Goal: Task Accomplishment & Management: Complete application form

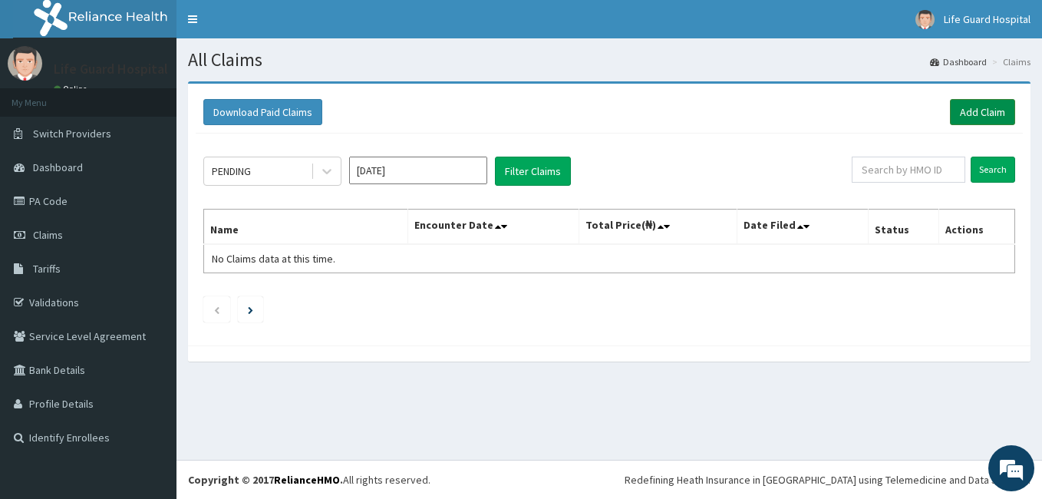
click at [986, 117] on link "Add Claim" at bounding box center [982, 112] width 65 height 26
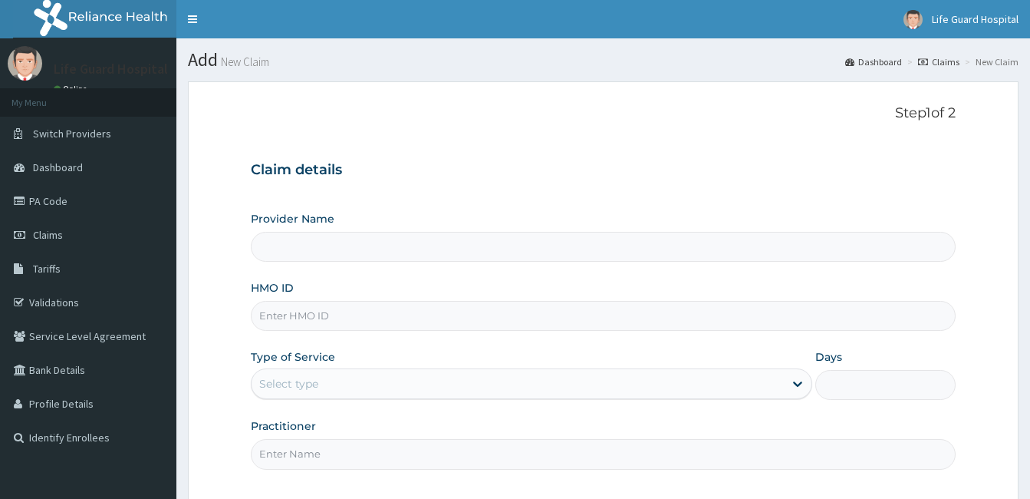
drag, startPoint x: 0, startPoint y: 0, endPoint x: 315, endPoint y: 310, distance: 442.1
click at [315, 310] on input "HMO ID" at bounding box center [603, 316] width 705 height 30
type input "c"
type input "Life Guard Hospital"
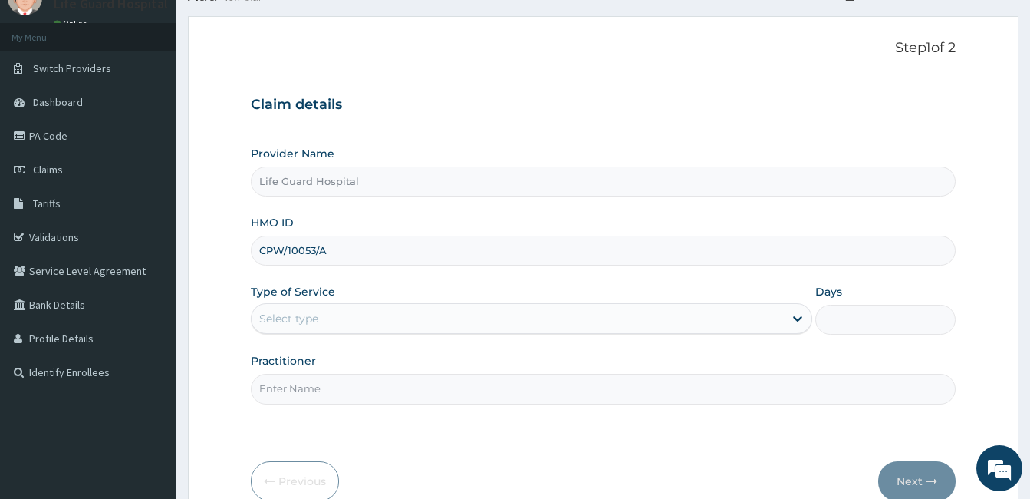
scroll to position [142, 0]
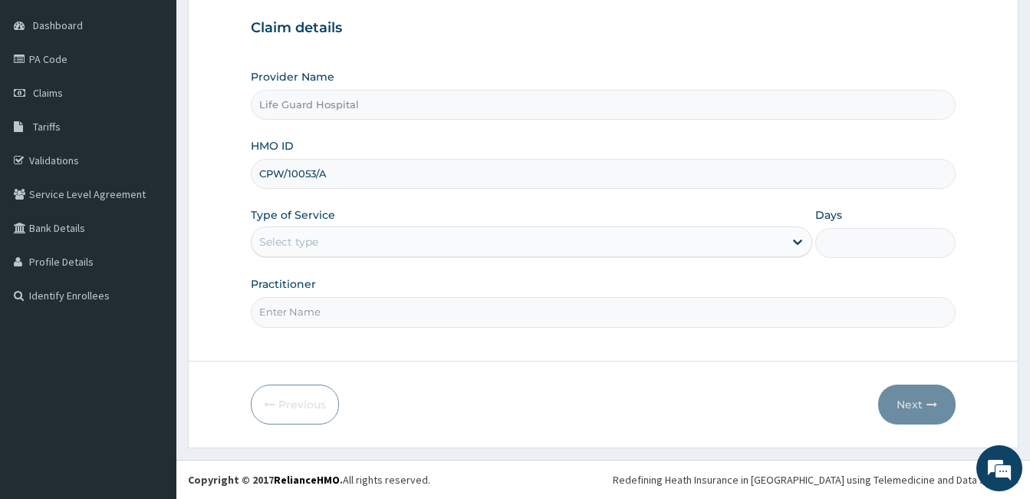
type input "CPW/10053/A"
click at [377, 250] on div "Select type" at bounding box center [518, 241] width 532 height 25
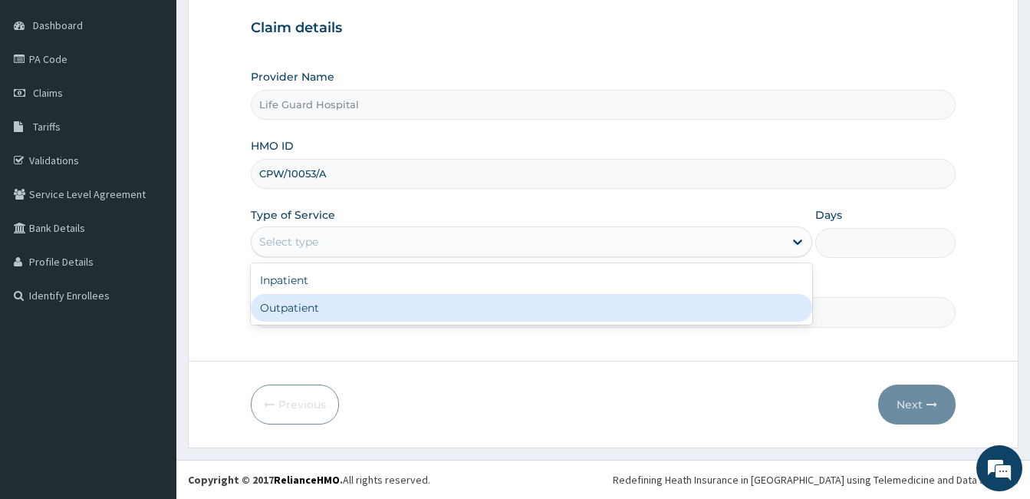
click at [314, 300] on div "Outpatient" at bounding box center [531, 308] width 561 height 28
type input "1"
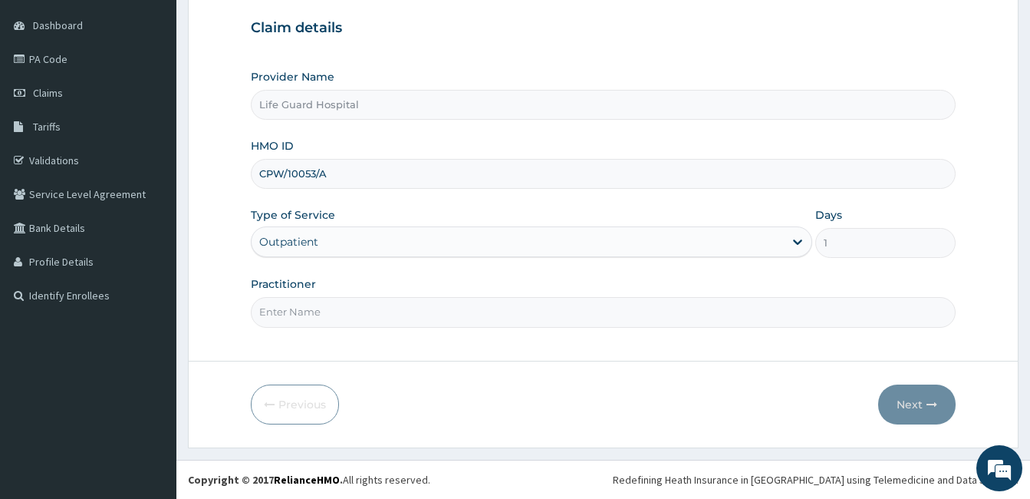
click at [314, 300] on input "Practitioner" at bounding box center [603, 312] width 705 height 30
type input "DOCTOR ODULEYE"
click at [930, 411] on button "Next" at bounding box center [916, 404] width 77 height 40
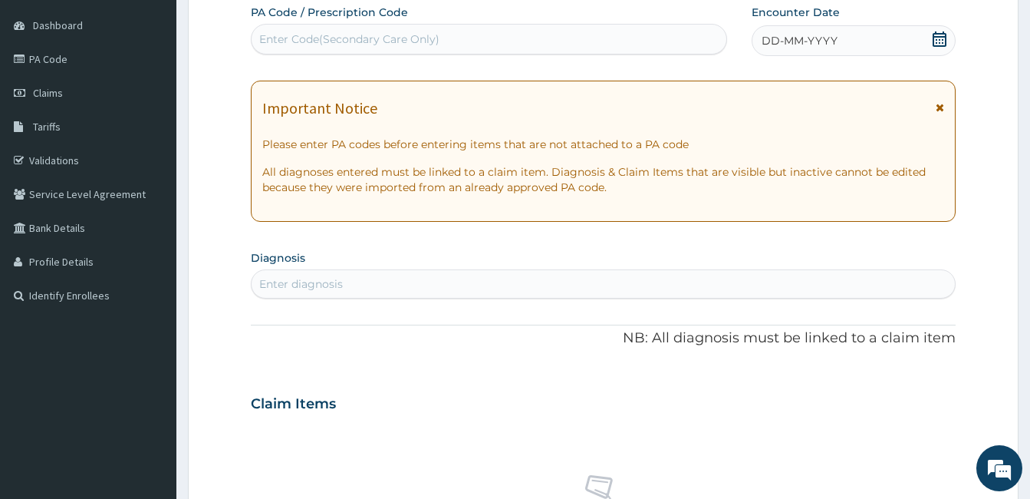
click at [822, 38] on span "DD-MM-YYYY" at bounding box center [800, 40] width 76 height 15
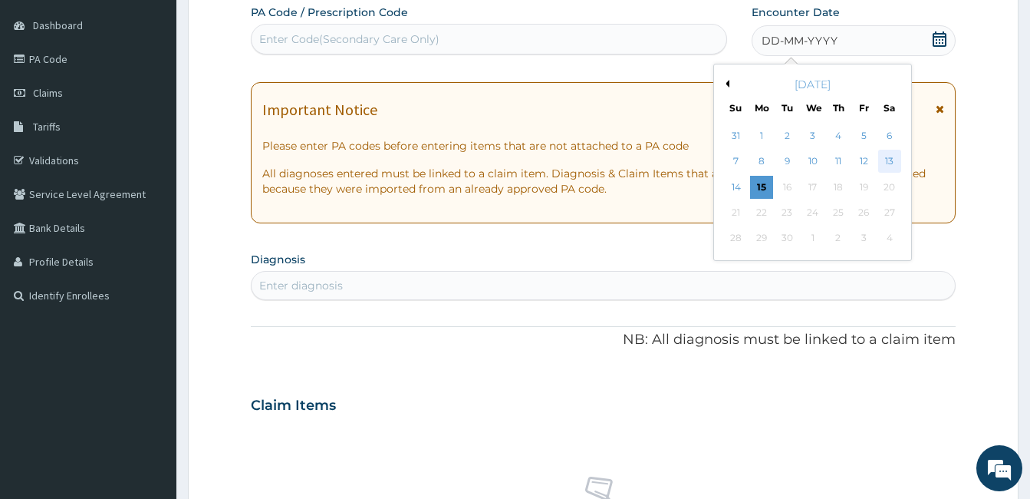
click at [885, 161] on div "13" at bounding box center [888, 161] width 23 height 23
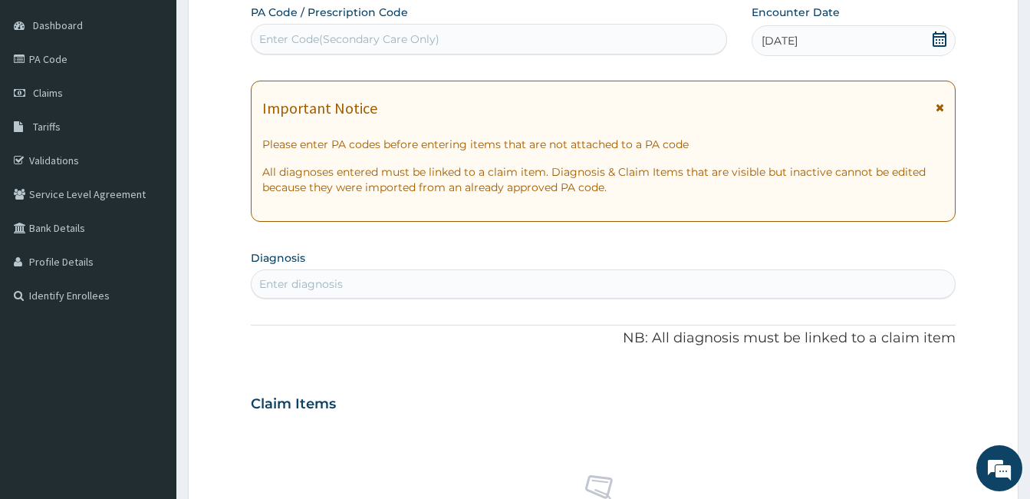
click at [540, 274] on div "Enter diagnosis" at bounding box center [603, 284] width 703 height 25
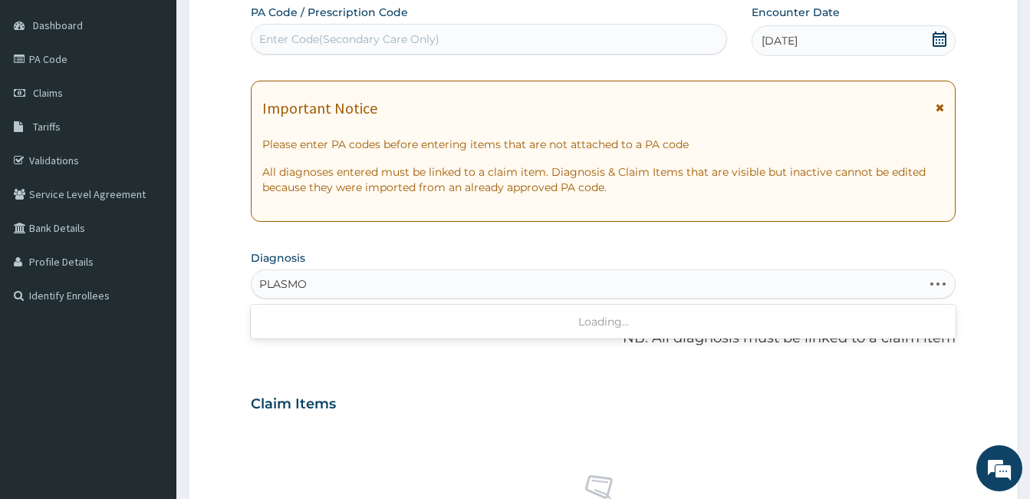
type input "PLASMOD"
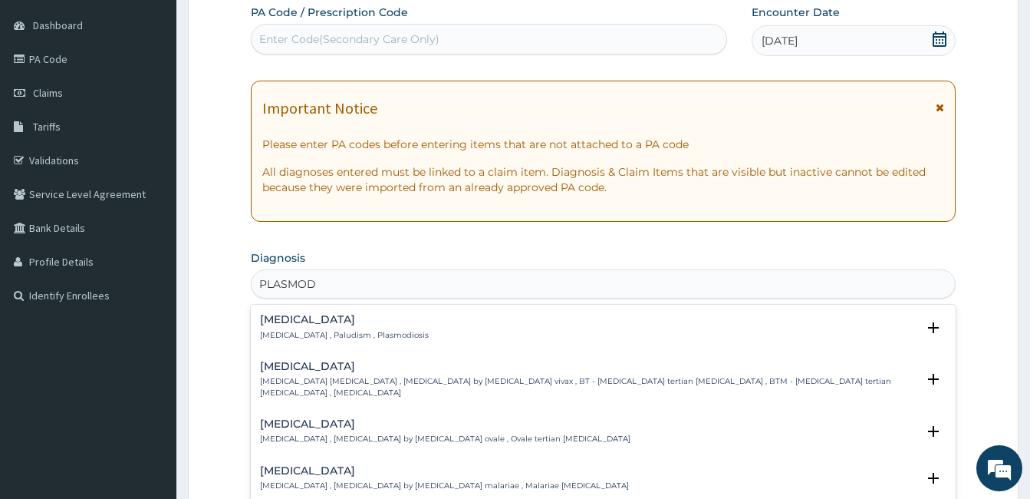
click at [270, 321] on h4 "Malaria" at bounding box center [344, 320] width 169 height 12
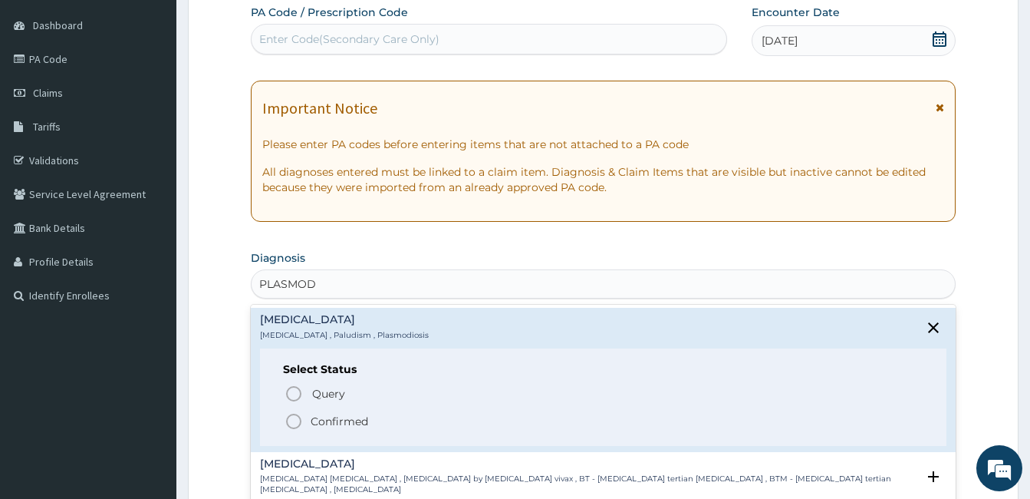
click at [292, 414] on circle "status option filled" at bounding box center [294, 421] width 14 height 14
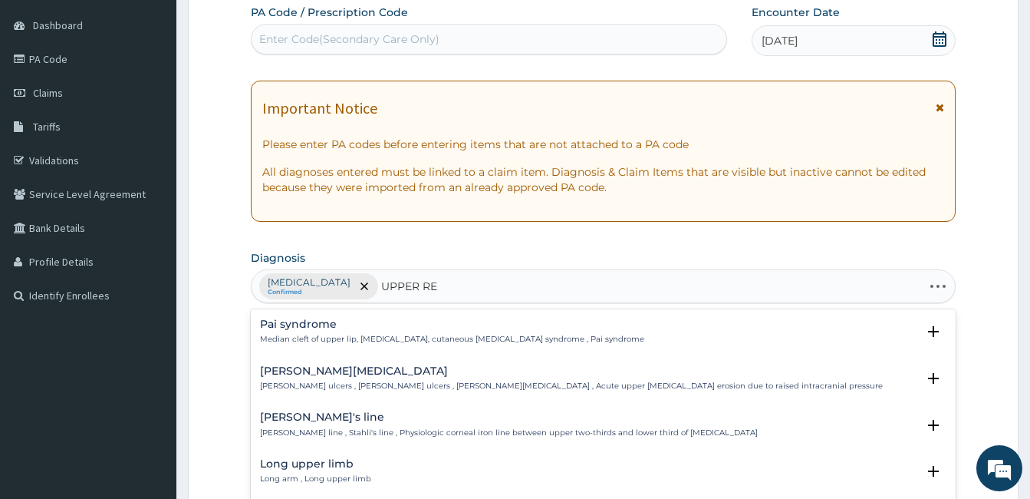
type input "UPPER RES"
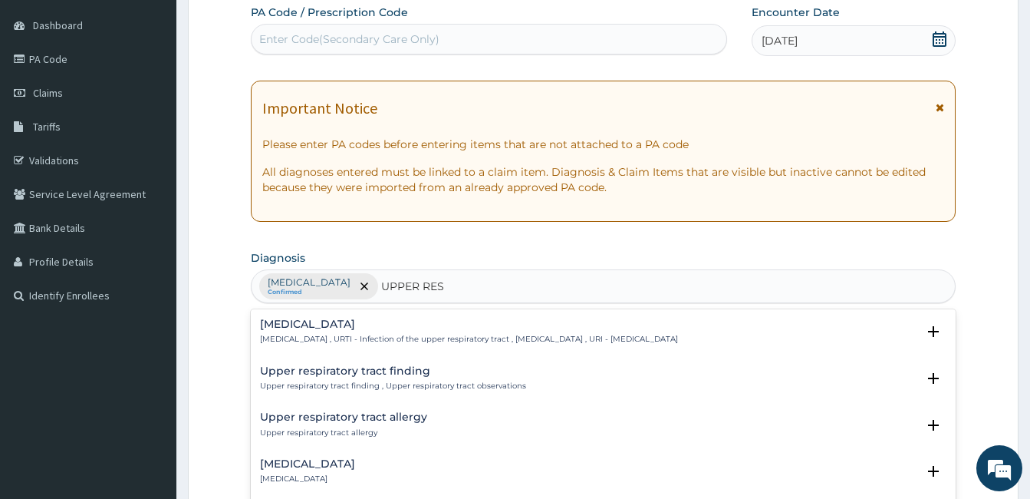
click at [365, 321] on h4 "Upper respiratory infection" at bounding box center [469, 324] width 418 height 12
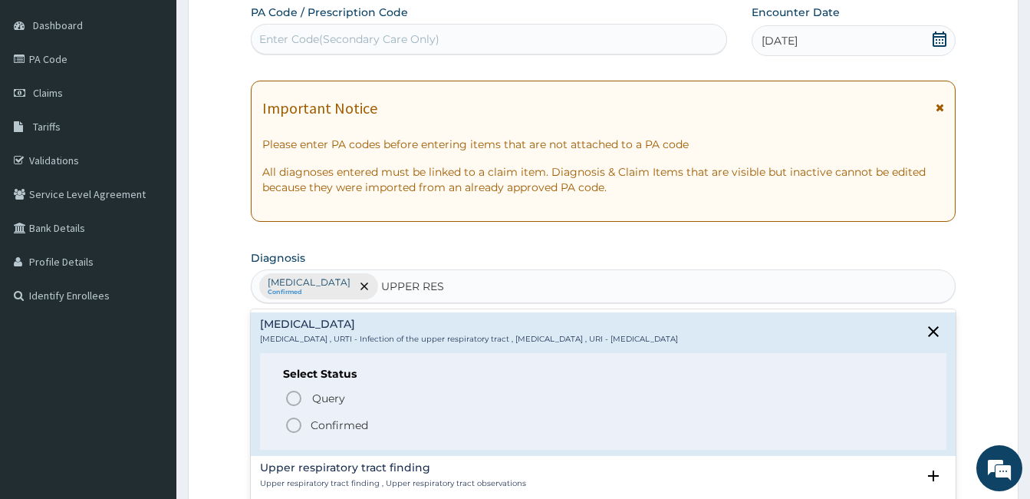
click at [326, 422] on p "Confirmed" at bounding box center [340, 424] width 58 height 15
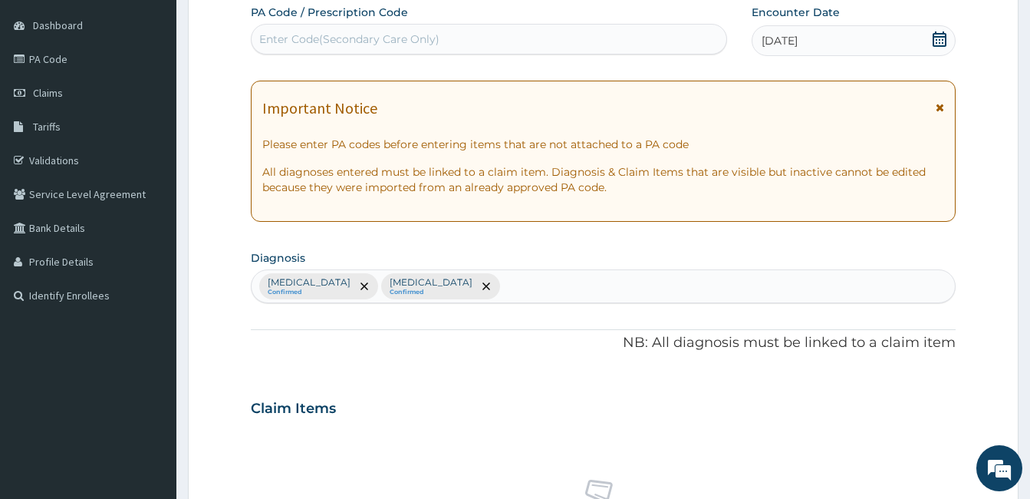
scroll to position [578, 0]
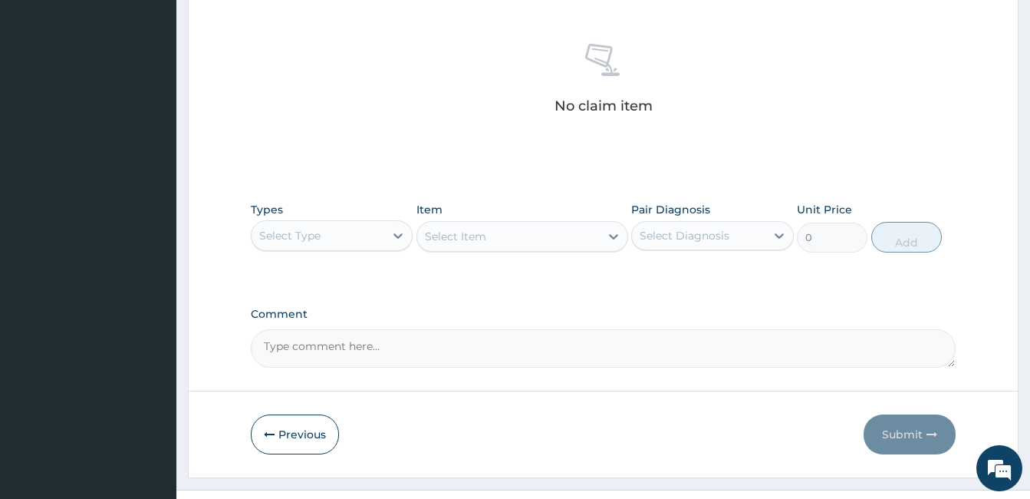
click at [344, 252] on div "Types Select Type" at bounding box center [332, 227] width 162 height 51
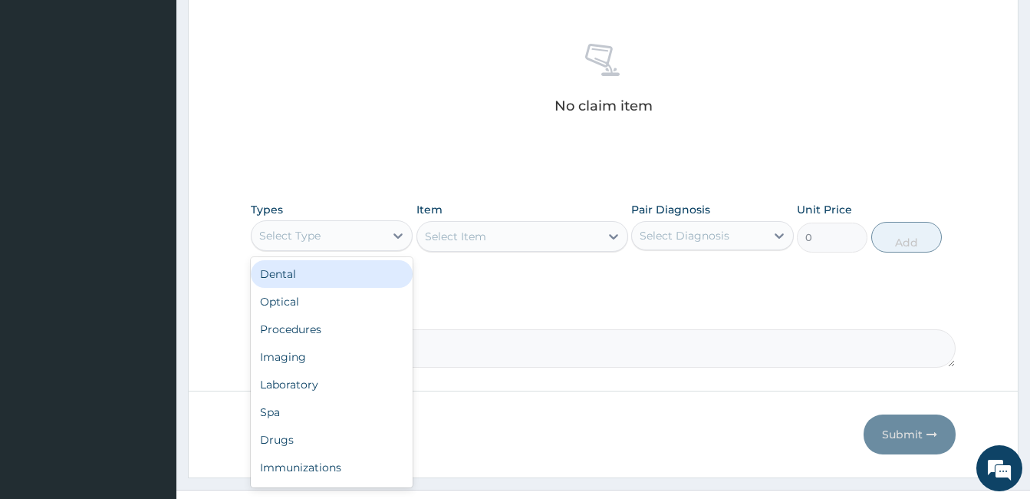
click at [313, 229] on div "Select Type" at bounding box center [289, 235] width 61 height 15
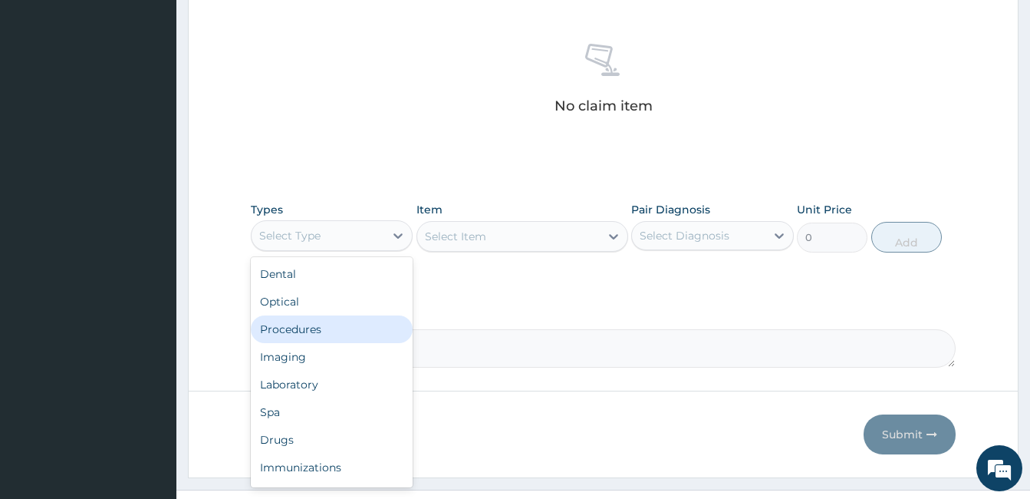
click at [280, 332] on div "Procedures" at bounding box center [332, 329] width 162 height 28
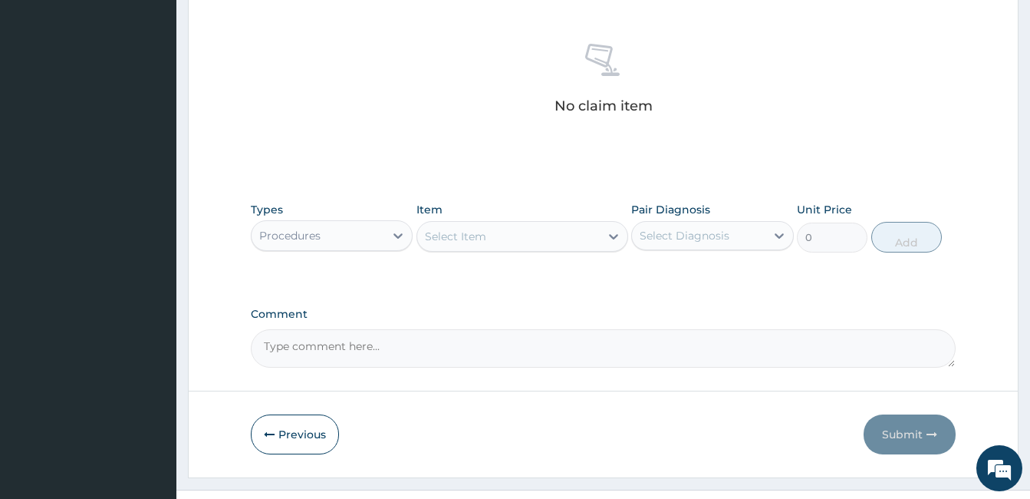
click at [462, 238] on div "Select Item" at bounding box center [455, 236] width 61 height 15
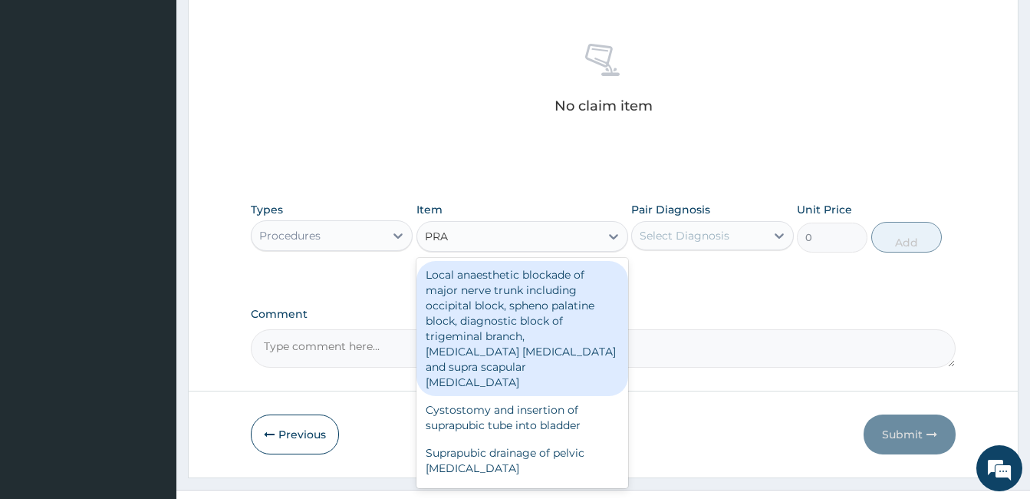
type input "PRAC"
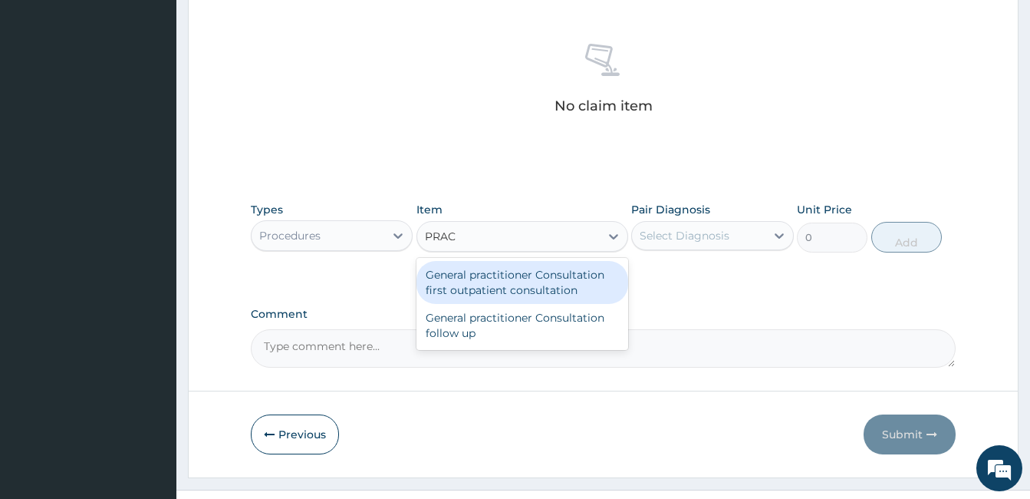
click at [456, 285] on div "General practitioner Consultation first outpatient consultation" at bounding box center [522, 282] width 212 height 43
type input "3000"
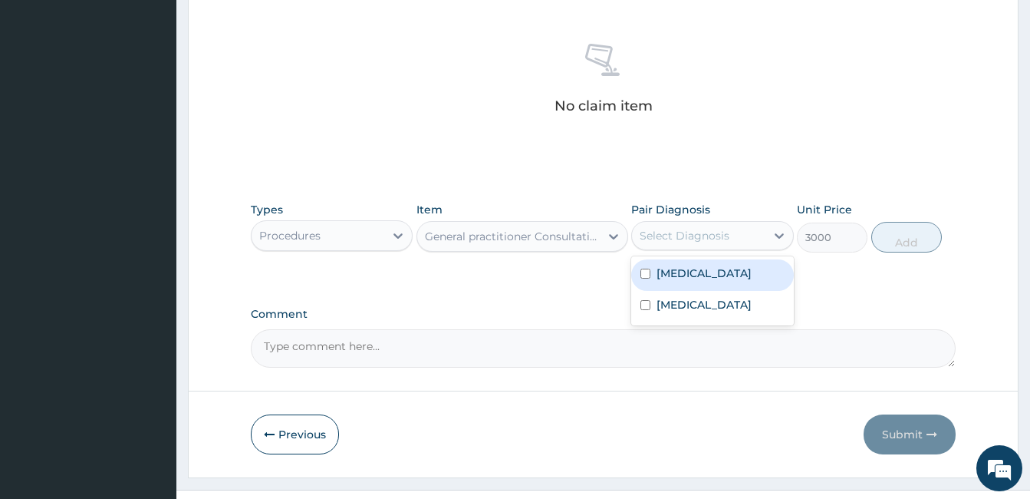
click at [680, 236] on div "Select Diagnosis" at bounding box center [685, 235] width 90 height 15
click at [671, 279] on label "Malaria" at bounding box center [704, 272] width 95 height 15
checkbox input "true"
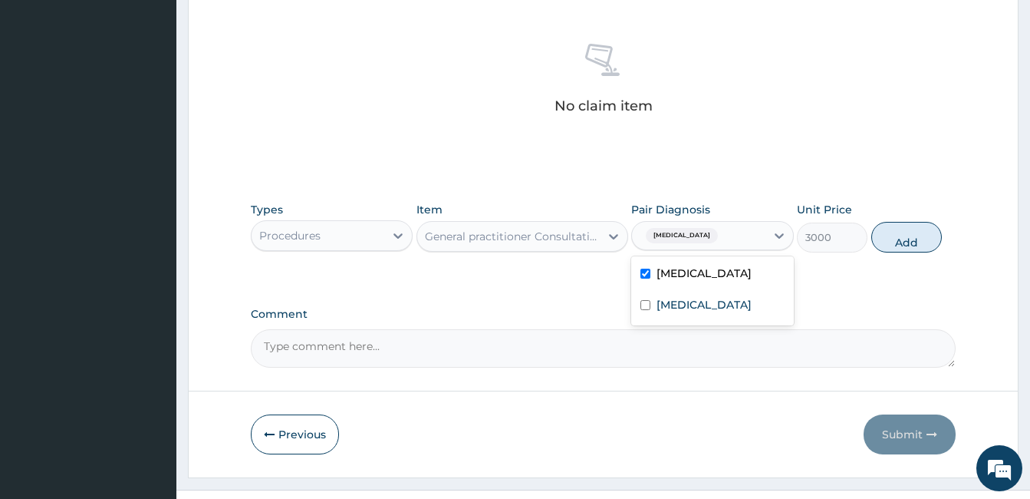
click at [920, 216] on div "Types Procedures Item General practitioner Consultation first outpatient consul…" at bounding box center [603, 227] width 705 height 66
click at [908, 230] on button "Add" at bounding box center [906, 237] width 71 height 31
type input "0"
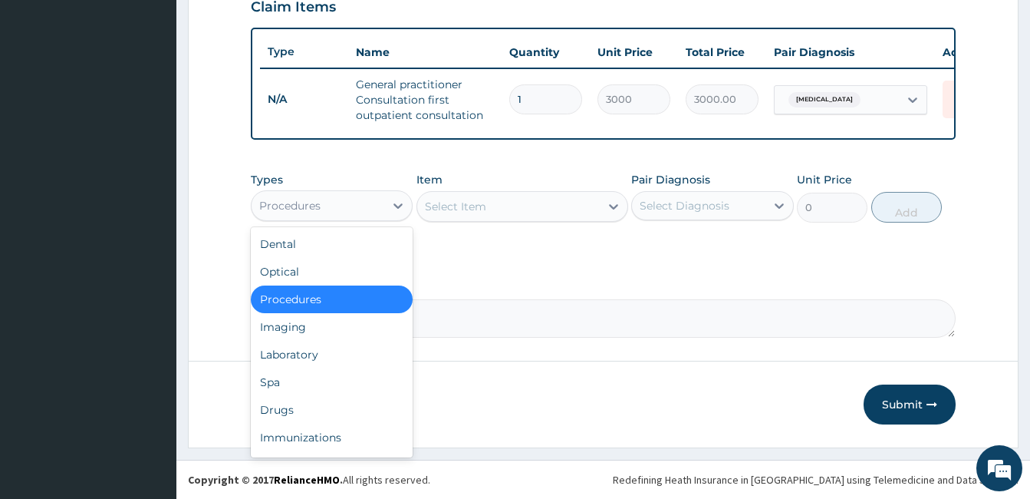
click at [308, 218] on div "Procedures" at bounding box center [332, 205] width 162 height 31
click at [288, 411] on div "Drugs" at bounding box center [332, 410] width 162 height 28
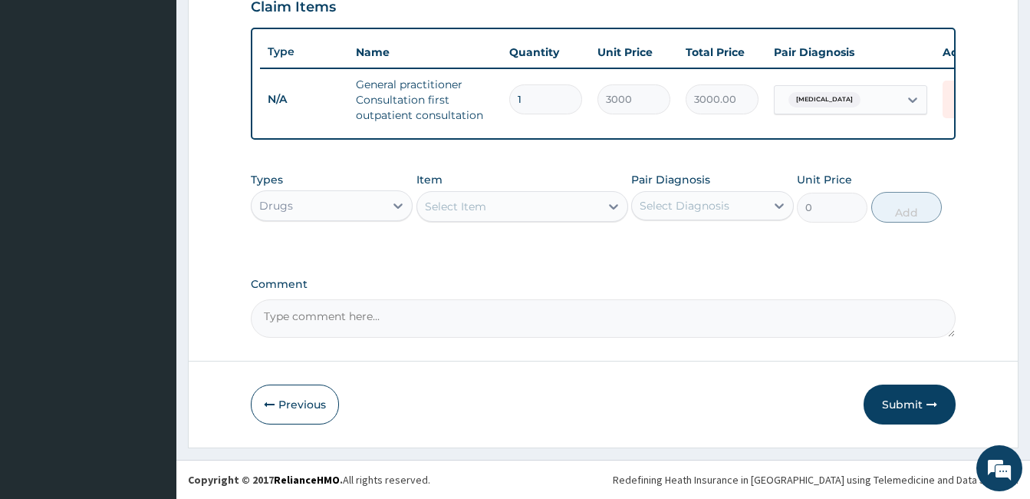
click at [531, 204] on div "Select Item" at bounding box center [508, 206] width 183 height 25
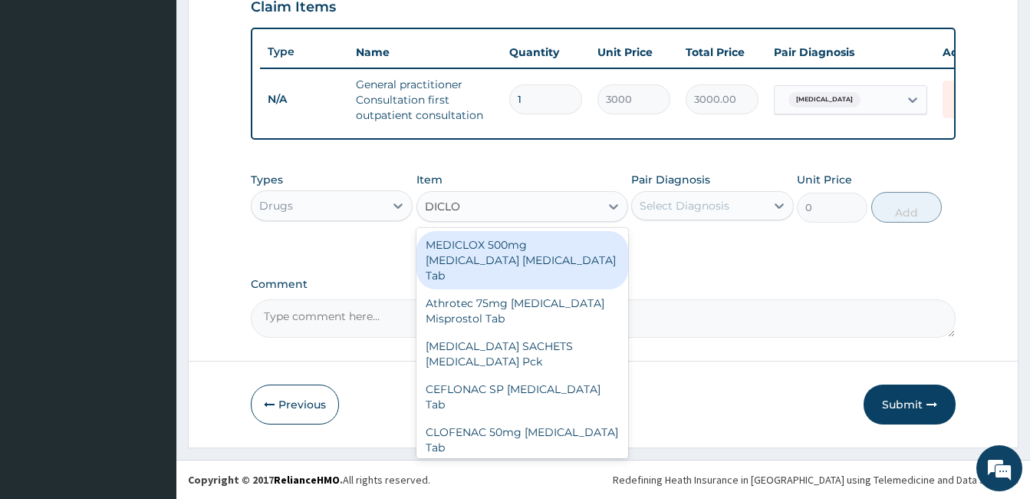
type input "DICLOF"
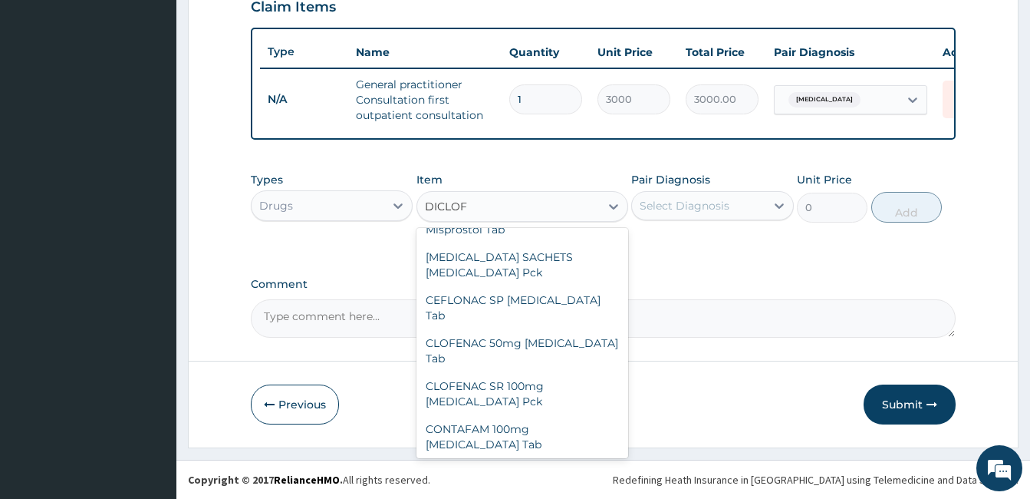
scroll to position [230, 0]
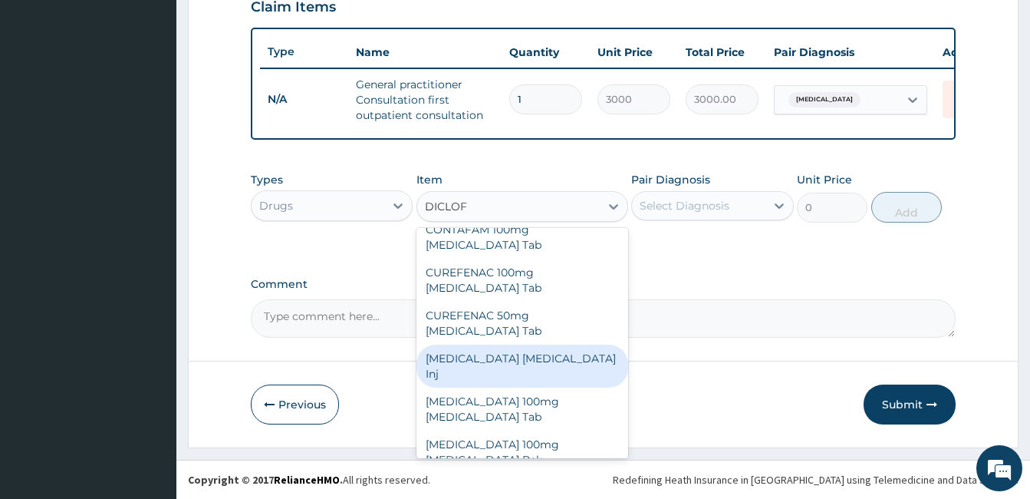
click at [513, 344] on div "[MEDICAL_DATA] [MEDICAL_DATA] Inj" at bounding box center [522, 365] width 212 height 43
type input "240"
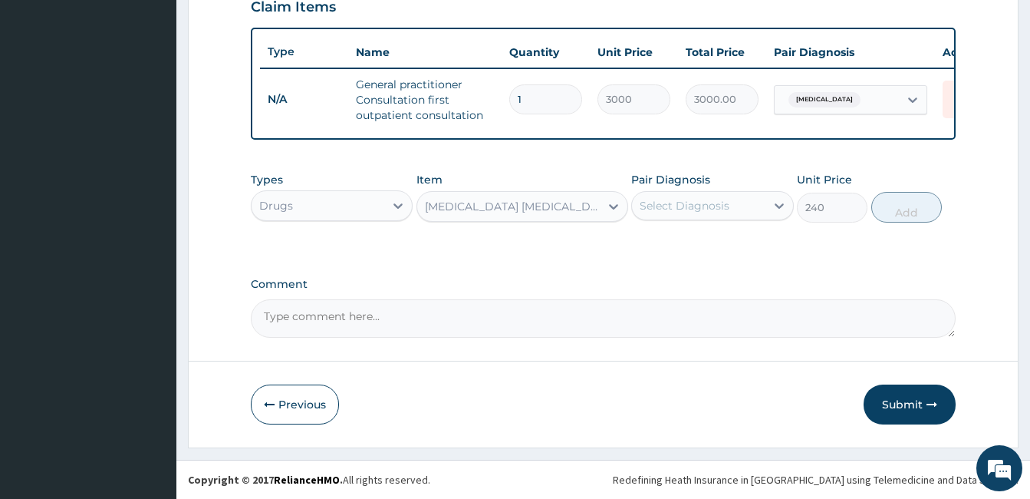
click at [734, 219] on div "Select Diagnosis" at bounding box center [712, 205] width 162 height 29
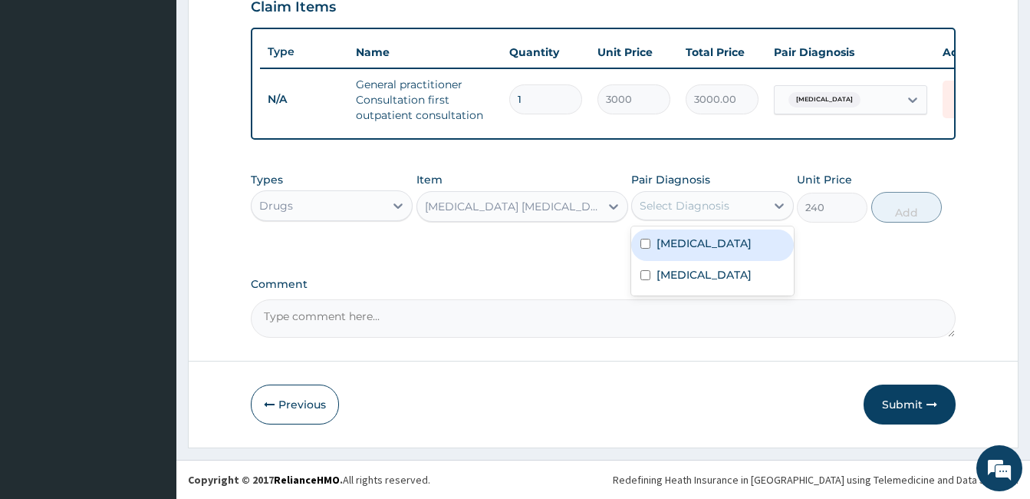
click at [689, 243] on label "Malaria" at bounding box center [704, 242] width 95 height 15
checkbox input "true"
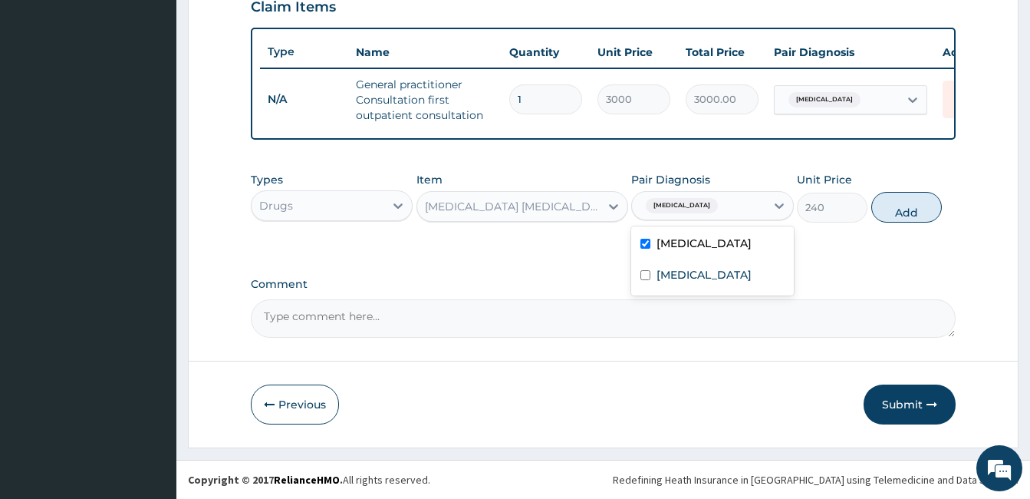
click at [872, 214] on div "Types Drugs Item Diclofenac Diclofenac Inj Pair Diagnosis option Malaria, selec…" at bounding box center [603, 197] width 705 height 66
click at [898, 208] on button "Add" at bounding box center [906, 207] width 71 height 31
type input "0"
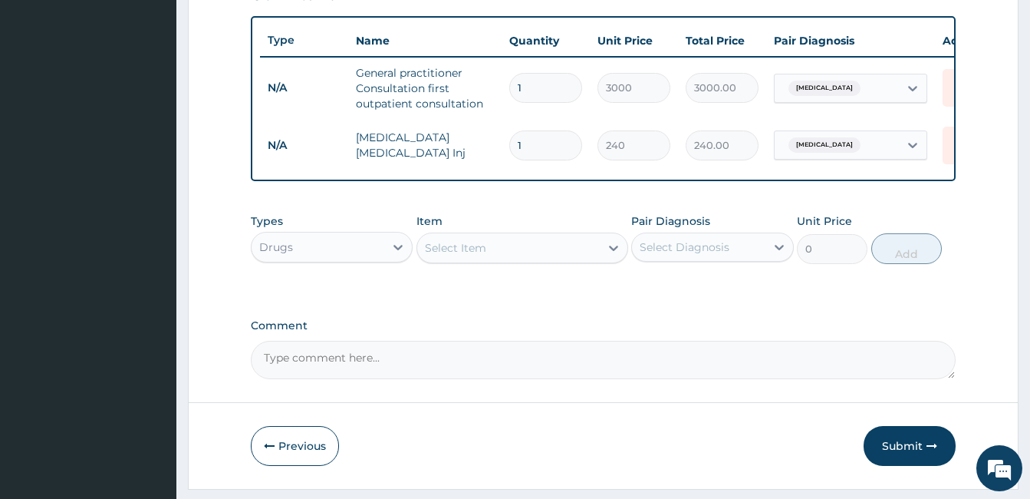
click at [483, 253] on div "Select Item" at bounding box center [455, 247] width 61 height 15
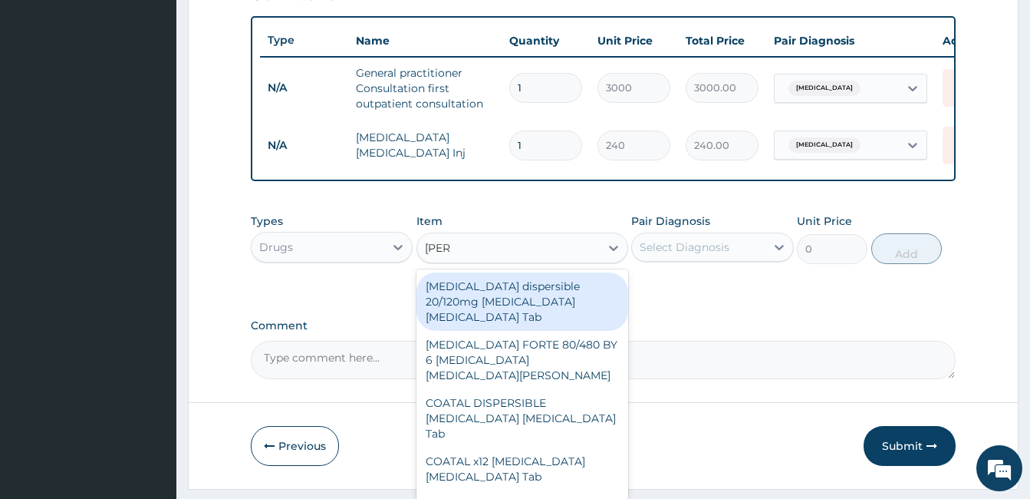
type input "COART"
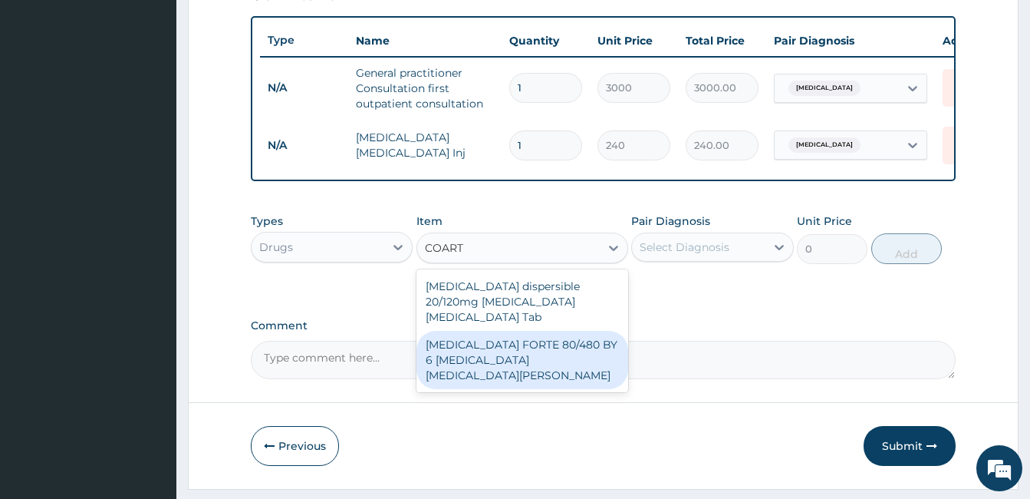
click at [472, 364] on div "[MEDICAL_DATA] FORTE 80/480 BY 6 [MEDICAL_DATA] [MEDICAL_DATA][PERSON_NAME]" at bounding box center [522, 360] width 212 height 58
type input "2800"
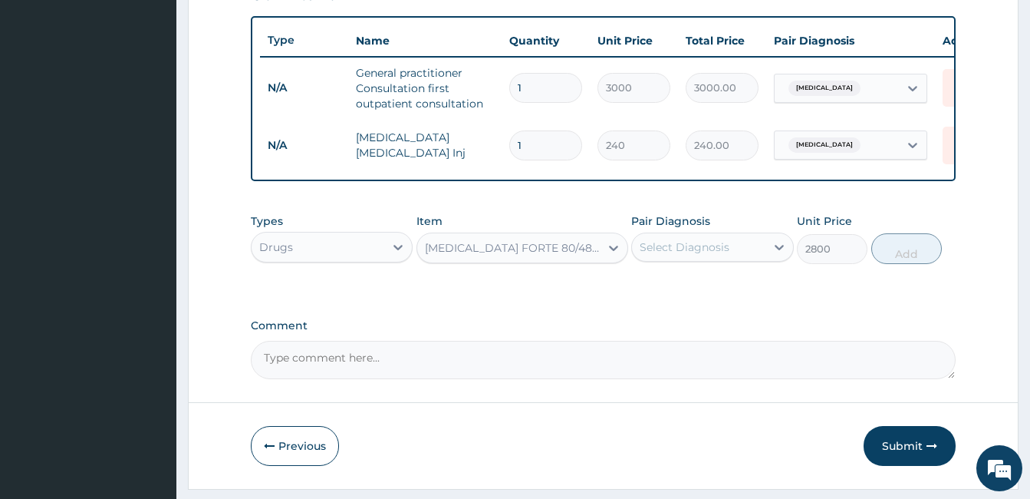
click at [697, 255] on div "Select Diagnosis" at bounding box center [685, 246] width 90 height 15
click at [686, 292] on label "Malaria" at bounding box center [704, 284] width 95 height 15
checkbox input "true"
click at [897, 264] on button "Add" at bounding box center [906, 248] width 71 height 31
type input "0"
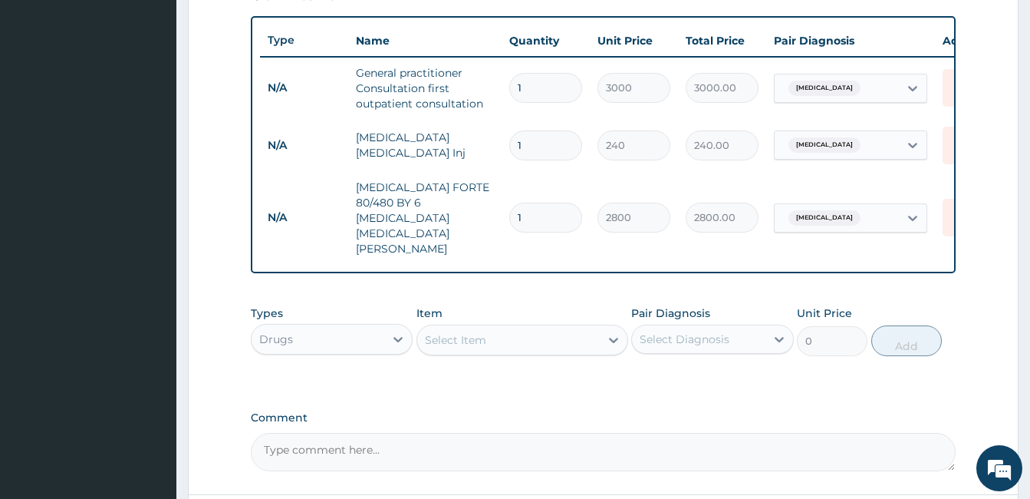
click at [524, 328] on div "Select Item" at bounding box center [508, 340] width 183 height 25
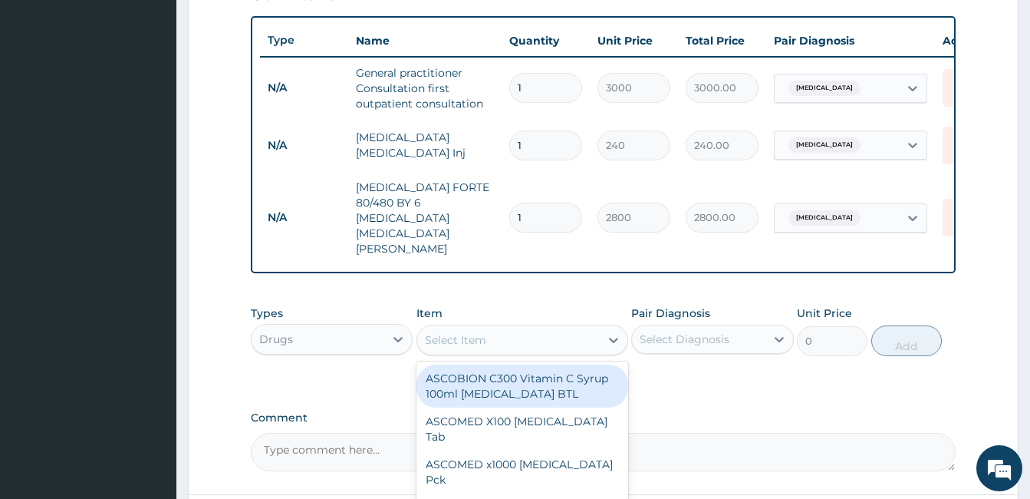
type input "P"
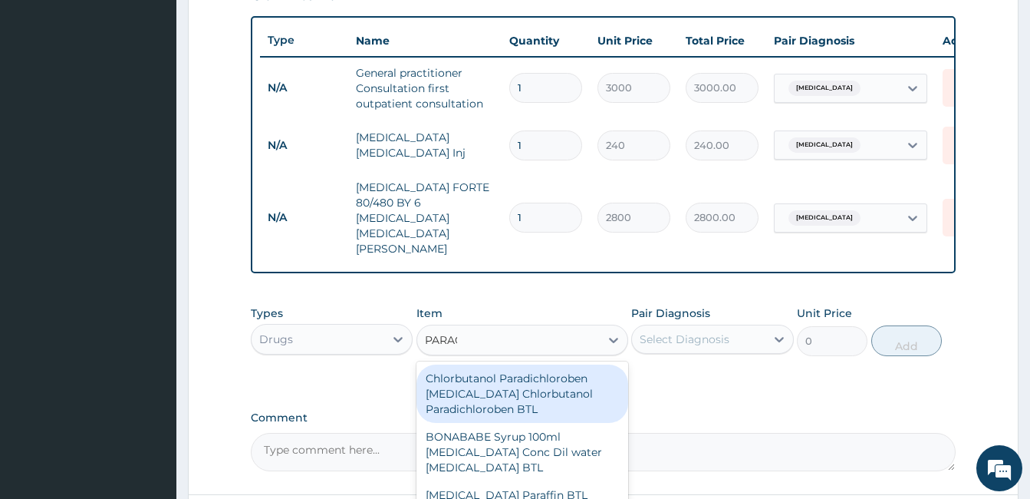
type input "PARACE"
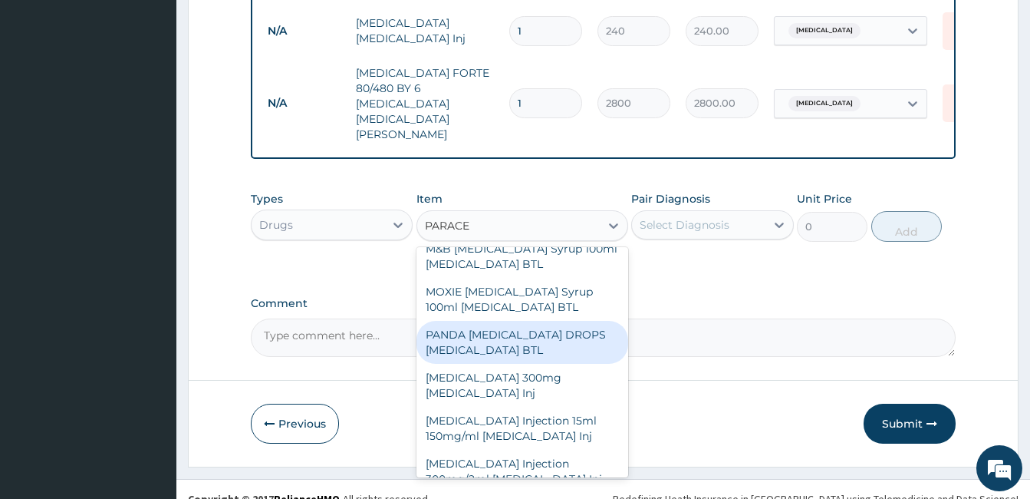
scroll to position [565, 0]
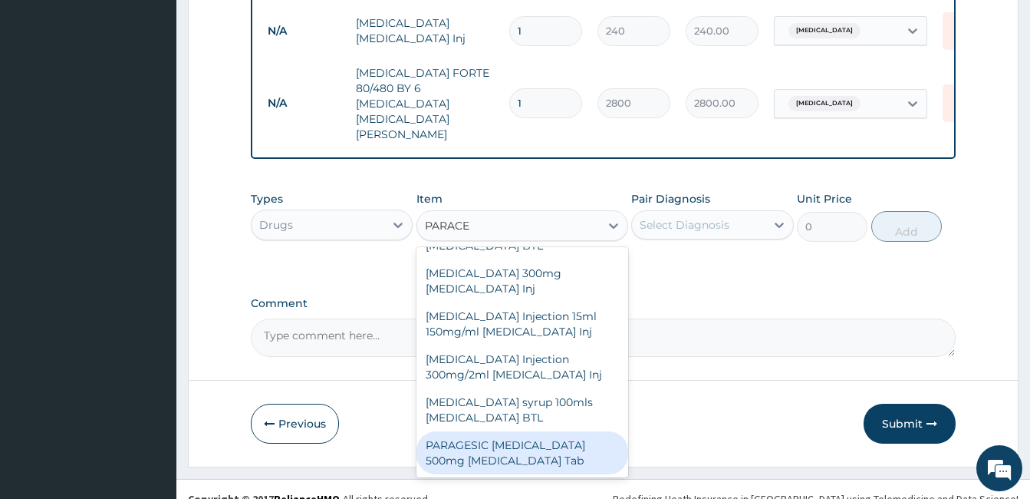
click at [502, 431] on div "PARAGESIC [MEDICAL_DATA] 500mg [MEDICAL_DATA] Tab" at bounding box center [522, 452] width 212 height 43
type input "15"
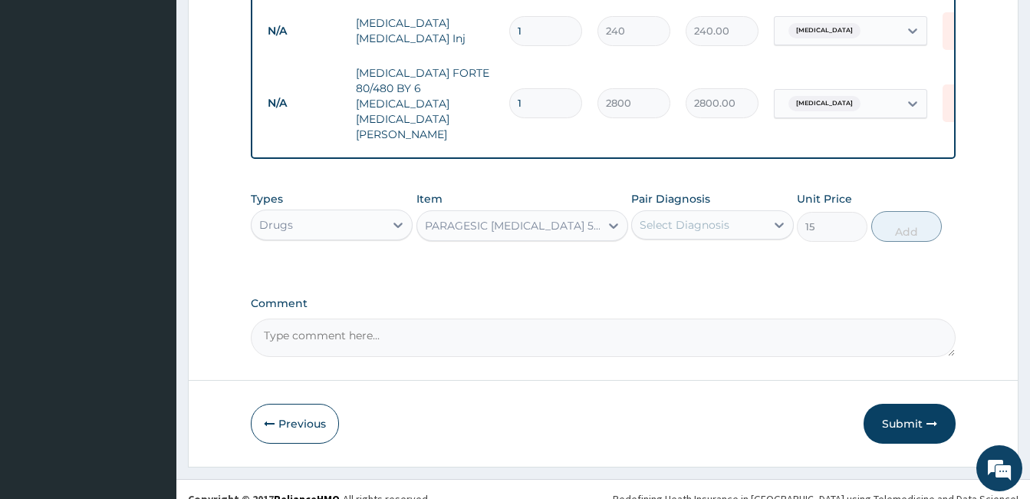
click at [747, 212] on div "Select Diagnosis" at bounding box center [698, 224] width 133 height 25
click at [708, 249] on div "Malaria" at bounding box center [712, 264] width 162 height 31
checkbox input "true"
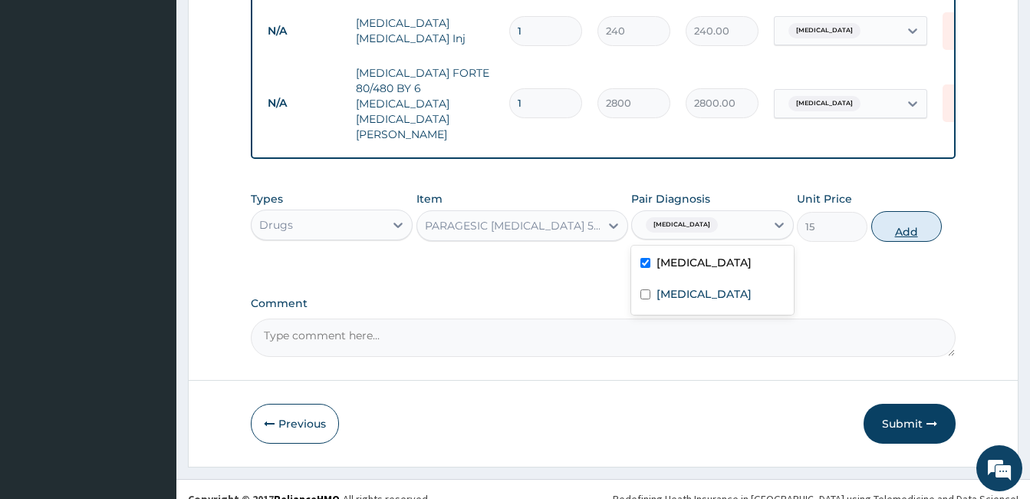
type input "8"
click at [904, 211] on button "Add" at bounding box center [906, 226] width 71 height 31
type input "0"
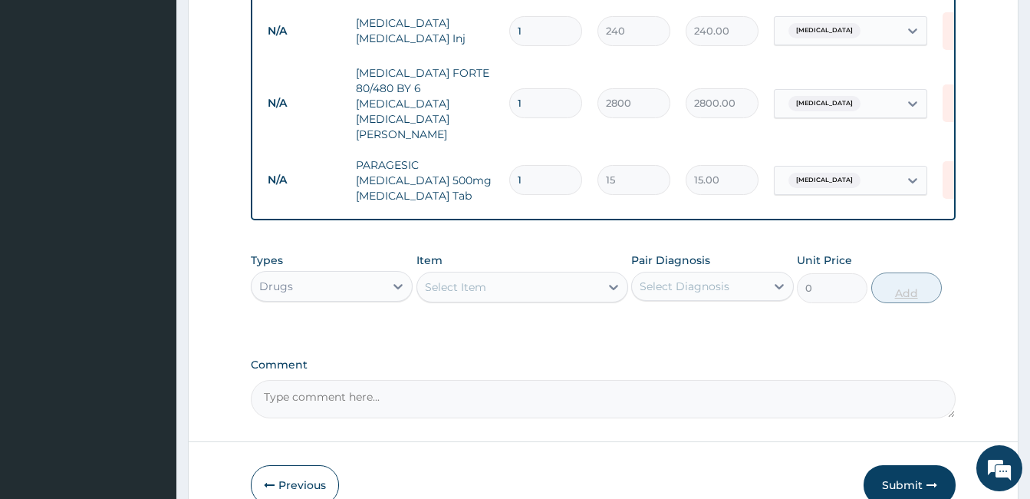
type input "18"
type input "270.00"
type input "18"
click at [469, 278] on div "Select Item" at bounding box center [508, 287] width 183 height 25
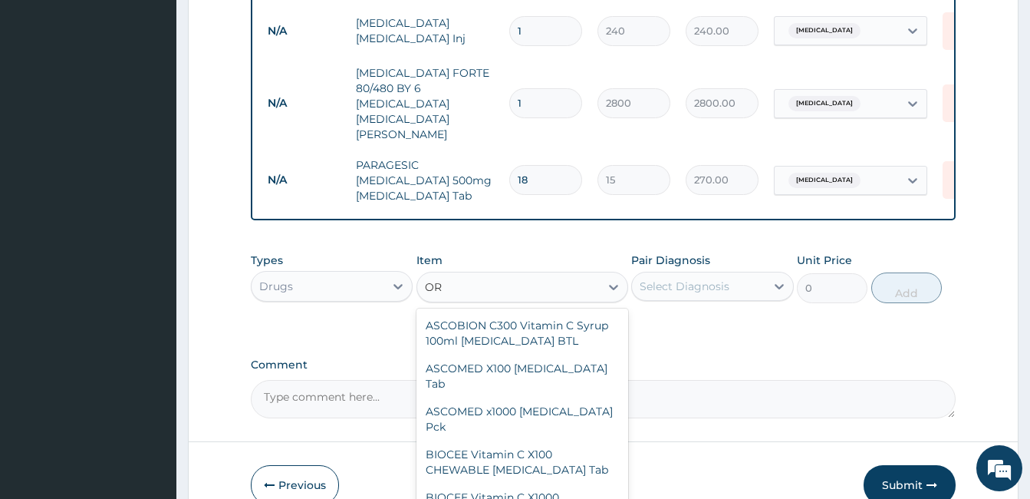
type input "O"
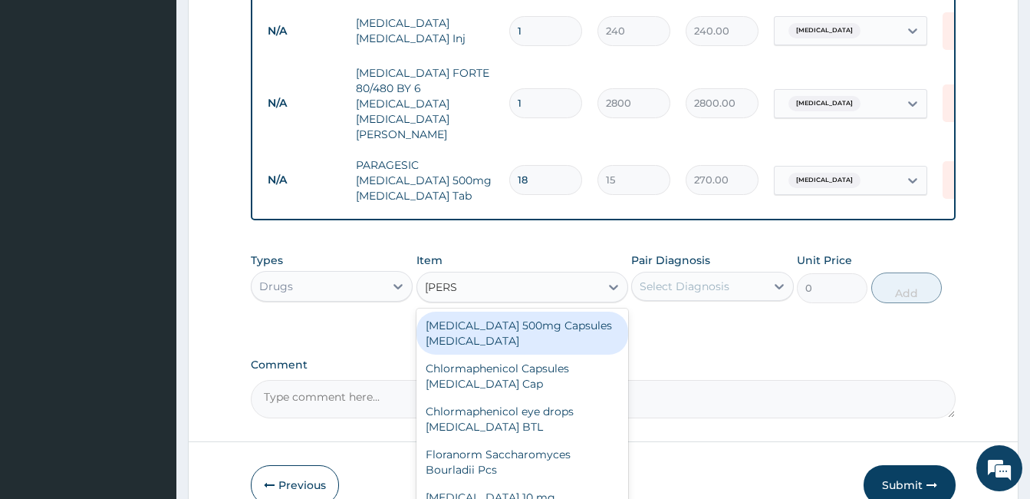
type input "LORAT"
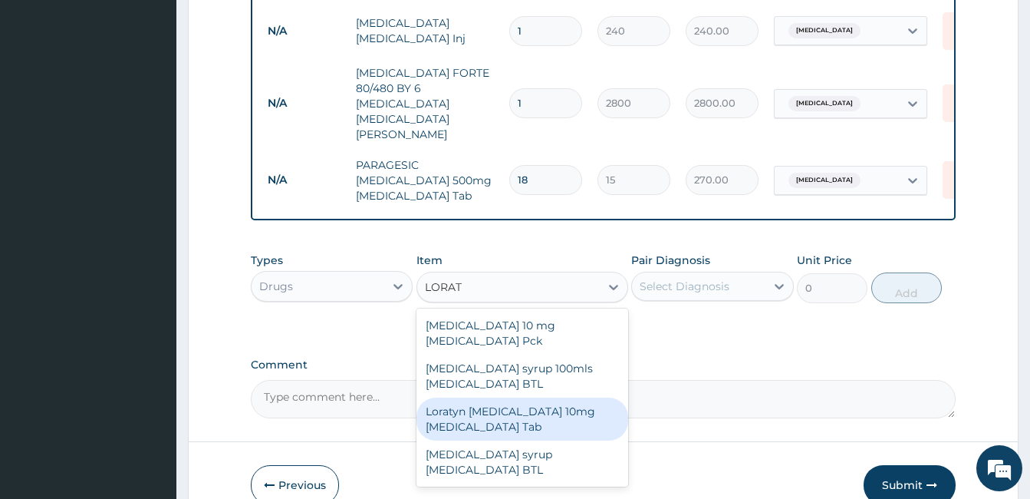
click at [459, 397] on div "Loratyn Loratadine 10mg Loratadine Tab" at bounding box center [522, 418] width 212 height 43
type input "45"
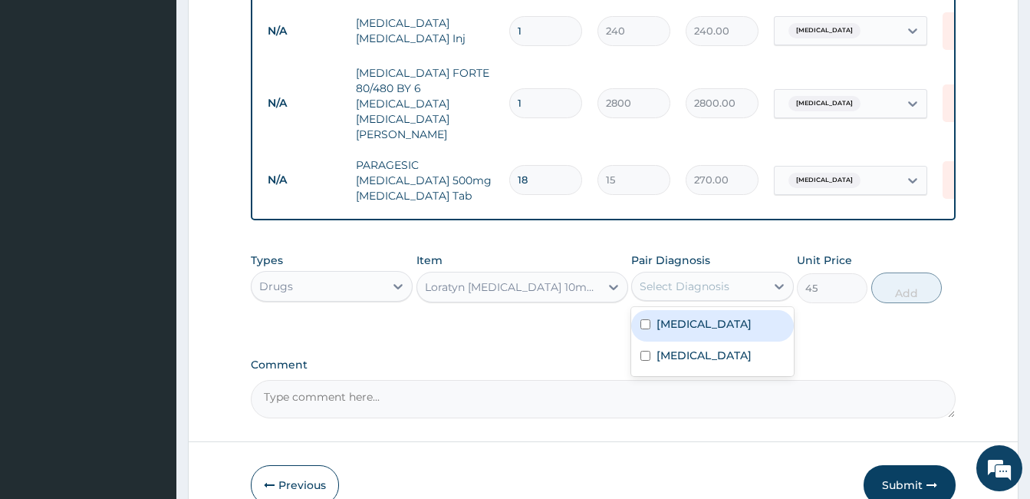
click at [676, 278] on div "Select Diagnosis" at bounding box center [685, 285] width 90 height 15
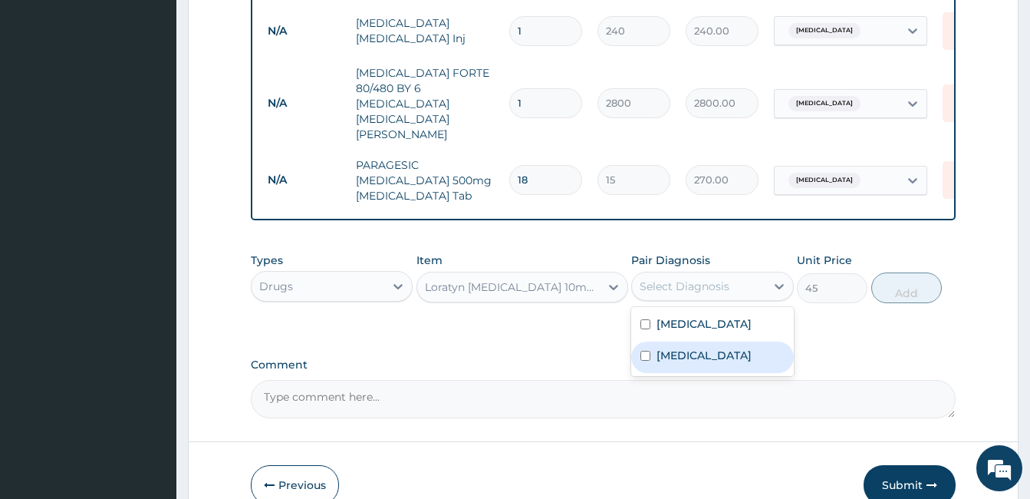
click at [650, 351] on div "Upper respiratory infection" at bounding box center [712, 356] width 162 height 31
checkbox input "true"
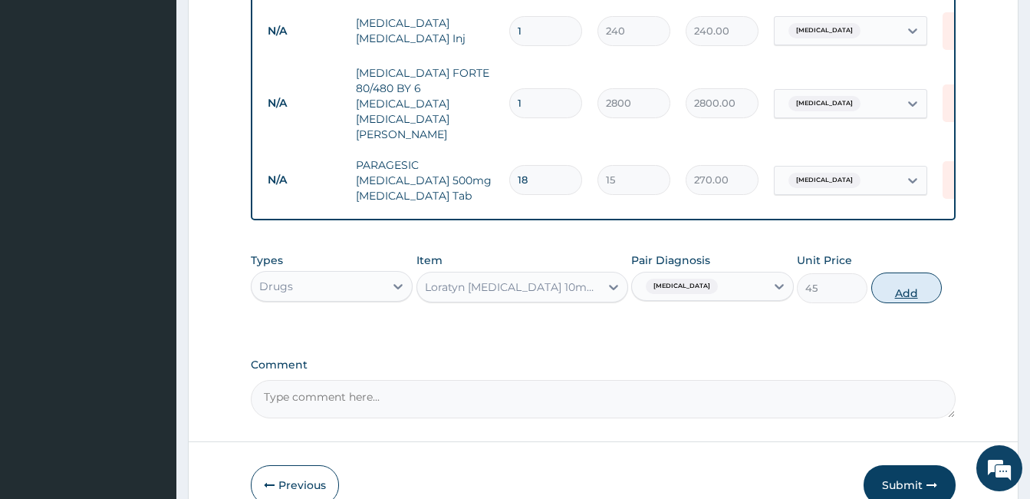
click at [900, 272] on button "Add" at bounding box center [906, 287] width 71 height 31
type input "0"
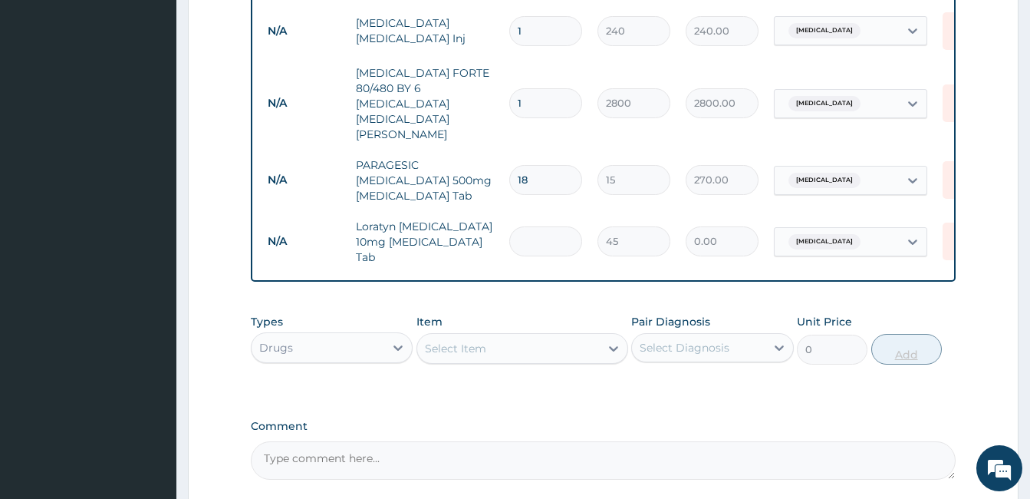
type input "3"
type input "135.00"
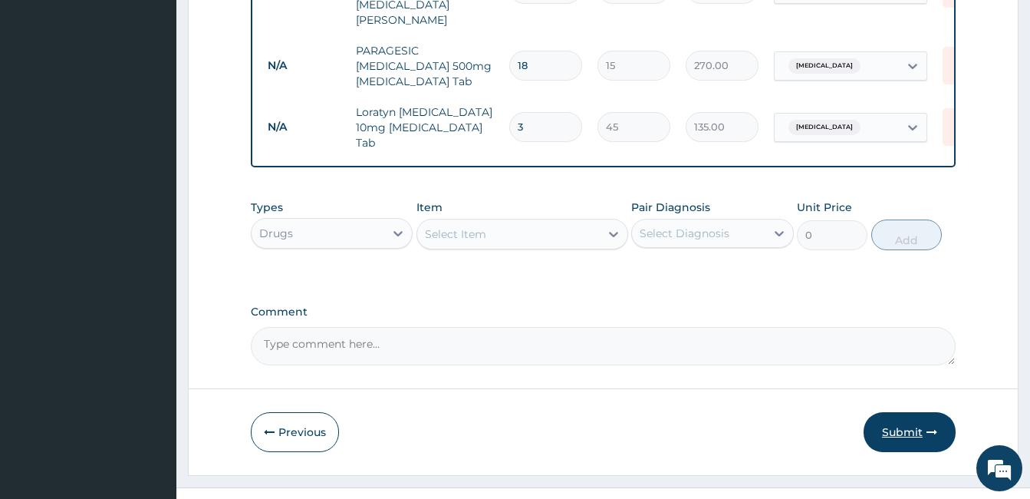
type input "3"
click at [904, 412] on button "Submit" at bounding box center [910, 432] width 92 height 40
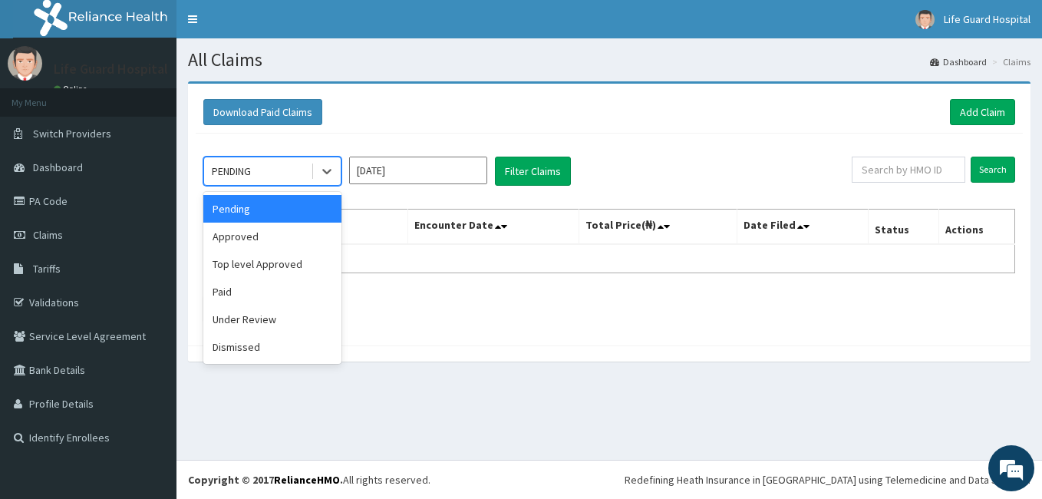
click at [278, 180] on div "PENDING" at bounding box center [257, 171] width 107 height 25
click at [249, 245] on div "Approved" at bounding box center [272, 236] width 138 height 28
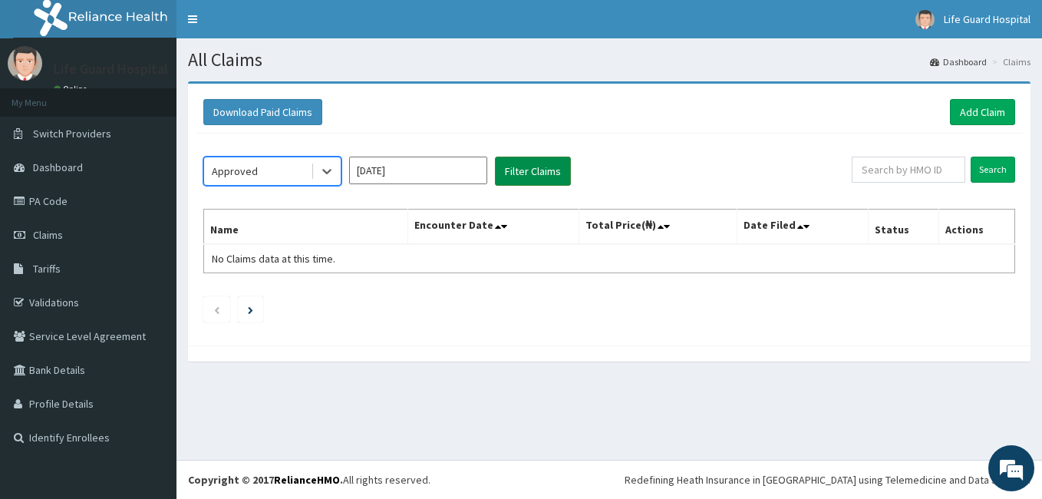
click at [542, 173] on button "Filter Claims" at bounding box center [533, 170] width 76 height 29
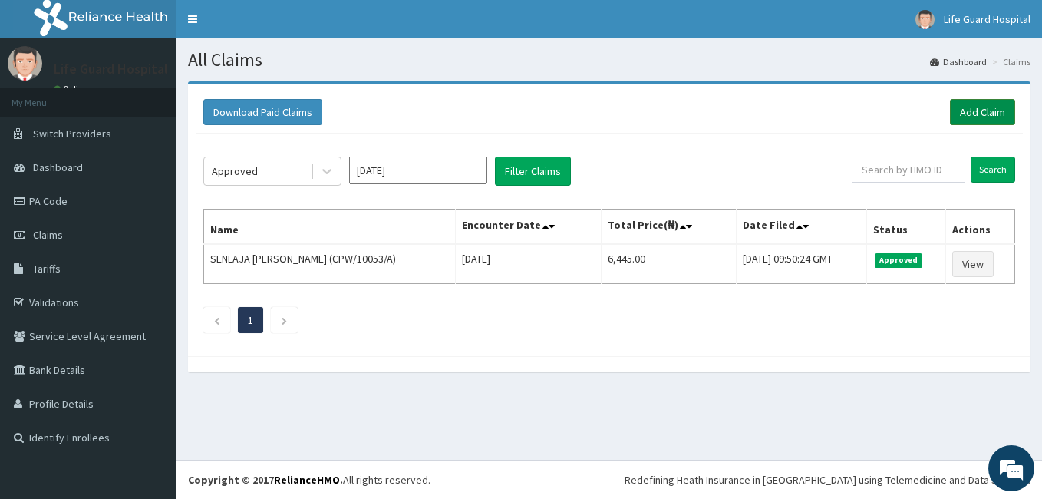
click at [983, 112] on link "Add Claim" at bounding box center [982, 112] width 65 height 26
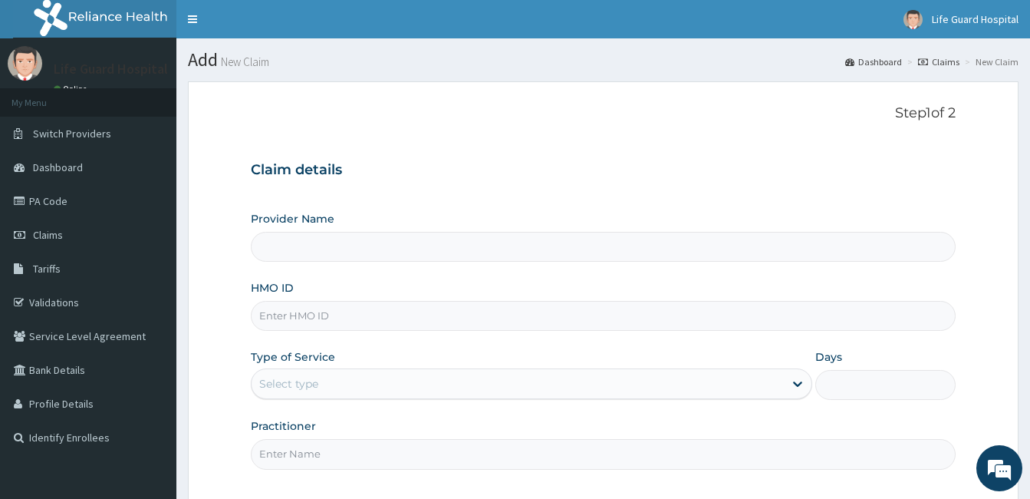
click at [472, 317] on input "HMO ID" at bounding box center [603, 316] width 705 height 30
type input "BPN/"
type input "Life Guard Hospital"
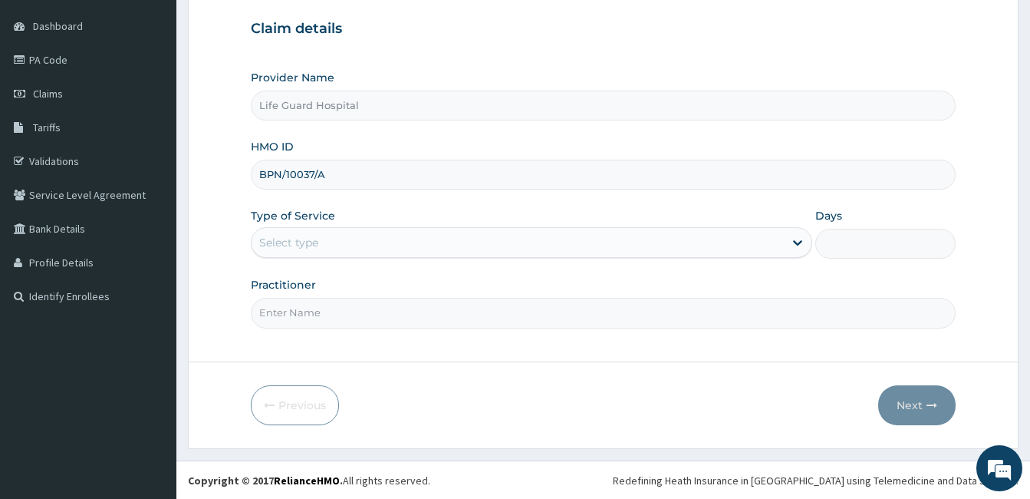
scroll to position [142, 0]
type input "BPN/10037/A"
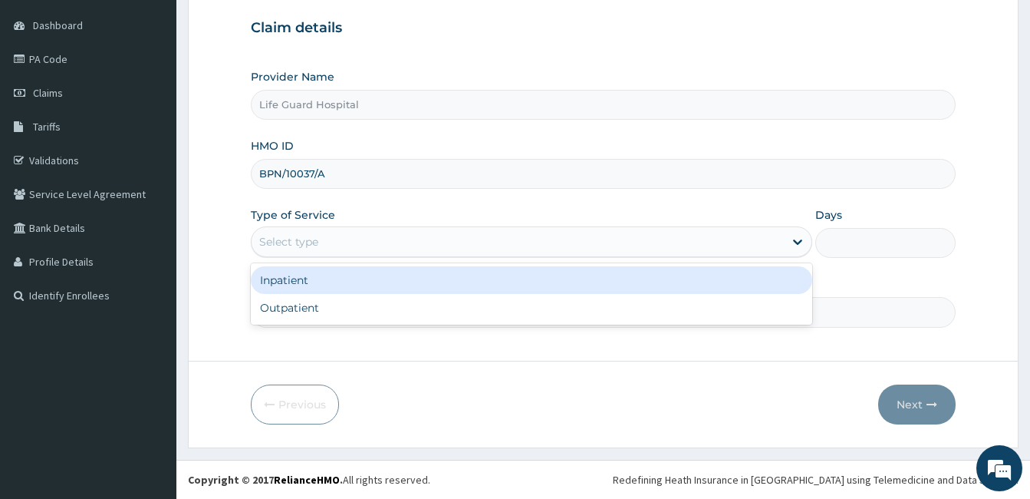
click at [315, 243] on div "Select type" at bounding box center [288, 241] width 59 height 15
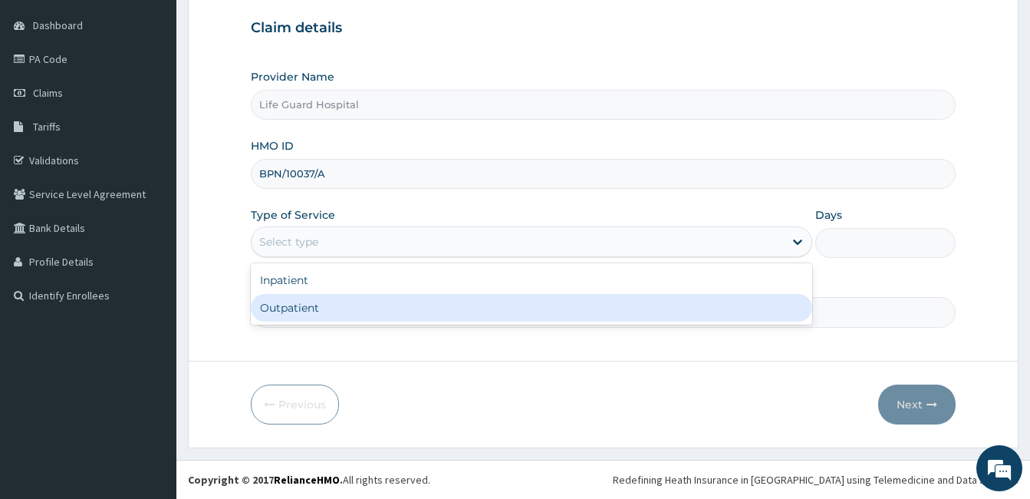
click at [285, 315] on div "Outpatient" at bounding box center [531, 308] width 561 height 28
type input "1"
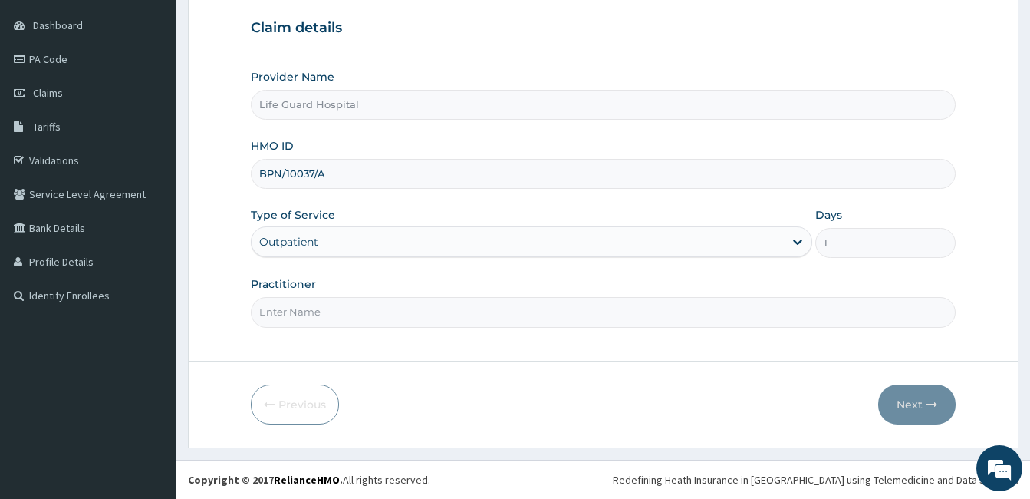
click at [285, 315] on input "Practitioner" at bounding box center [603, 312] width 705 height 30
type input "DOCTOR [PERSON_NAME]"
click at [916, 407] on button "Next" at bounding box center [916, 404] width 77 height 40
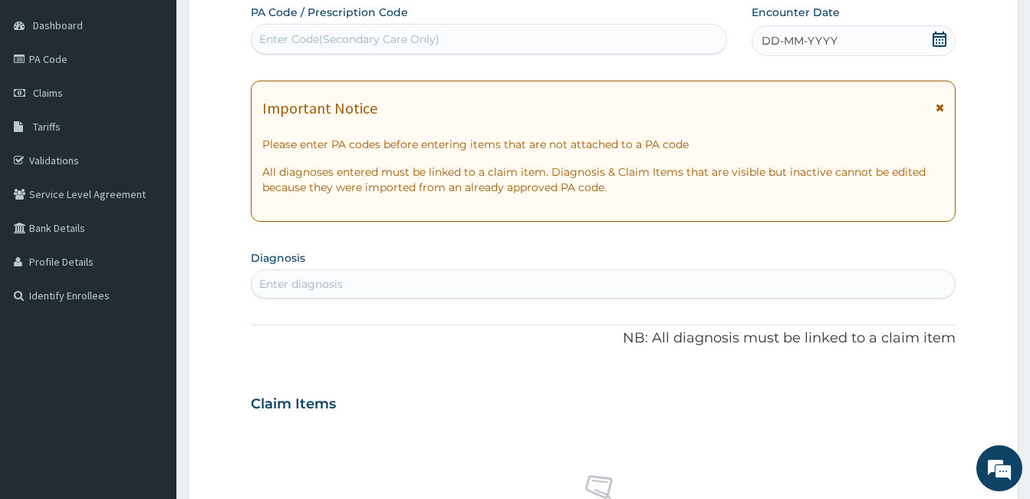
click at [933, 36] on icon at bounding box center [940, 38] width 14 height 15
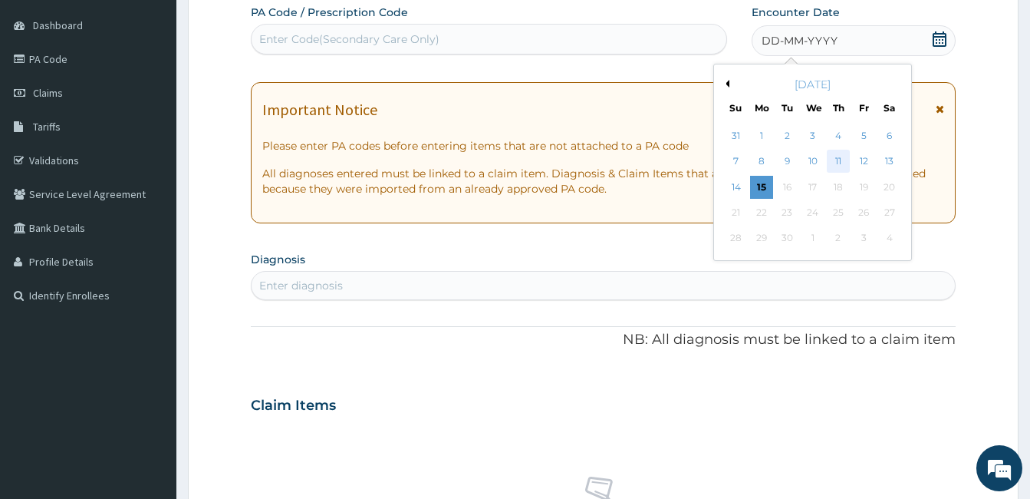
click at [828, 156] on div "11" at bounding box center [838, 161] width 23 height 23
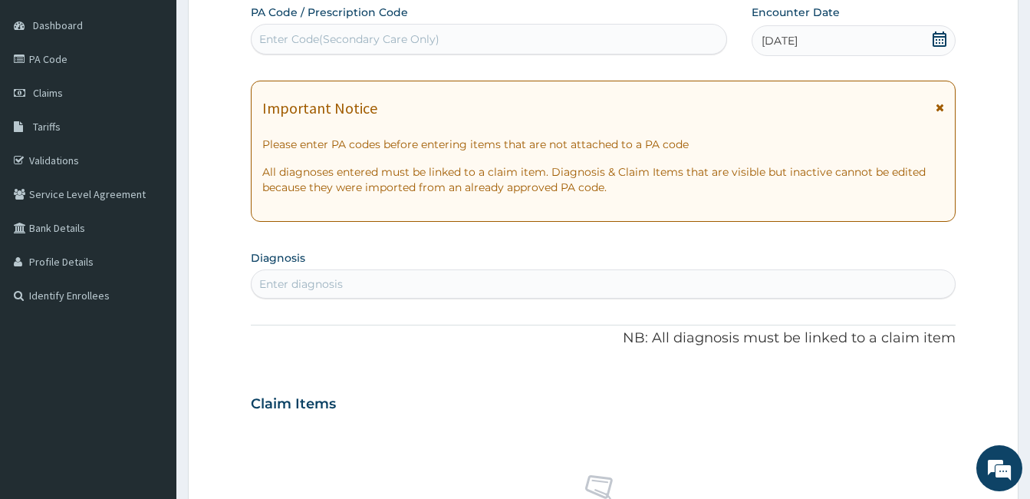
click at [528, 274] on div "Enter diagnosis" at bounding box center [603, 284] width 703 height 25
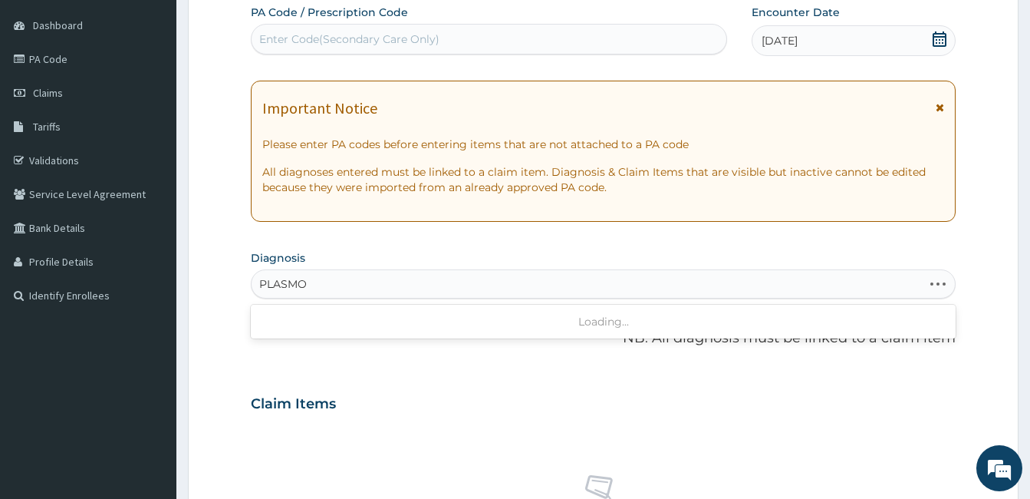
type input "PLASMOD"
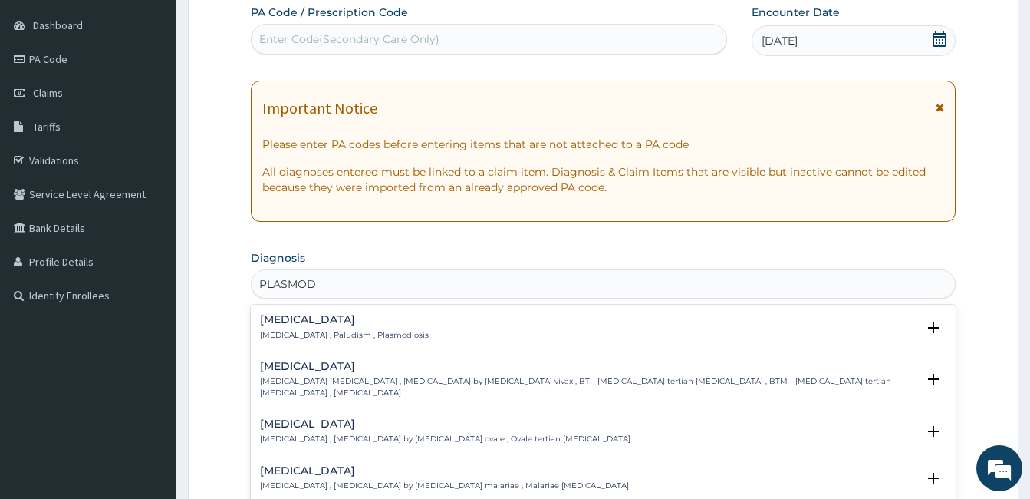
click at [308, 335] on p "Malaria , Paludism , Plasmodiosis" at bounding box center [344, 335] width 169 height 11
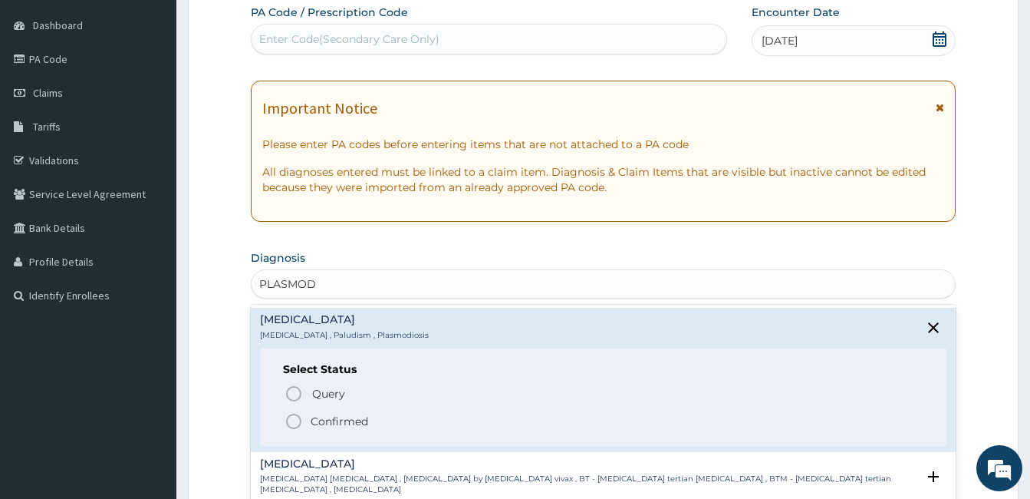
click at [302, 418] on icon "status option filled" at bounding box center [294, 421] width 18 height 18
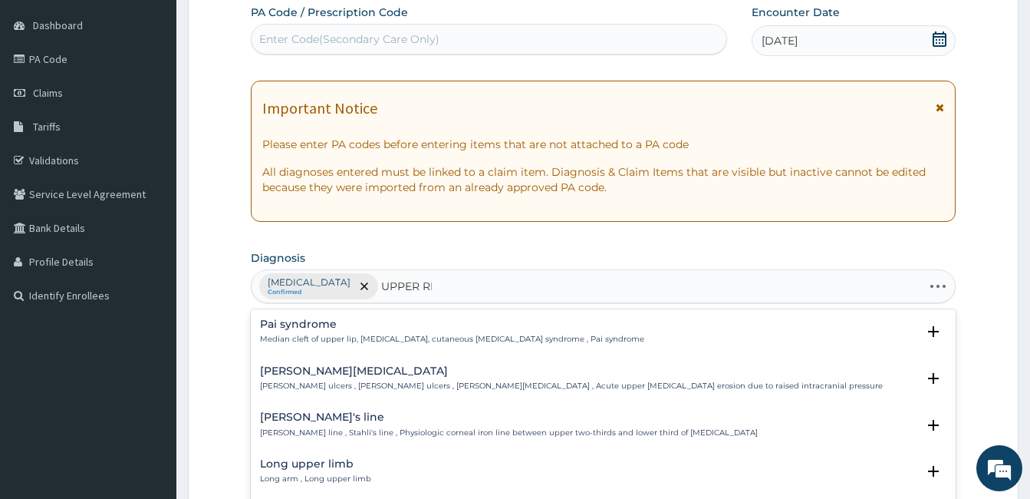
type input "UPPER RES"
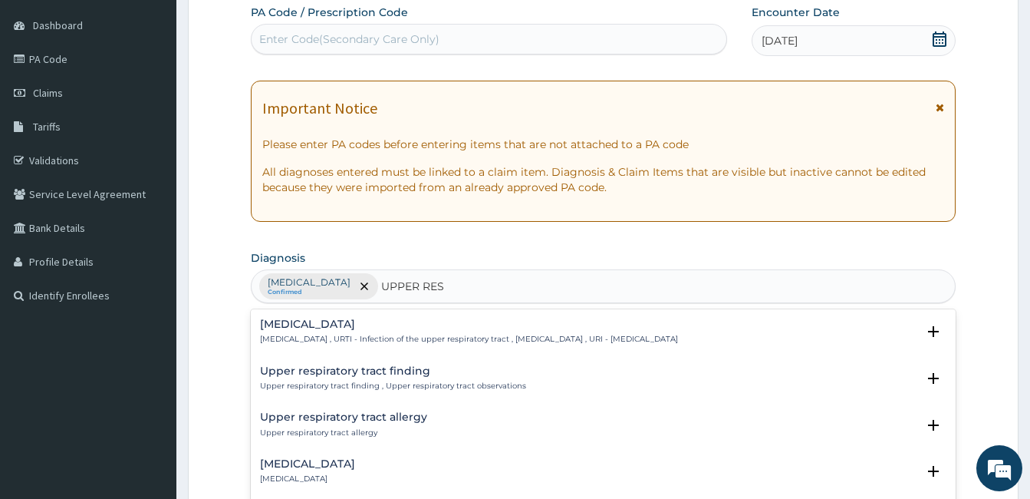
click at [402, 326] on h4 "Upper respiratory infection" at bounding box center [469, 324] width 418 height 12
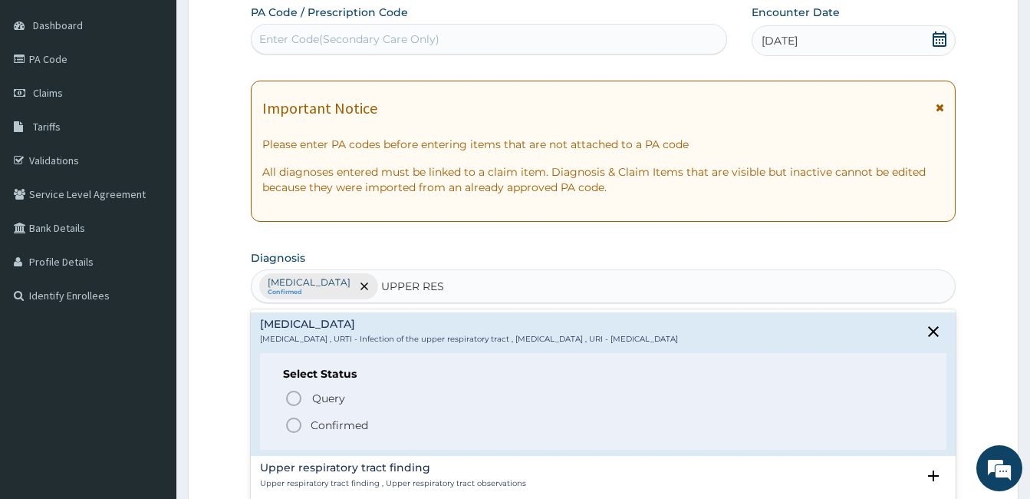
click at [330, 417] on p "Confirmed" at bounding box center [340, 424] width 58 height 15
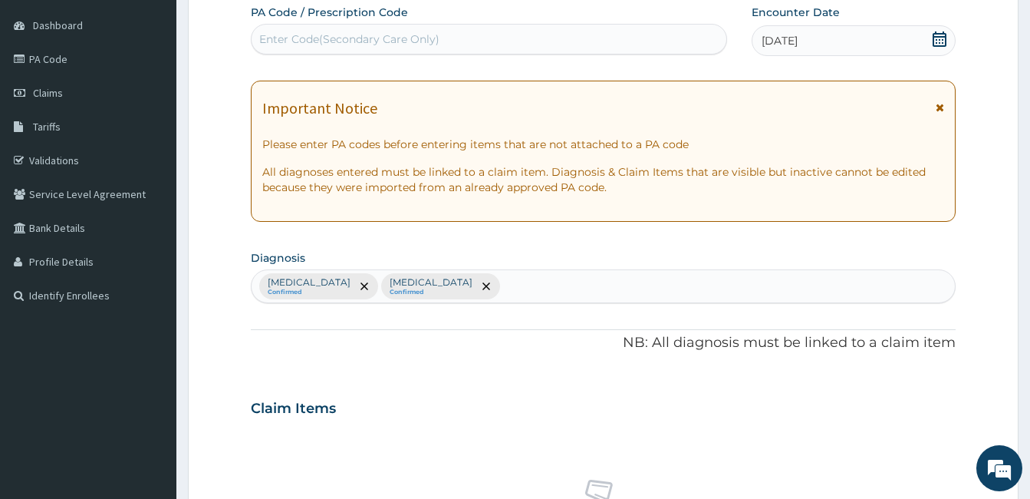
scroll to position [578, 0]
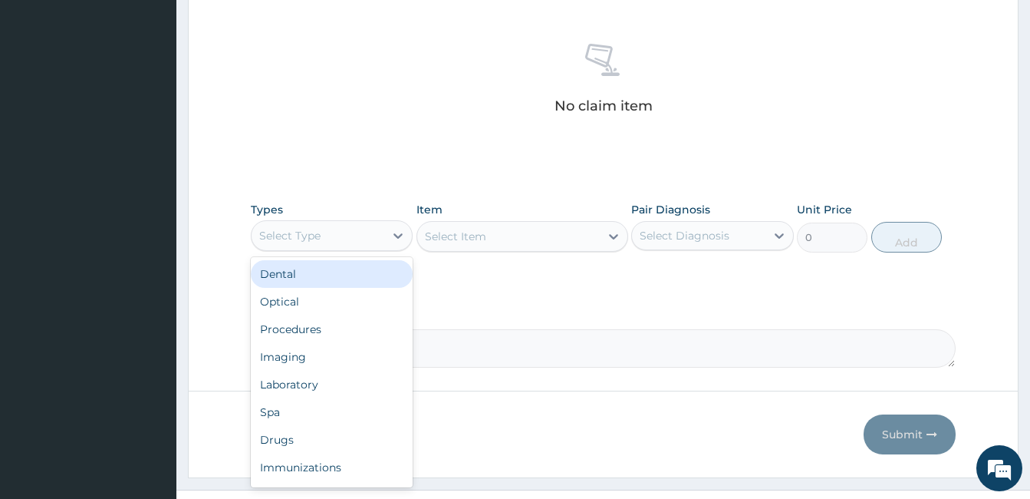
click at [317, 234] on div "Select Type" at bounding box center [289, 235] width 61 height 15
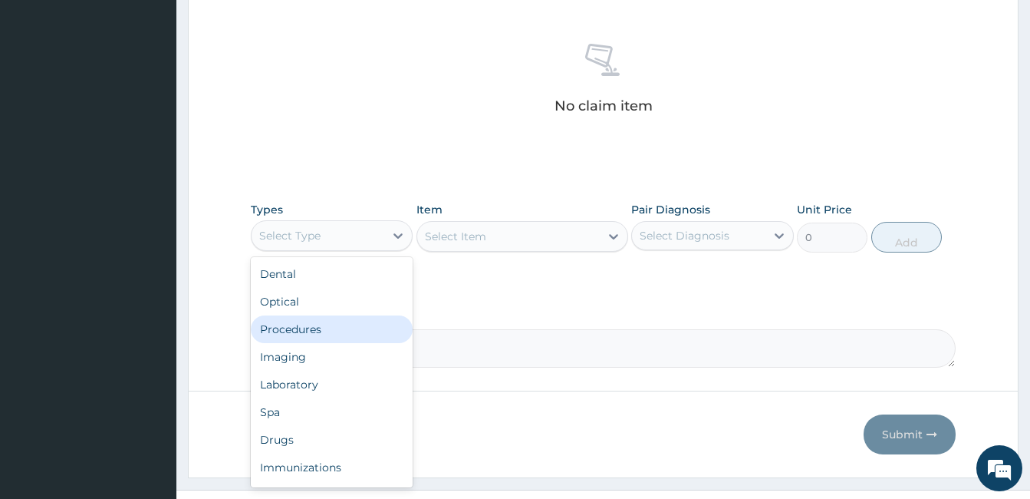
click at [295, 337] on div "Procedures" at bounding box center [332, 329] width 162 height 28
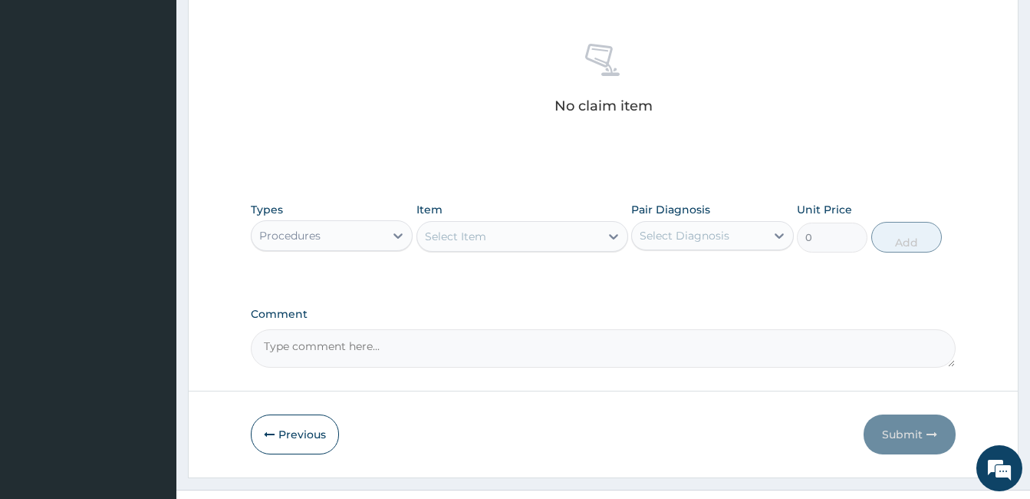
click at [538, 244] on div "Select Item" at bounding box center [508, 236] width 183 height 25
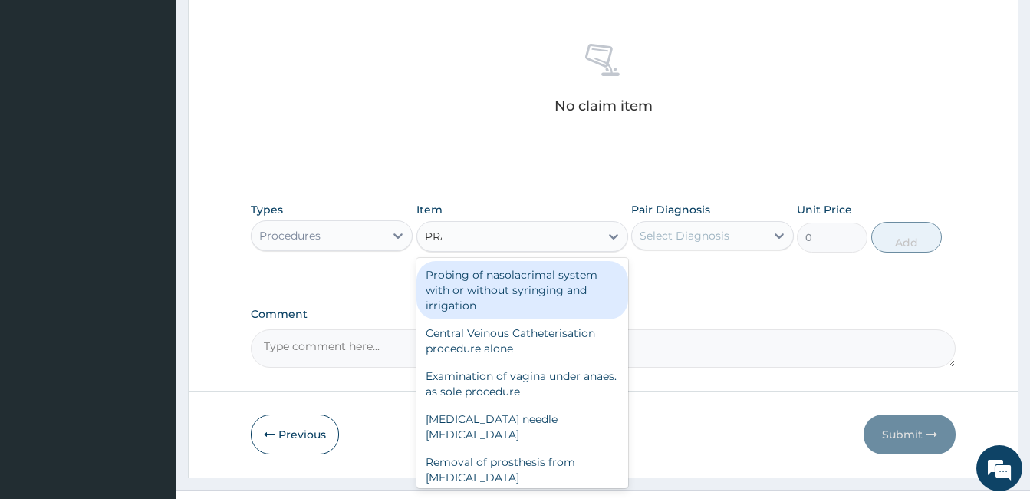
type input "PRAC"
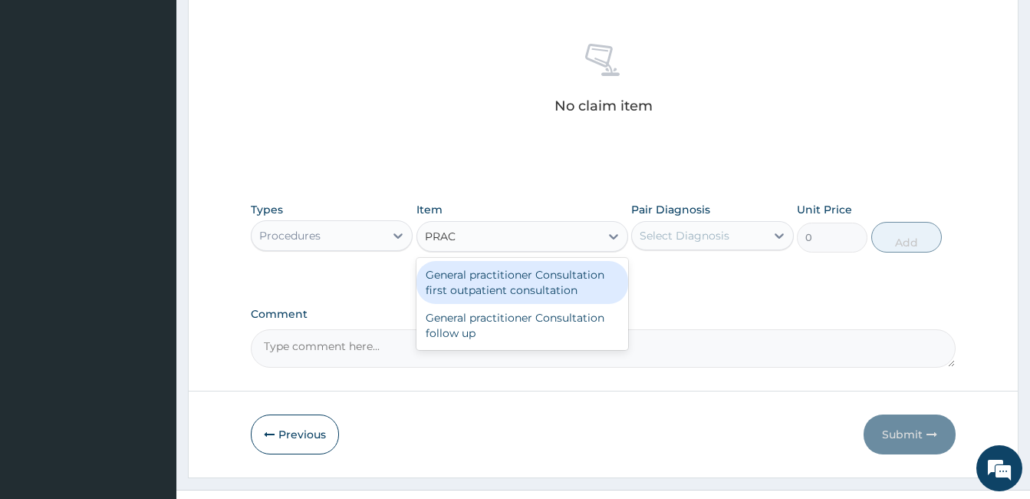
click at [522, 295] on div "General practitioner Consultation first outpatient consultation" at bounding box center [522, 282] width 212 height 43
type input "3000"
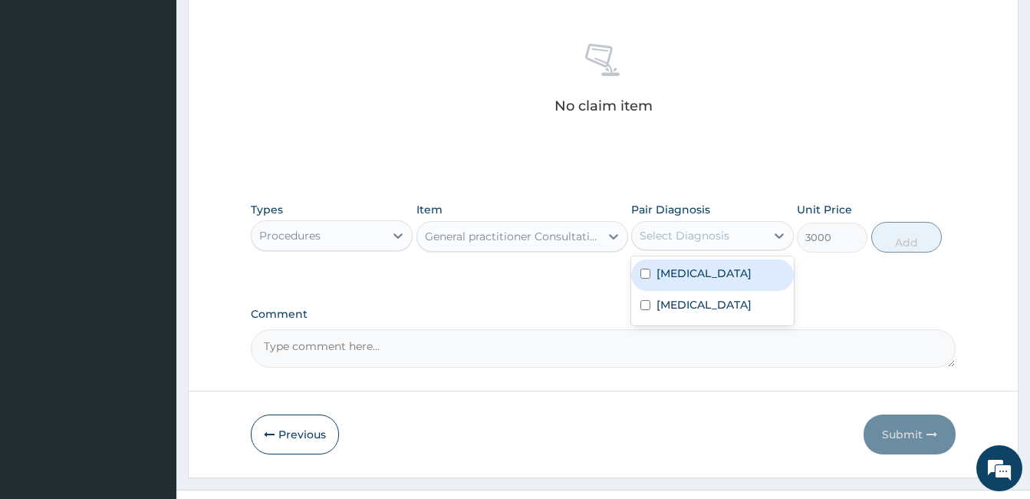
click at [716, 232] on div "Select Diagnosis" at bounding box center [685, 235] width 90 height 15
click at [688, 276] on label "Malaria" at bounding box center [704, 272] width 95 height 15
checkbox input "true"
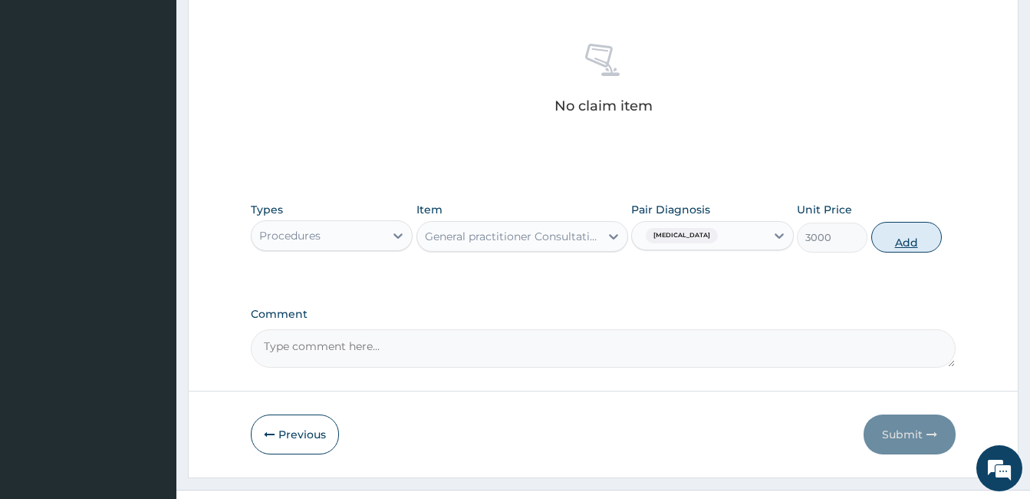
click at [894, 249] on button "Add" at bounding box center [906, 237] width 71 height 31
type input "0"
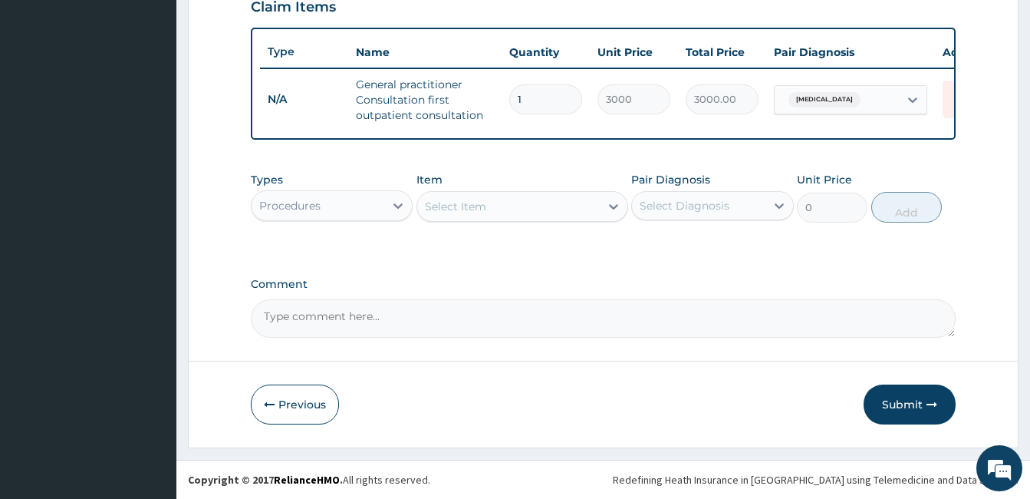
click at [337, 216] on div "Procedures" at bounding box center [318, 205] width 133 height 25
click at [331, 202] on div "Procedures" at bounding box center [318, 205] width 133 height 25
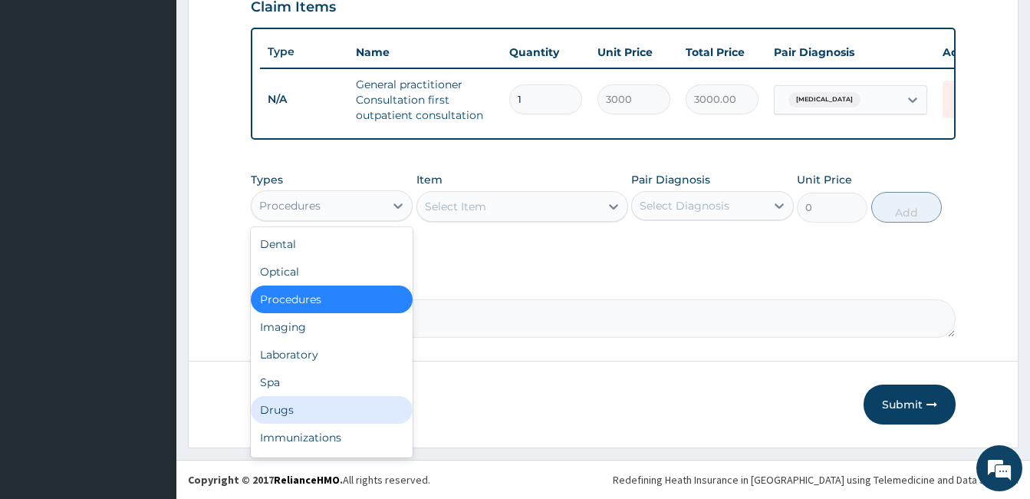
click at [280, 400] on div "Drugs" at bounding box center [332, 410] width 162 height 28
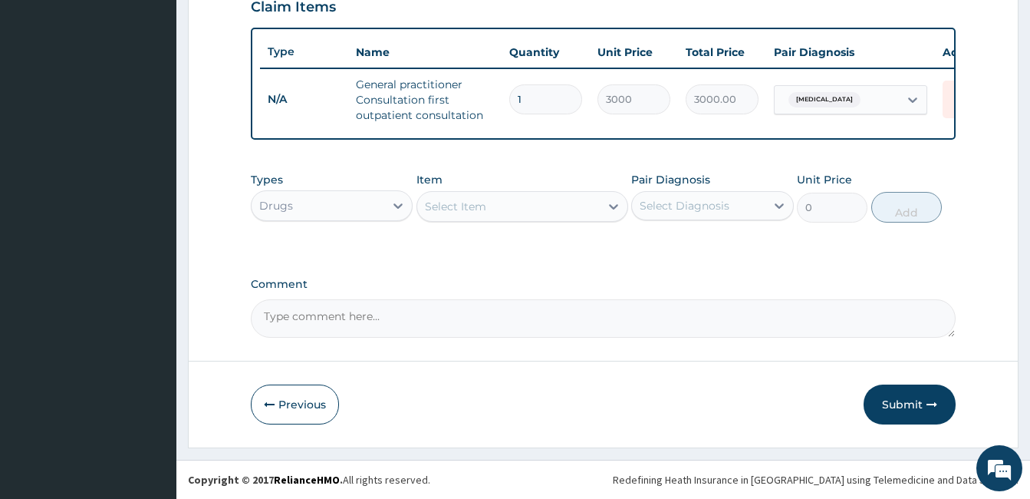
click at [496, 208] on div "Select Item" at bounding box center [508, 206] width 183 height 25
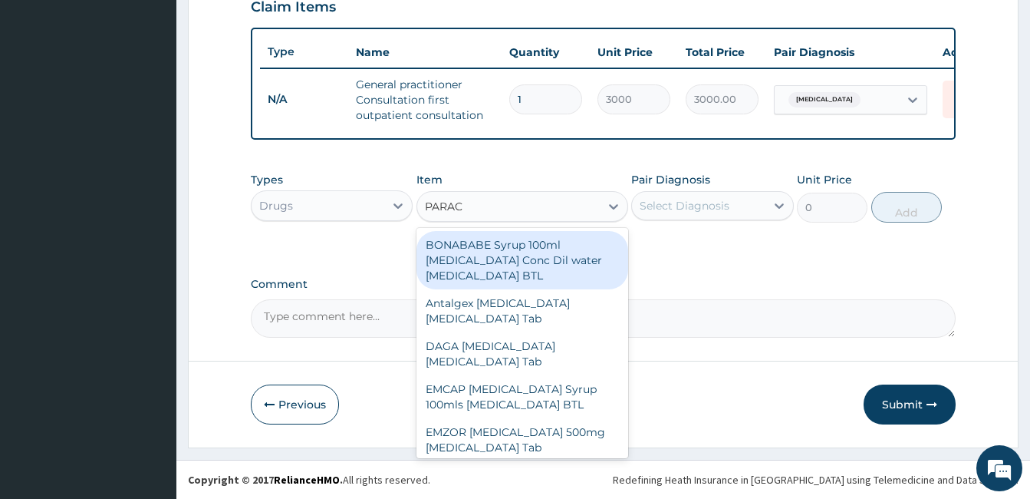
type input "PARACE"
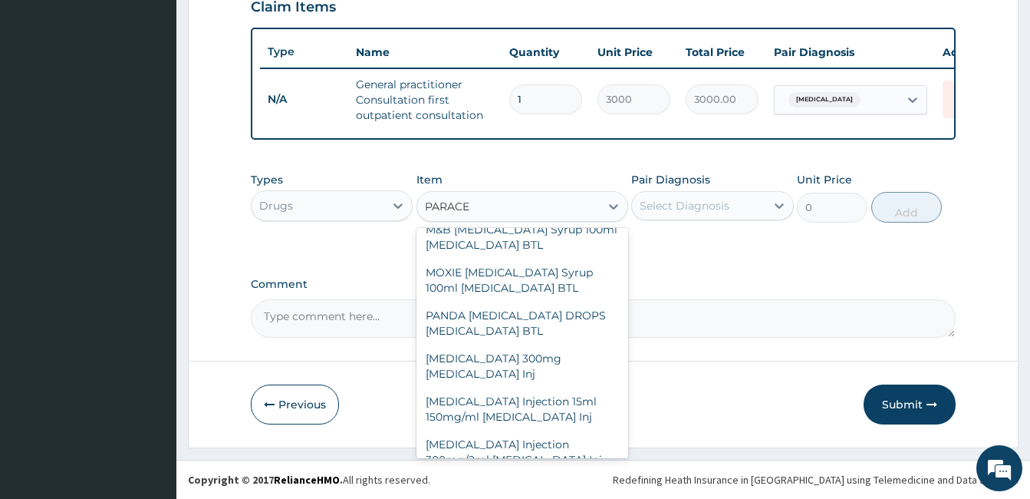
scroll to position [565, 0]
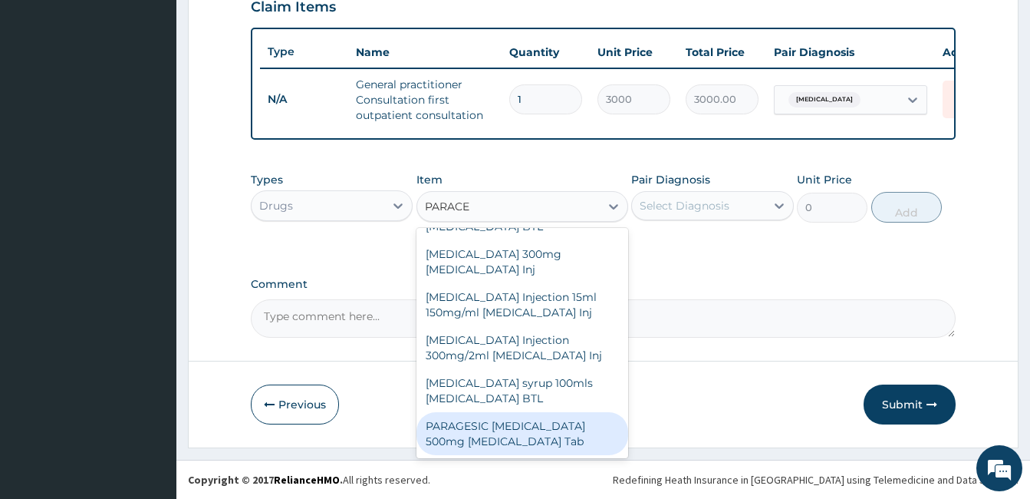
click at [486, 445] on div "PARAGESIC [MEDICAL_DATA] 500mg [MEDICAL_DATA] Tab" at bounding box center [522, 433] width 212 height 43
type input "15"
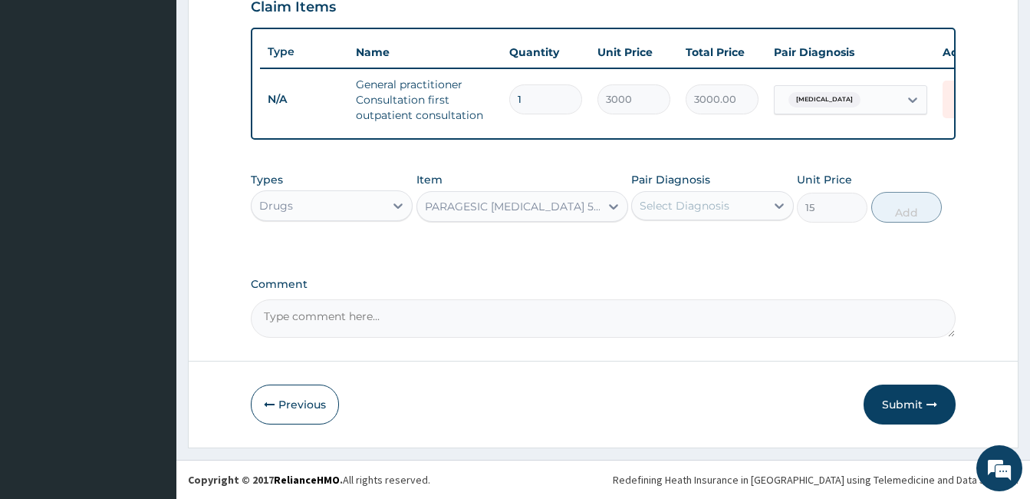
click at [729, 198] on div "Select Diagnosis" at bounding box center [698, 205] width 133 height 25
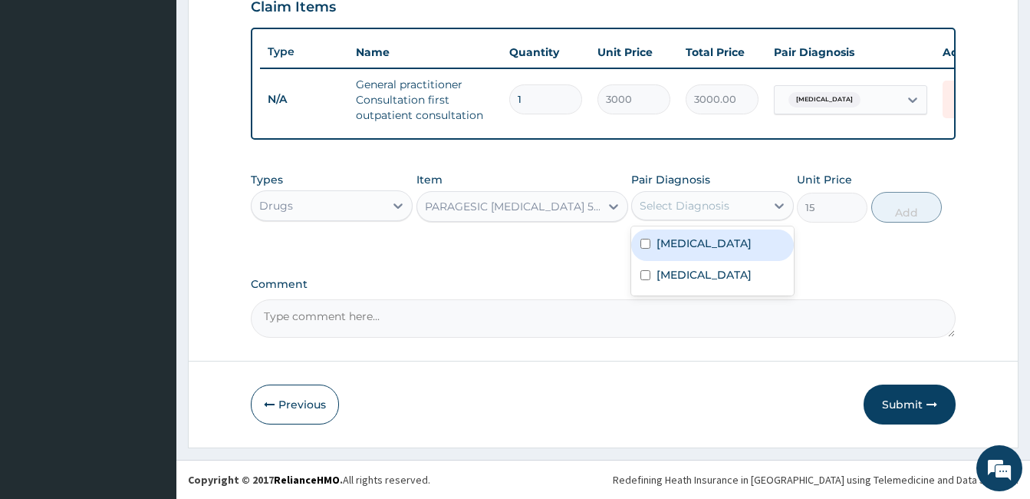
click at [693, 246] on label "Malaria" at bounding box center [704, 242] width 95 height 15
checkbox input "true"
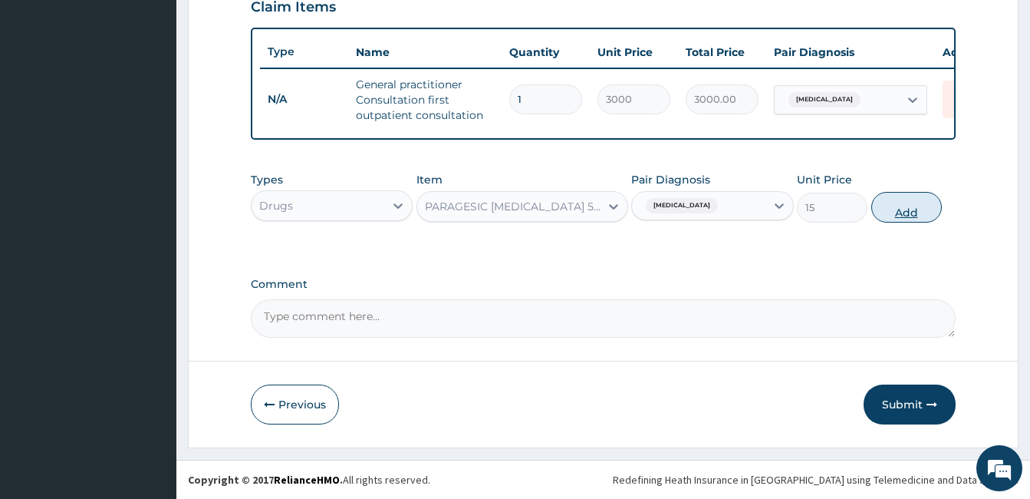
click at [892, 209] on button "Add" at bounding box center [906, 207] width 71 height 31
type input "0"
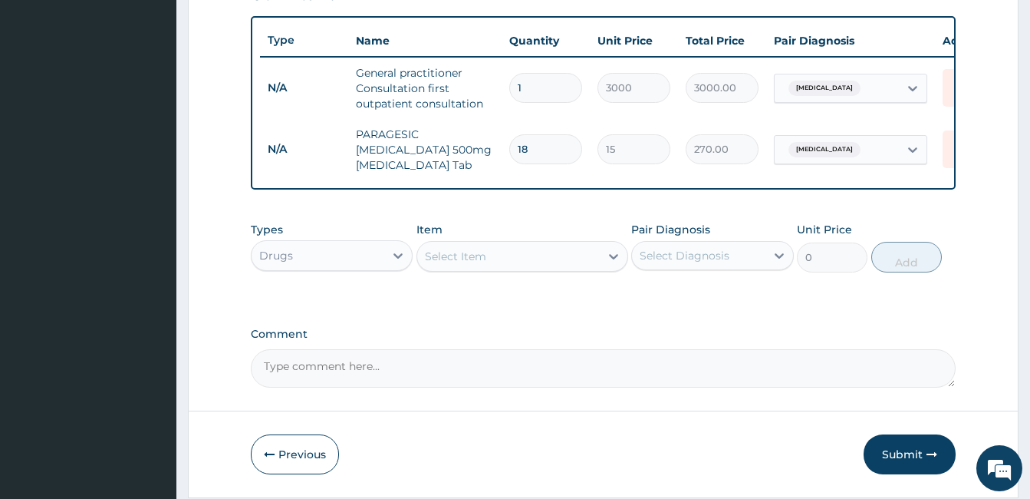
type input "18"
click at [558, 263] on div "Select Item" at bounding box center [508, 256] width 183 height 25
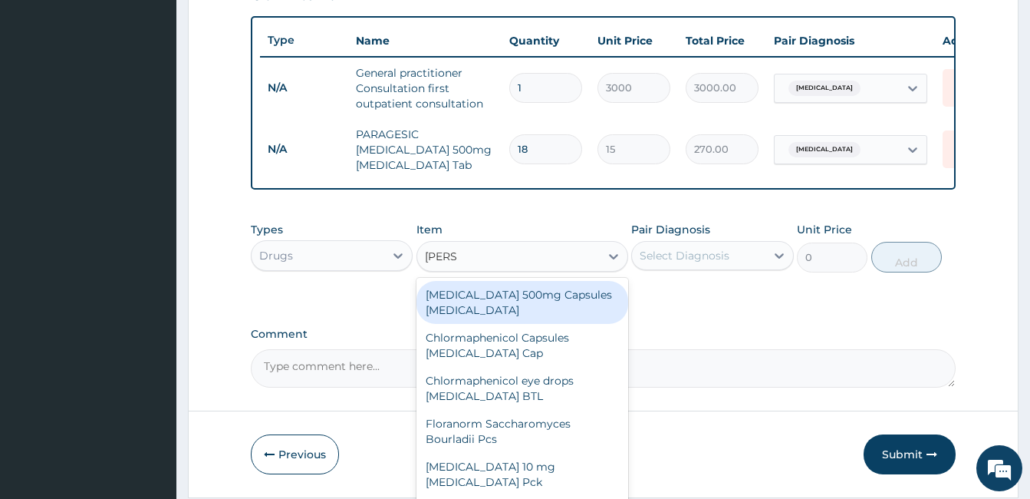
type input "LORAT"
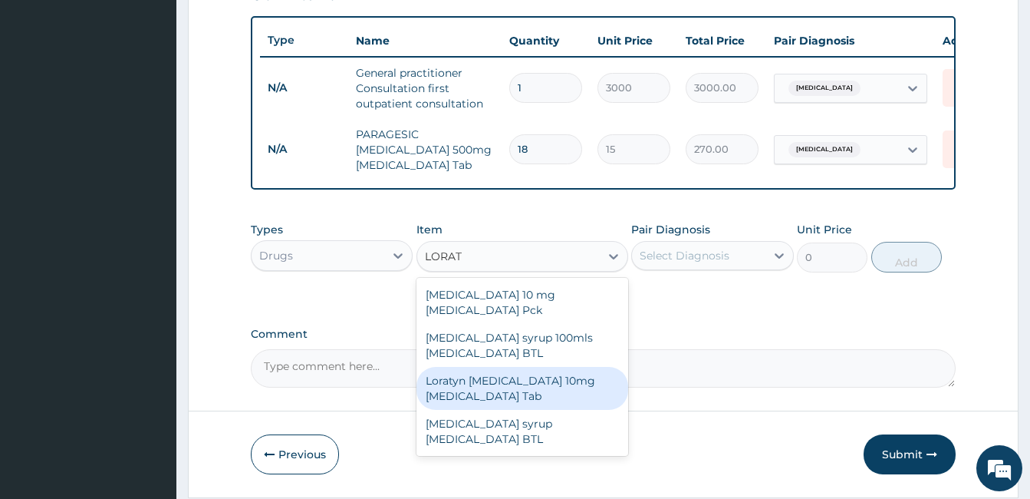
click at [506, 390] on div "Loratyn [MEDICAL_DATA] 10mg [MEDICAL_DATA] Tab" at bounding box center [522, 388] width 212 height 43
type input "45"
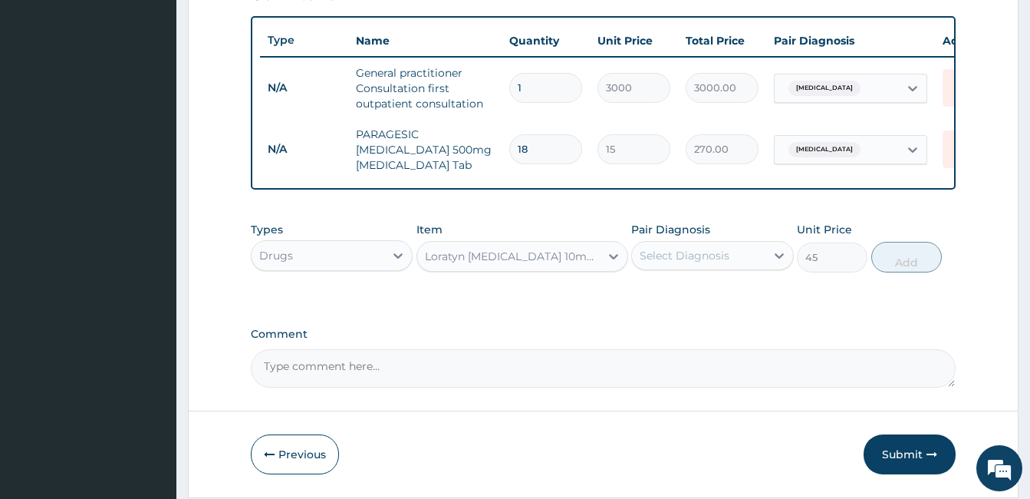
click at [754, 262] on div "Select Diagnosis" at bounding box center [698, 255] width 133 height 25
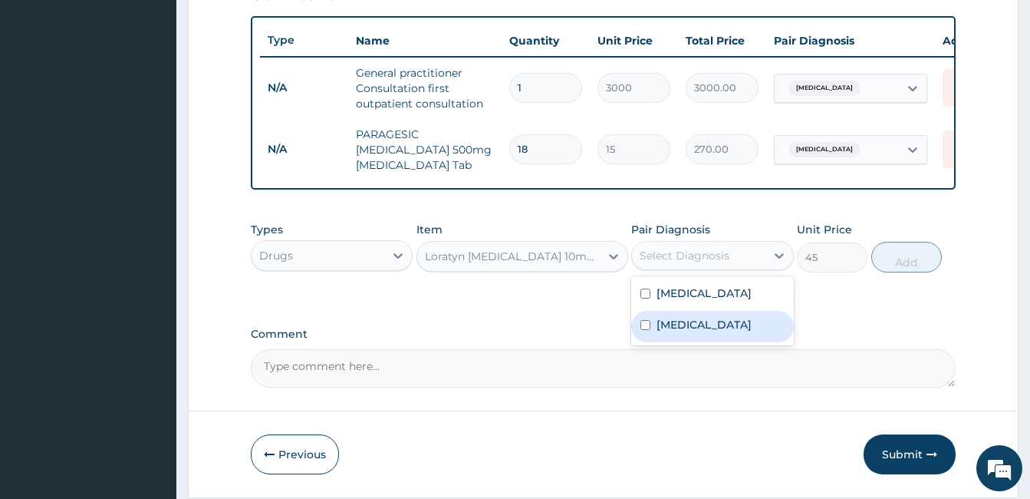
click at [710, 332] on label "Upper respiratory infection" at bounding box center [704, 324] width 95 height 15
checkbox input "true"
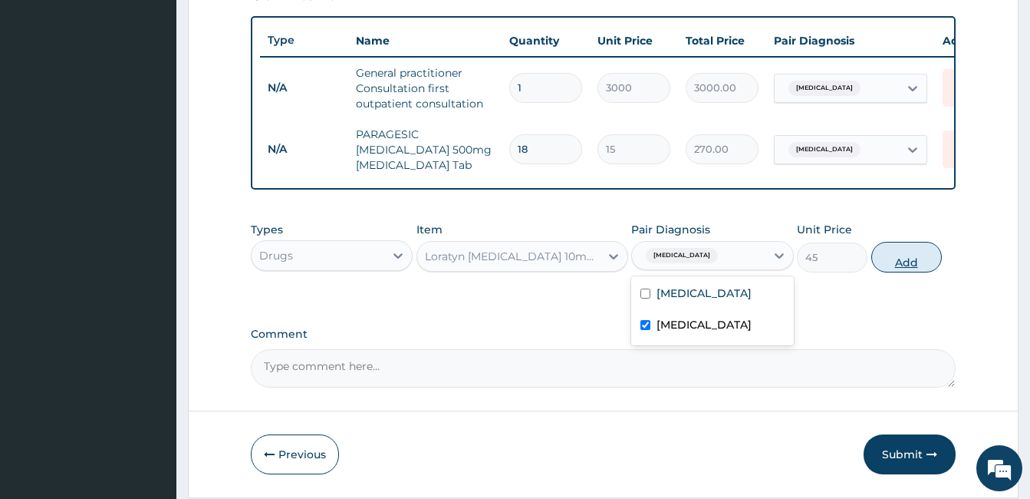
click at [910, 266] on button "Add" at bounding box center [906, 257] width 71 height 31
type input "0"
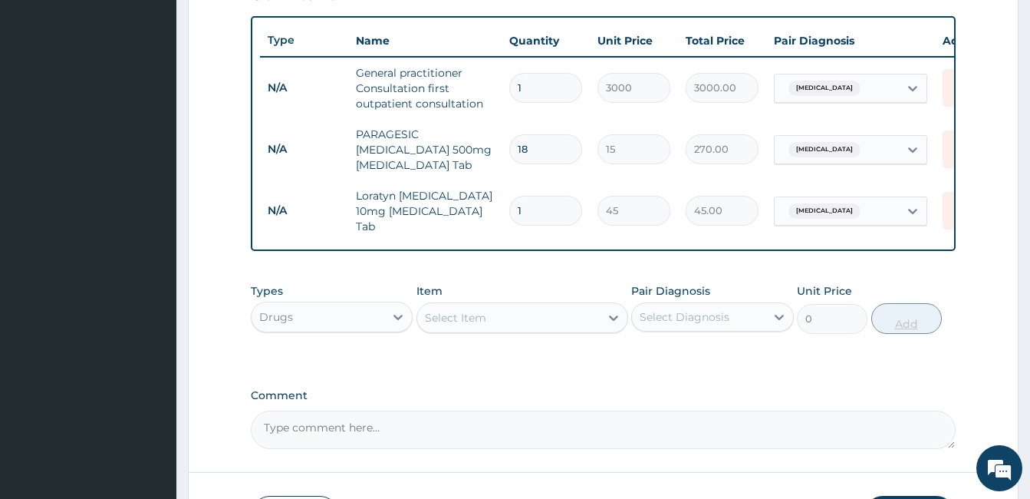
type input "0.00"
type input "3"
type input "135.00"
type input "3"
click at [562, 315] on div "Select Item" at bounding box center [508, 317] width 183 height 25
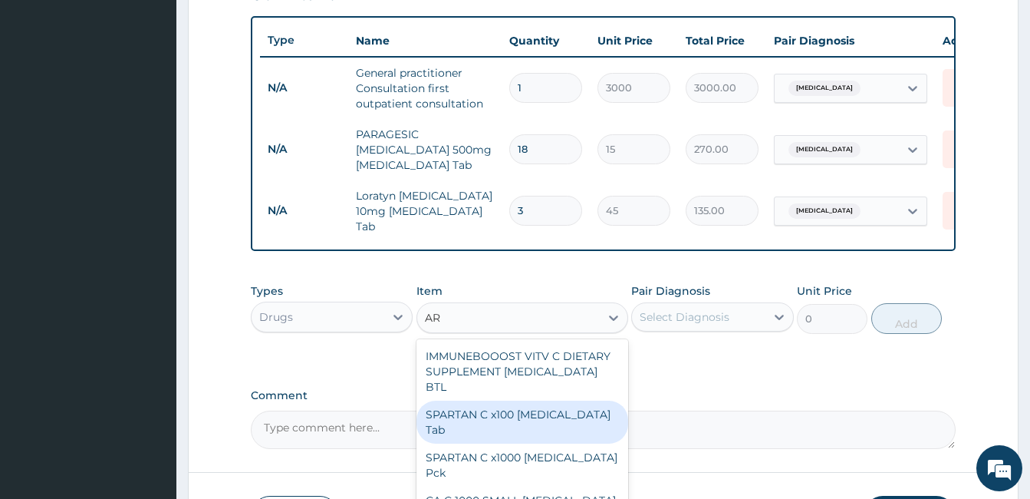
type input "A"
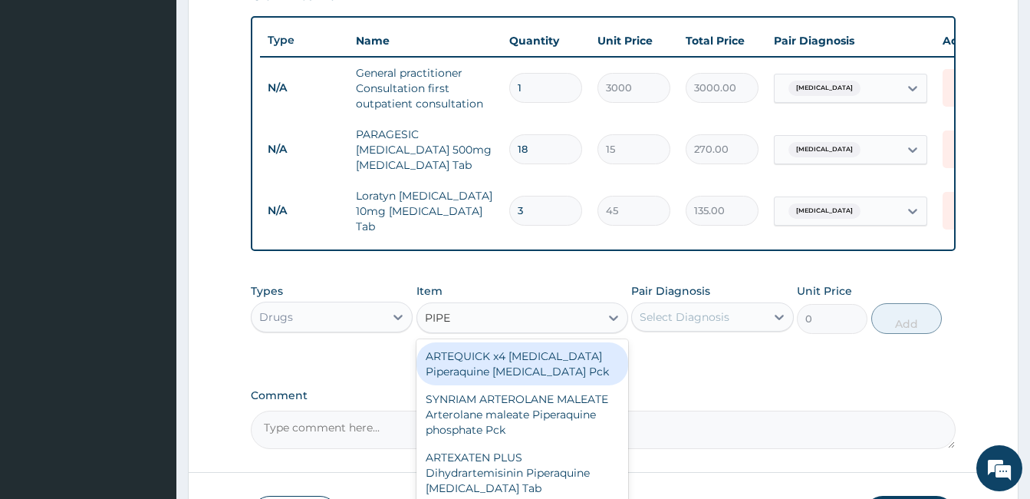
type input "PIPER"
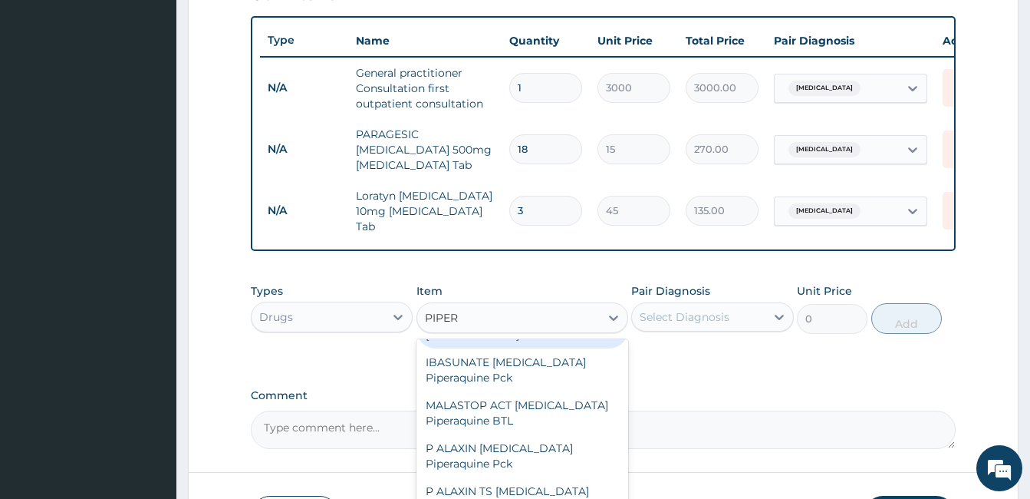
scroll to position [209, 0]
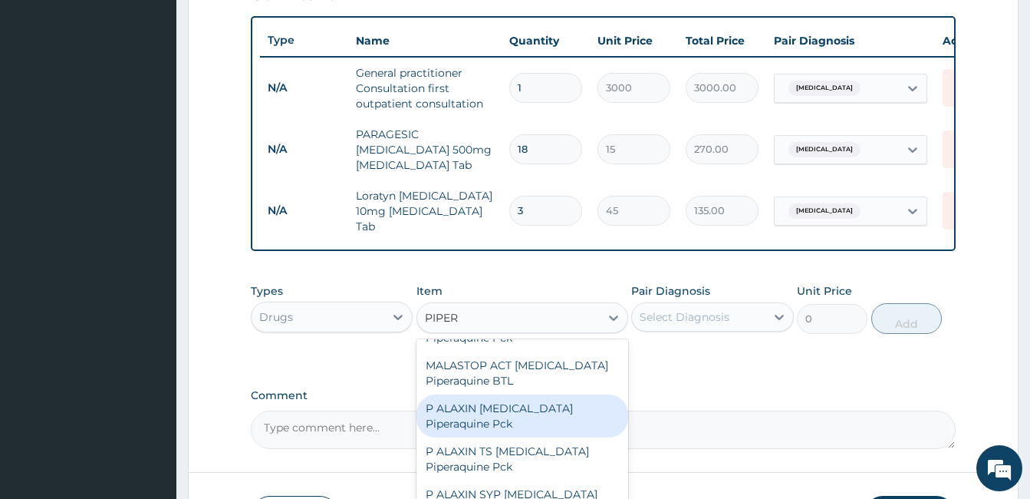
click at [545, 436] on div "P ALAXIN [MEDICAL_DATA] Piperaquine Pck" at bounding box center [522, 415] width 212 height 43
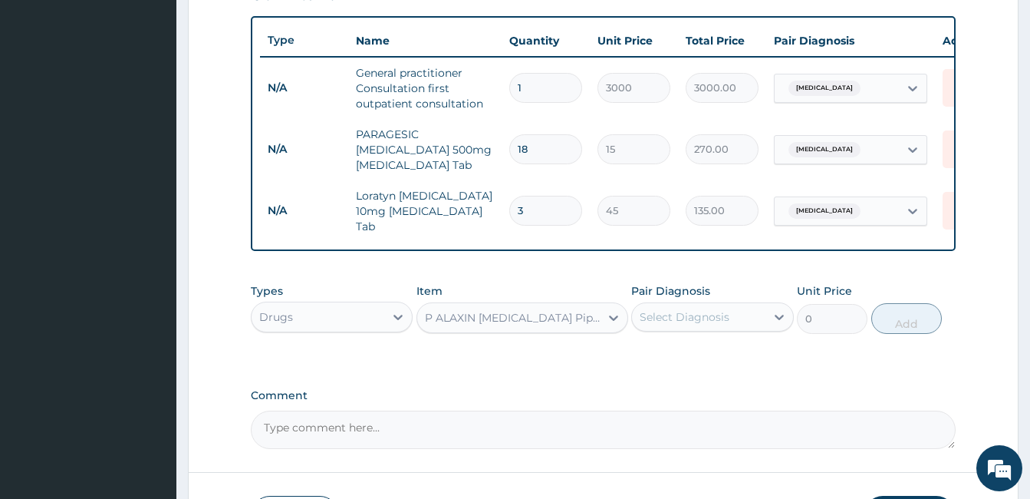
type input "830"
click at [564, 312] on div "P ALAXIN [MEDICAL_DATA] Piperaquine Pck" at bounding box center [513, 317] width 176 height 15
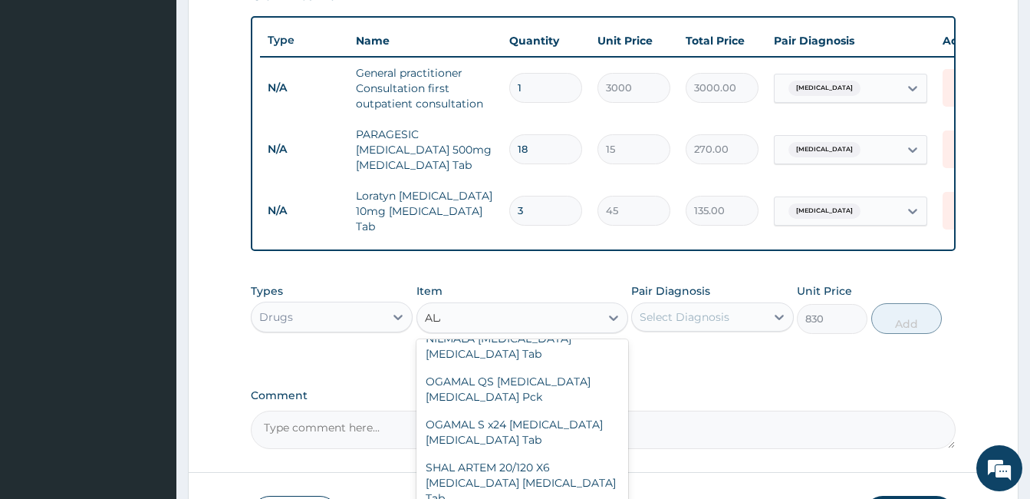
scroll to position [509, 0]
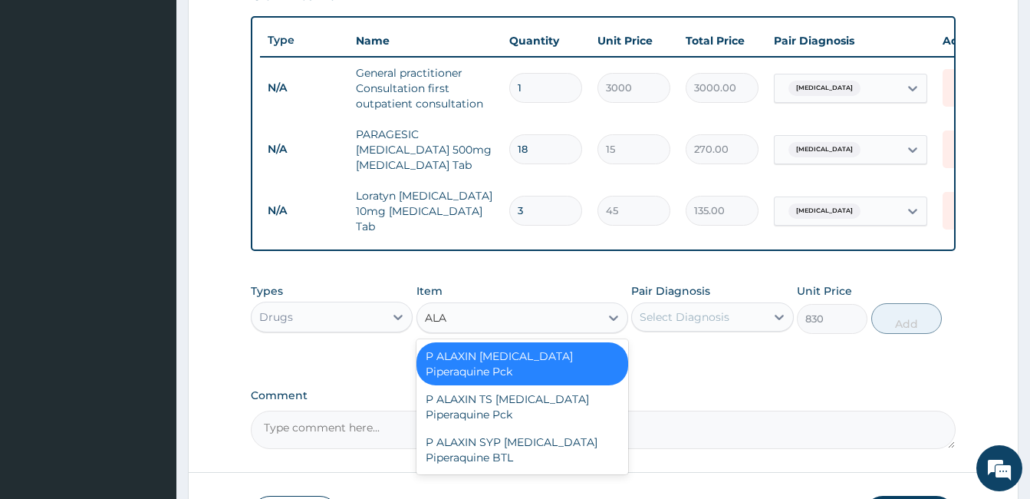
type input "ALAX"
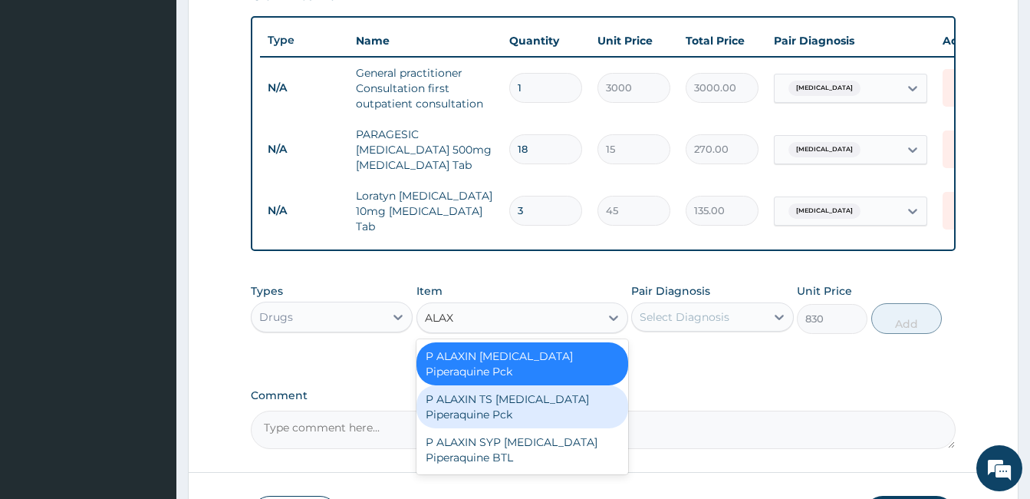
click at [520, 398] on div "P ALAXIN TS [MEDICAL_DATA] Piperaquine Pck" at bounding box center [522, 406] width 212 height 43
type input "860"
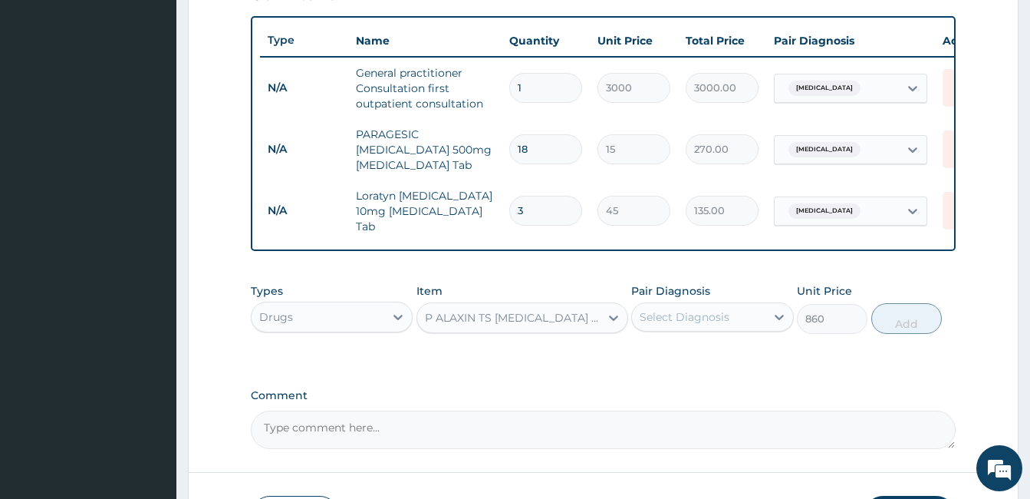
click at [546, 312] on div "P ALAXIN TS Dihydroartemisinin Piperaquine Pck" at bounding box center [513, 317] width 176 height 15
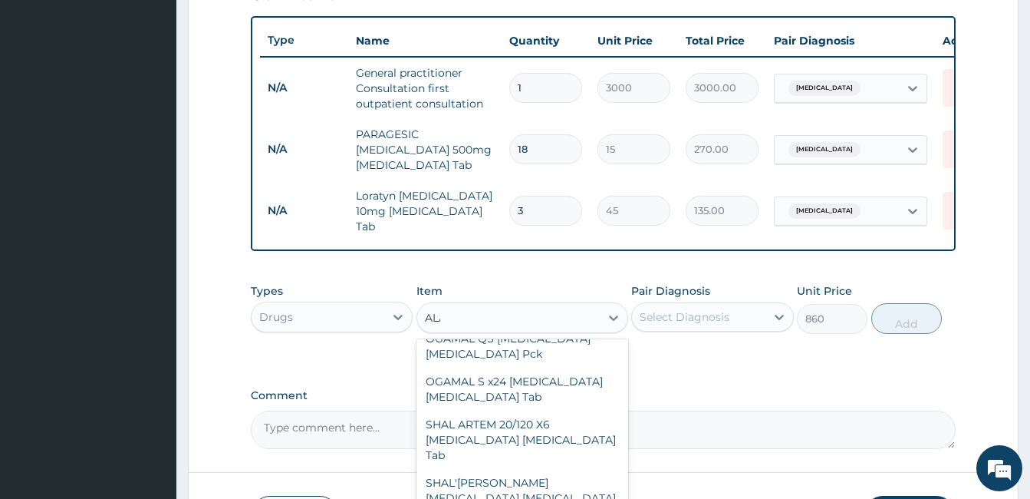
scroll to position [551, 0]
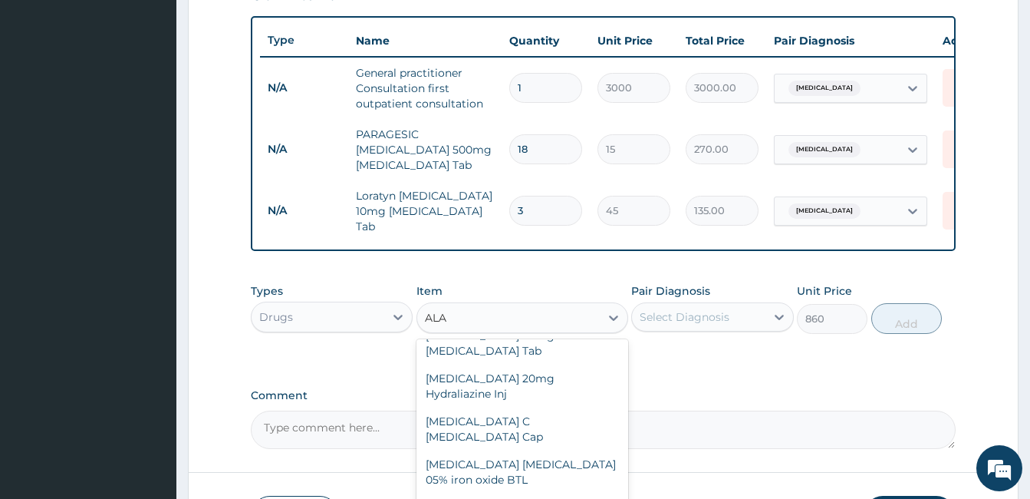
type input "ALAX"
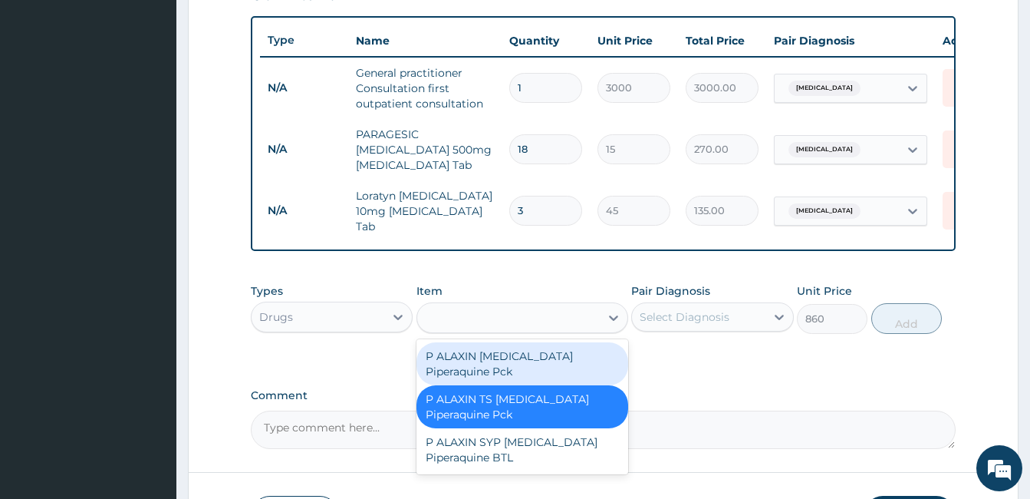
click at [505, 309] on div "ALAX" at bounding box center [508, 317] width 183 height 25
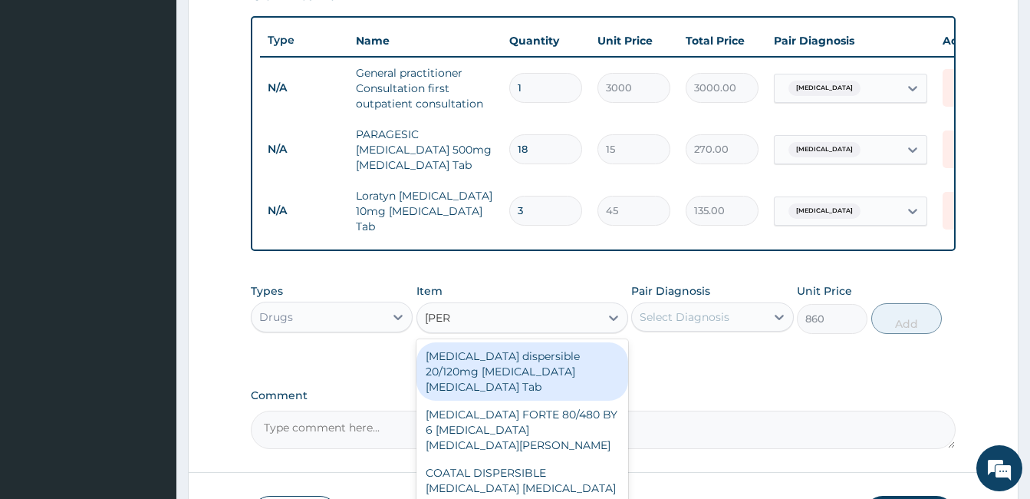
type input "COART"
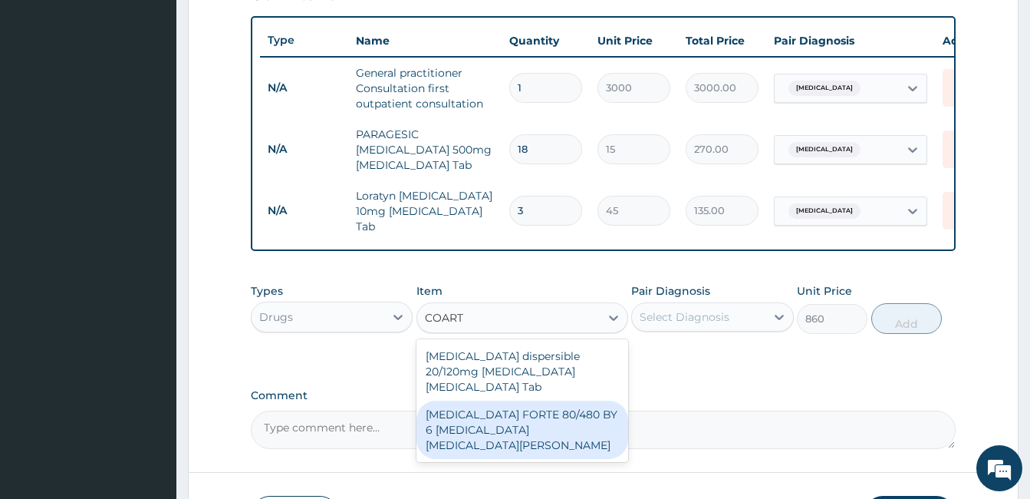
click at [487, 424] on div "COARTEM FORTE 80/480 BY 6 Artemether Lumefantrine Pck" at bounding box center [522, 429] width 212 height 58
type input "2800"
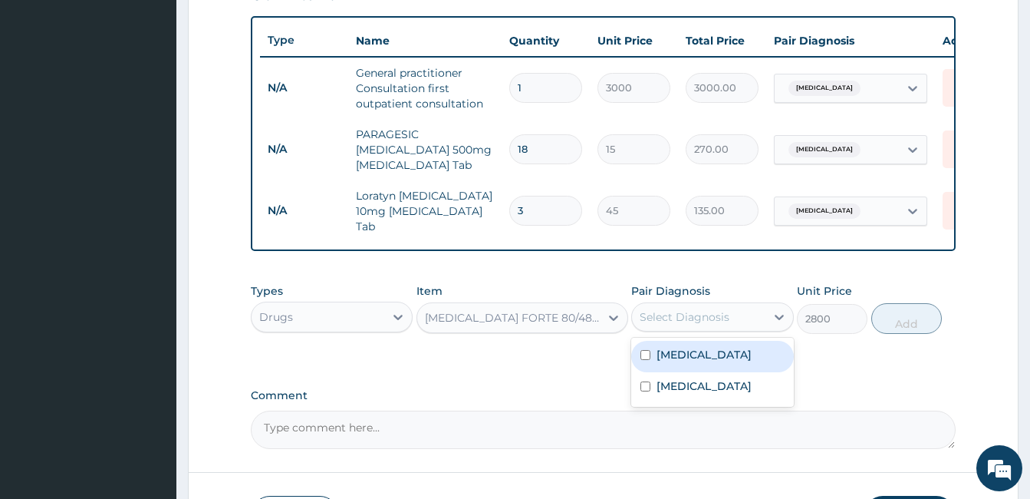
click at [721, 316] on div "Select Diagnosis" at bounding box center [685, 316] width 90 height 15
click at [706, 352] on div "Malaria" at bounding box center [712, 356] width 162 height 31
checkbox input "true"
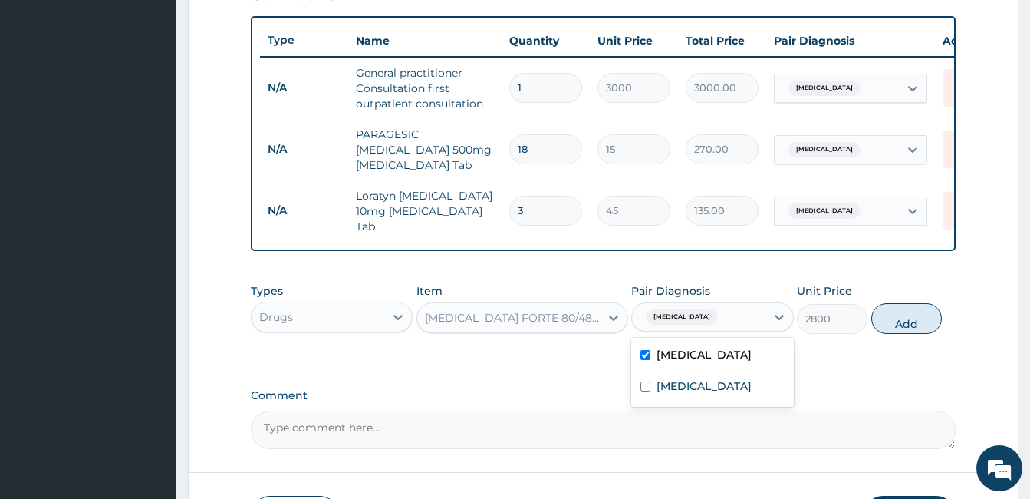
click at [888, 340] on div "Types Drugs Item COARTEM FORTE 80/480 BY 6 Artemether Lumefantrine Pck Pair Dia…" at bounding box center [603, 308] width 705 height 66
click at [917, 314] on button "Add" at bounding box center [906, 318] width 71 height 31
type input "0"
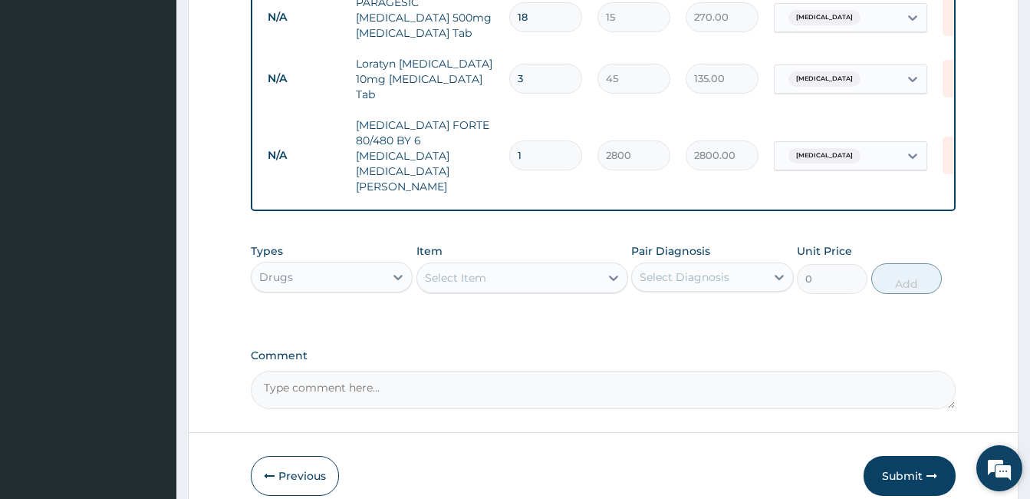
scroll to position [730, 0]
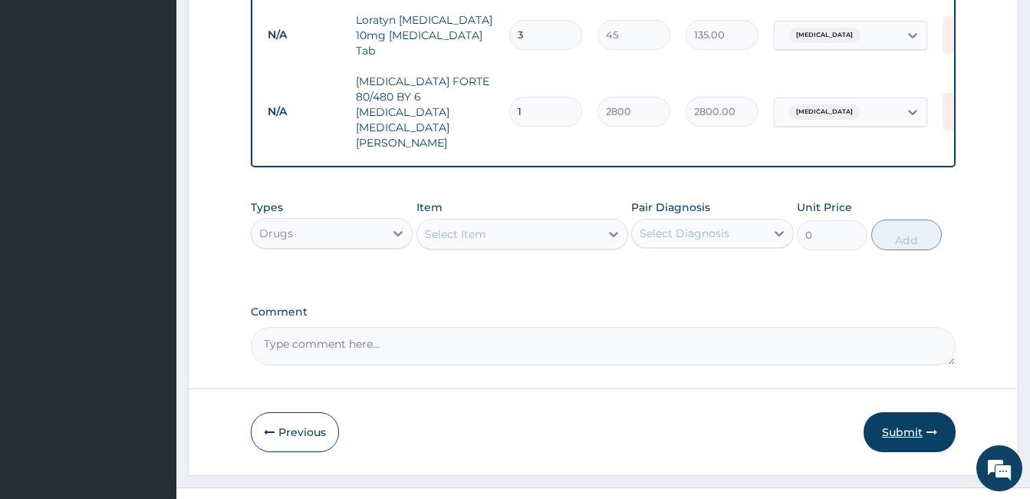
click at [903, 412] on button "Submit" at bounding box center [910, 432] width 92 height 40
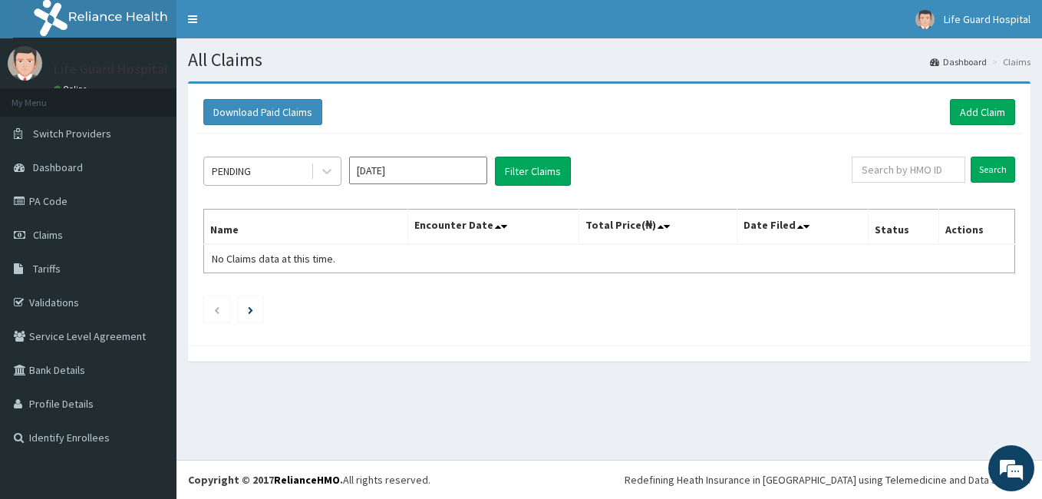
click at [251, 160] on div "PENDING" at bounding box center [257, 171] width 107 height 25
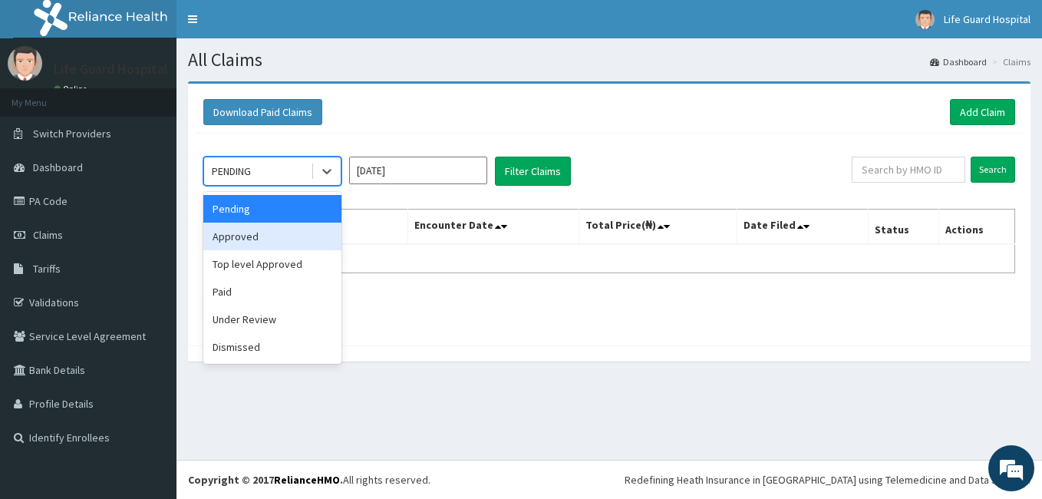
click at [233, 244] on div "Approved" at bounding box center [272, 236] width 138 height 28
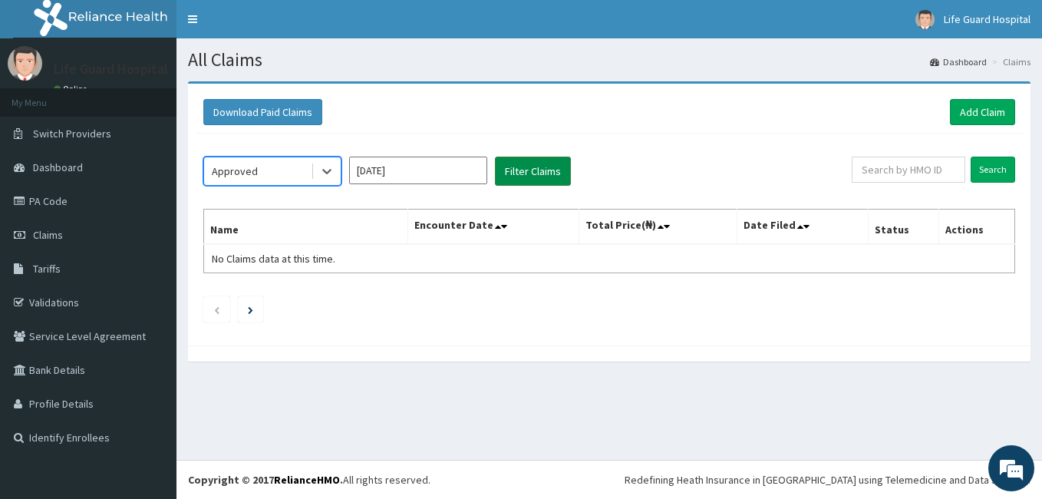
click at [529, 184] on button "Filter Claims" at bounding box center [533, 170] width 76 height 29
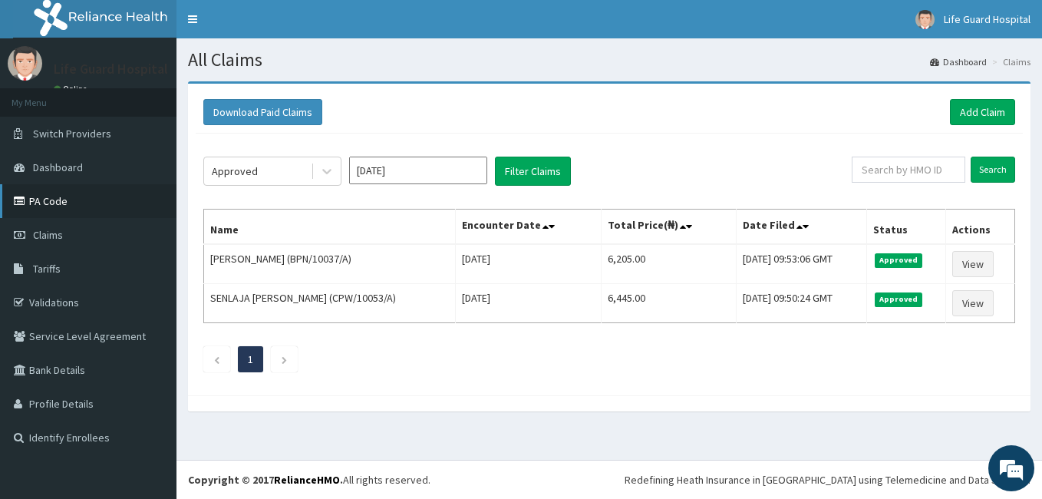
click at [67, 199] on link "PA Code" at bounding box center [88, 201] width 176 height 34
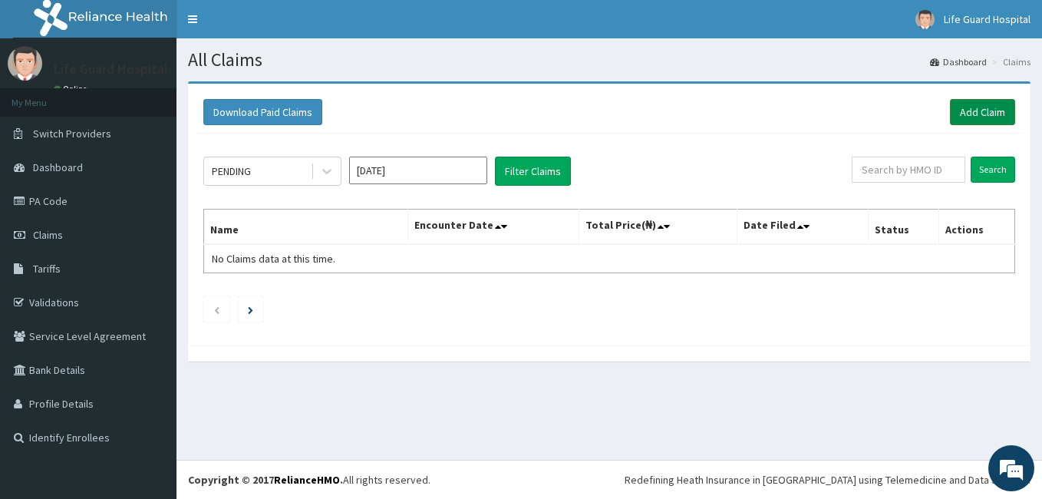
click at [964, 101] on link "Add Claim" at bounding box center [982, 112] width 65 height 26
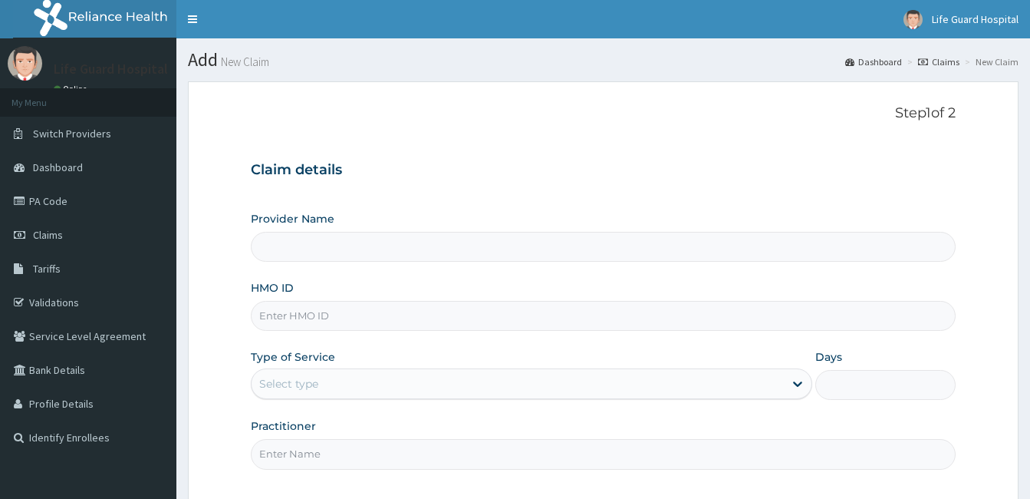
click at [426, 305] on input "HMO ID" at bounding box center [603, 316] width 705 height 30
type input "OH"
type input "Life Guard Hospital"
type input "OHT/11123/A"
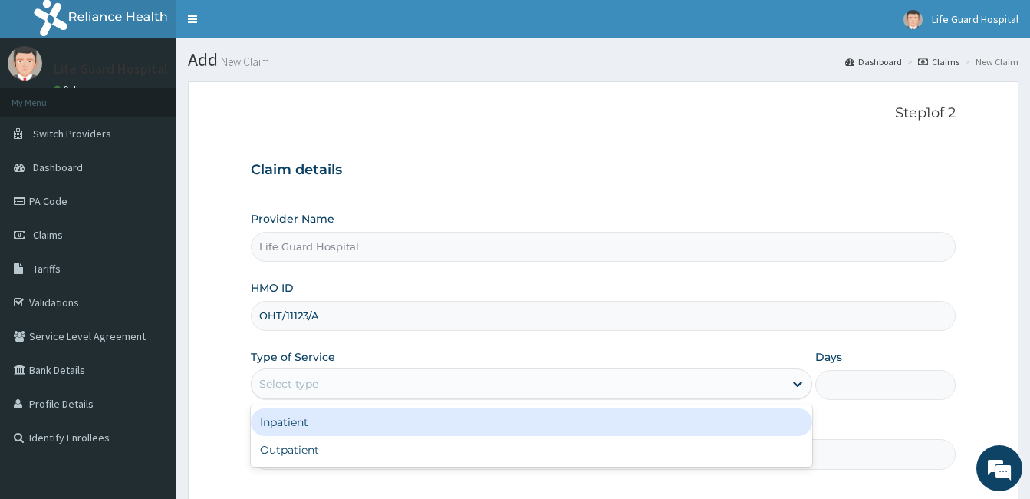
click at [379, 387] on div "Select type" at bounding box center [518, 383] width 532 height 25
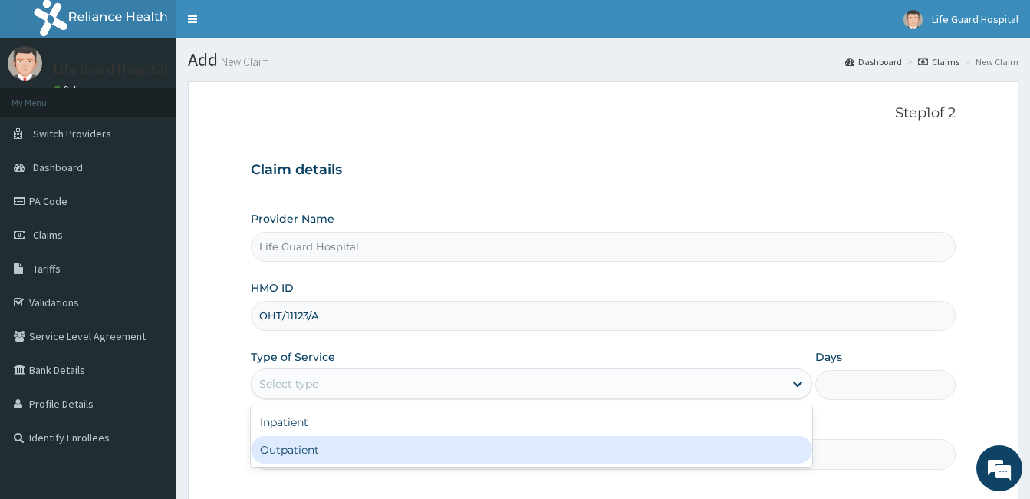
click at [306, 448] on div "Outpatient" at bounding box center [531, 450] width 561 height 28
type input "1"
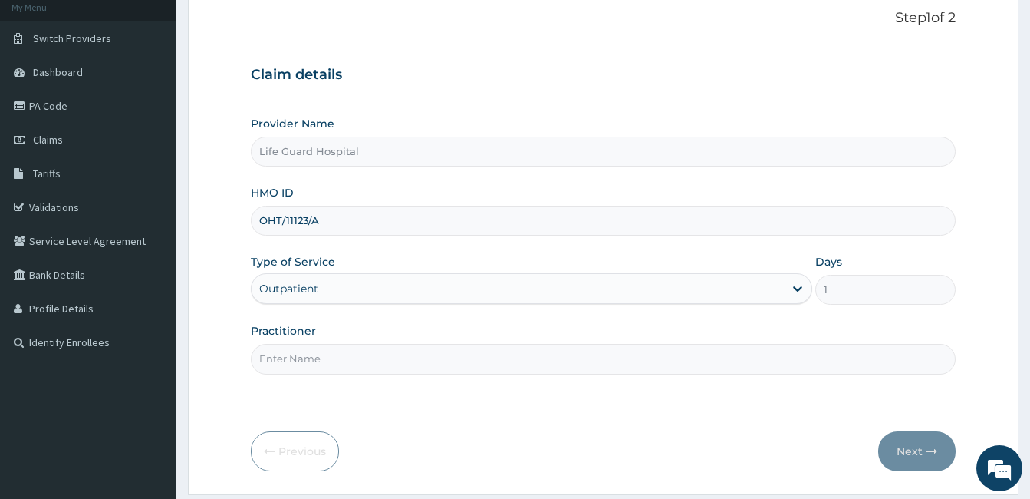
scroll to position [142, 0]
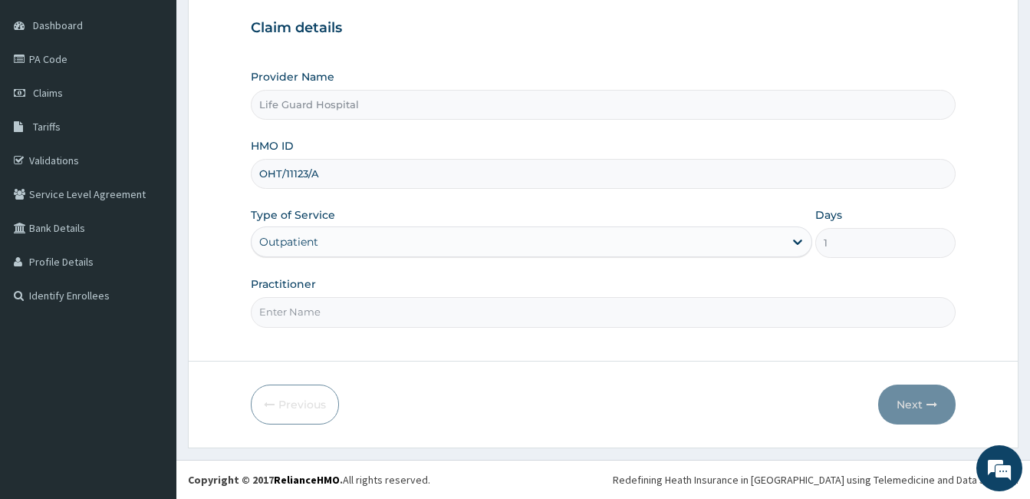
click at [464, 314] on input "Practitioner" at bounding box center [603, 312] width 705 height 30
type input "DOCTOR [PERSON_NAME]"
click at [889, 407] on button "Next" at bounding box center [916, 404] width 77 height 40
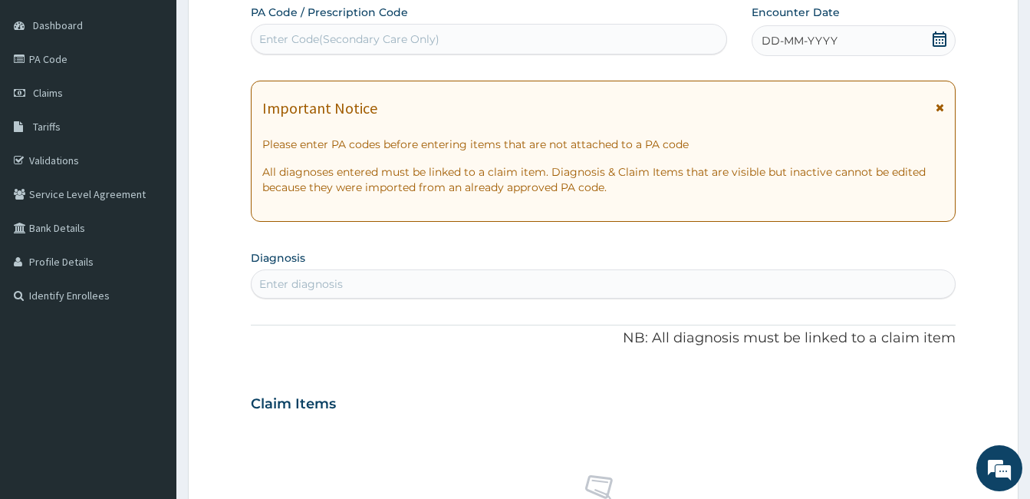
click at [368, 44] on div "Enter Code(Secondary Care Only)" at bounding box center [349, 38] width 180 height 15
paste input "PA/40631B"
type input "PA/40631B"
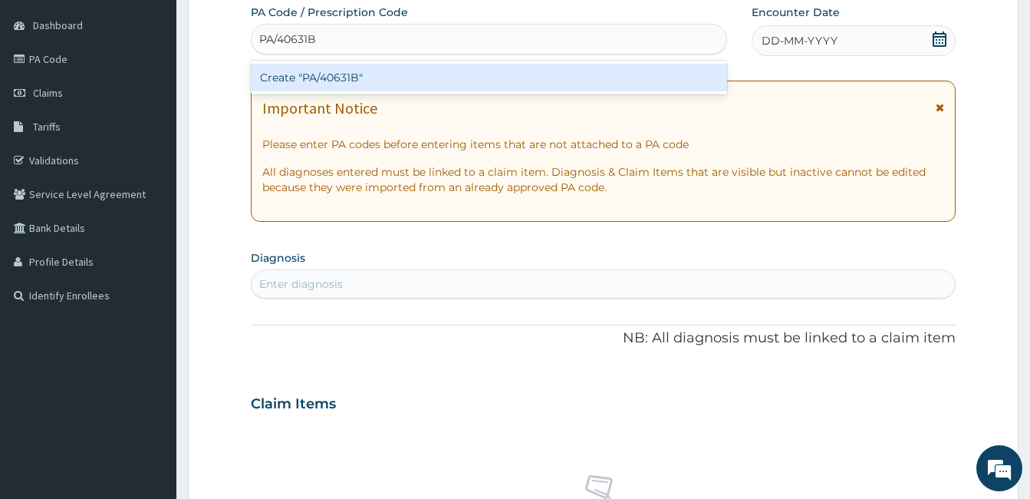
click at [341, 87] on div "Create "PA/40631B"" at bounding box center [489, 78] width 476 height 28
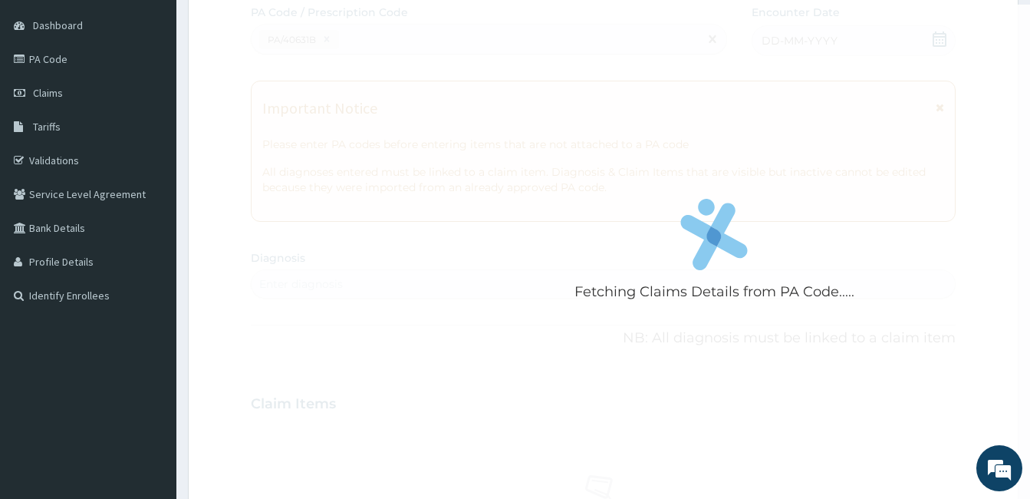
scroll to position [556, 0]
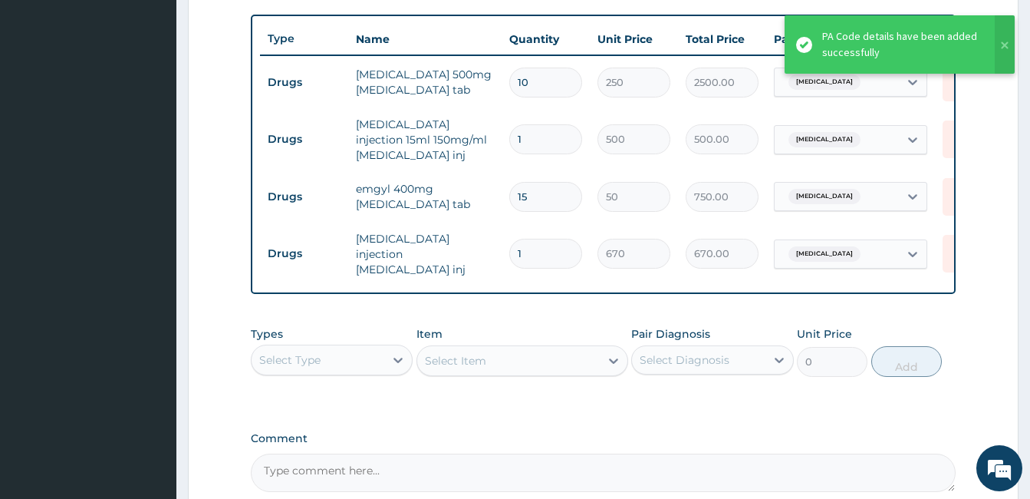
click at [321, 347] on div "Select Type" at bounding box center [332, 359] width 162 height 31
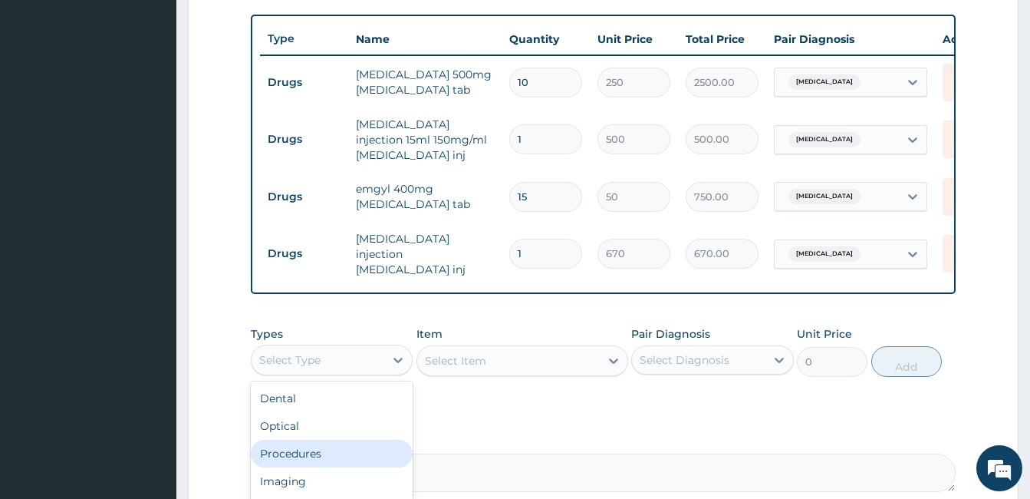
click at [317, 457] on div "Procedures" at bounding box center [332, 454] width 162 height 28
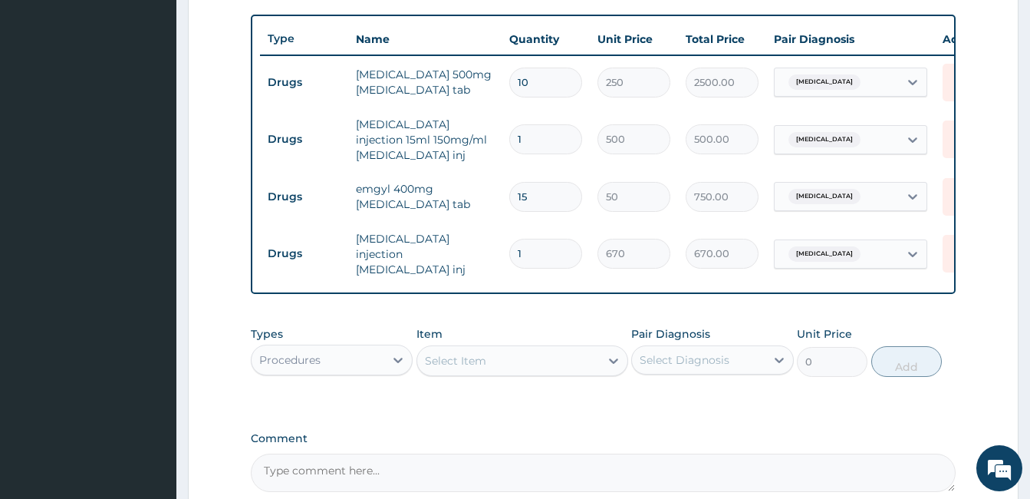
click at [539, 367] on div "Select Item" at bounding box center [508, 360] width 183 height 25
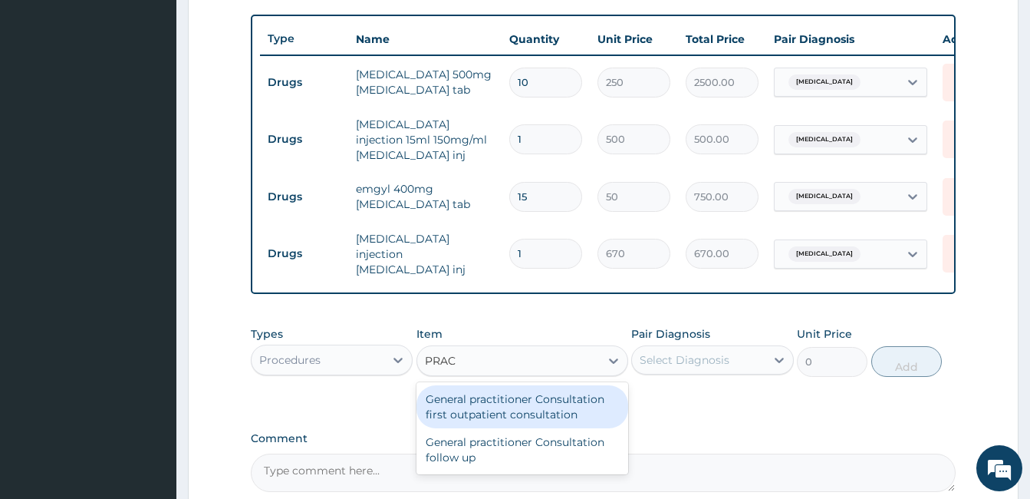
type input "PRACT"
click at [525, 403] on div "General practitioner Consultation first outpatient consultation" at bounding box center [522, 406] width 212 height 43
type input "3000"
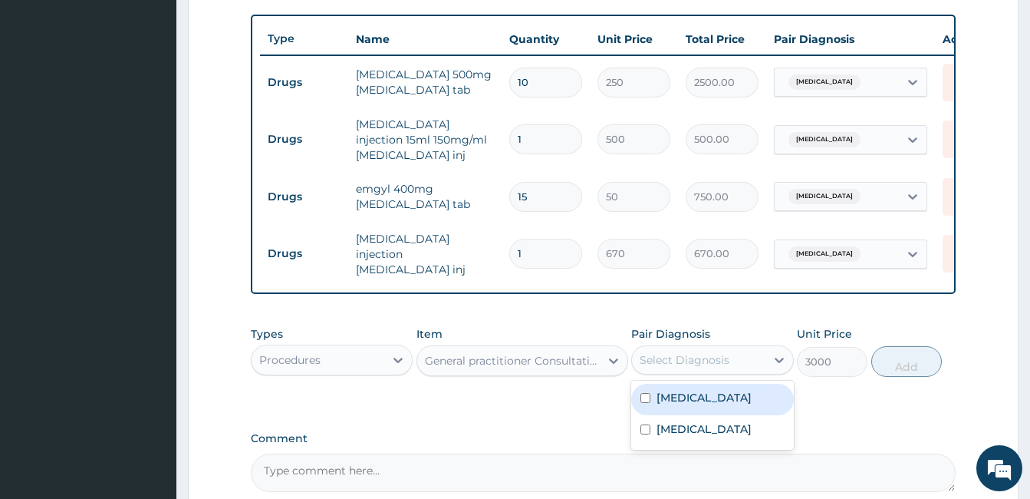
click at [722, 354] on div "Select Diagnosis" at bounding box center [698, 359] width 133 height 25
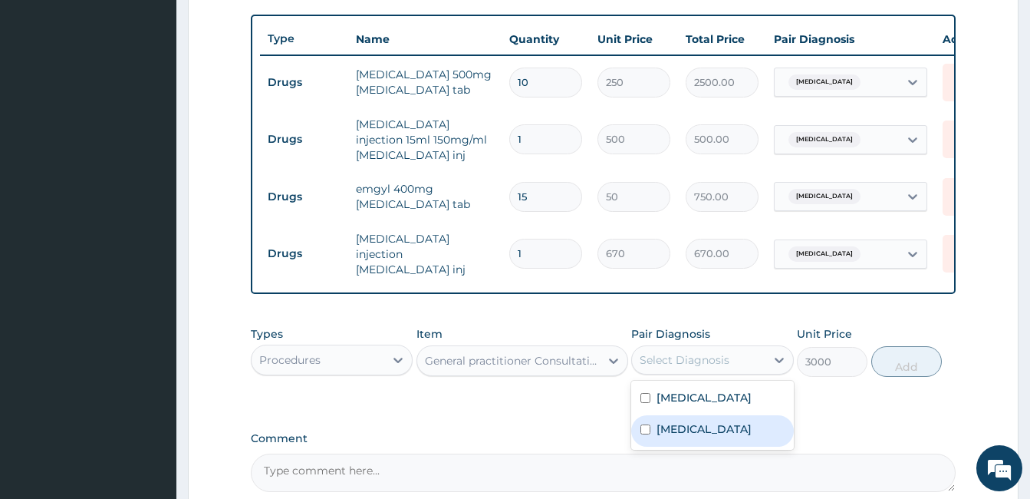
click at [674, 433] on label "Menorrhagia" at bounding box center [704, 428] width 95 height 15
checkbox input "true"
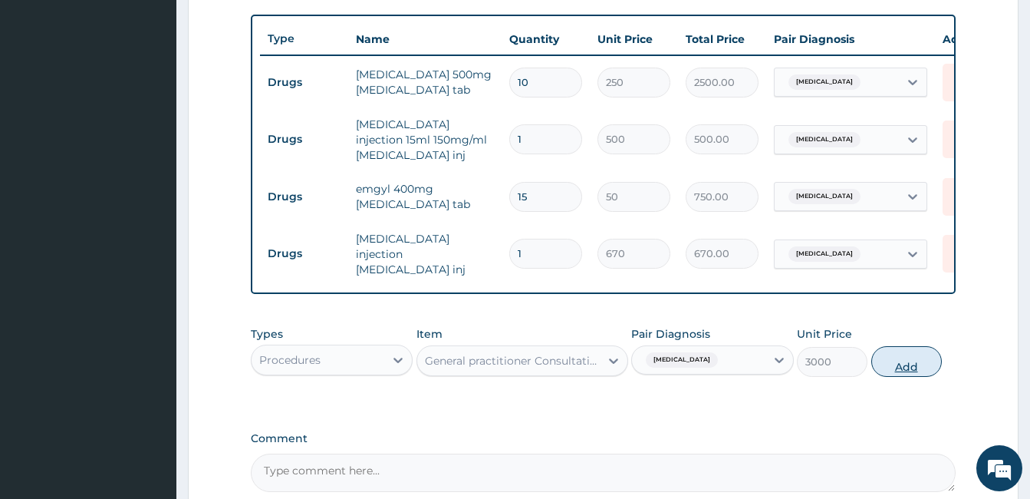
click at [914, 365] on button "Add" at bounding box center [906, 361] width 71 height 31
type input "0"
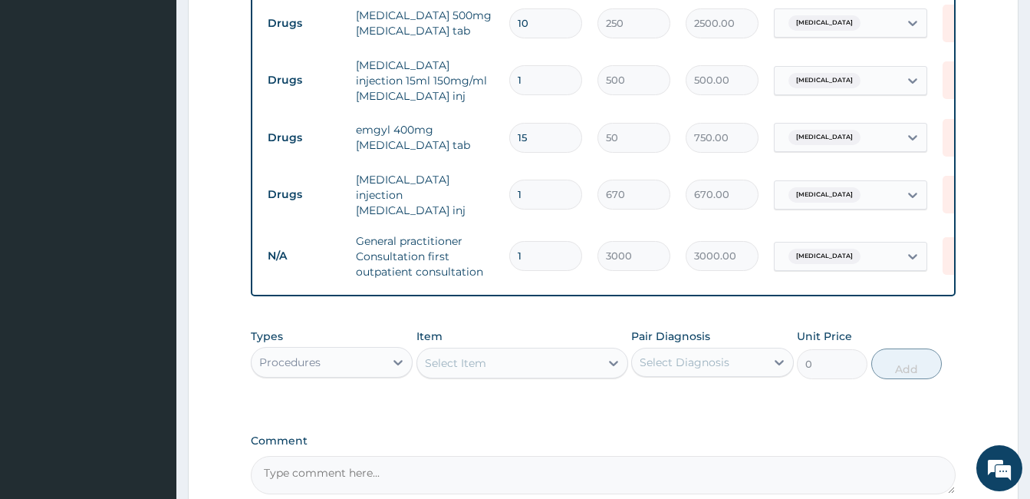
scroll to position [710, 0]
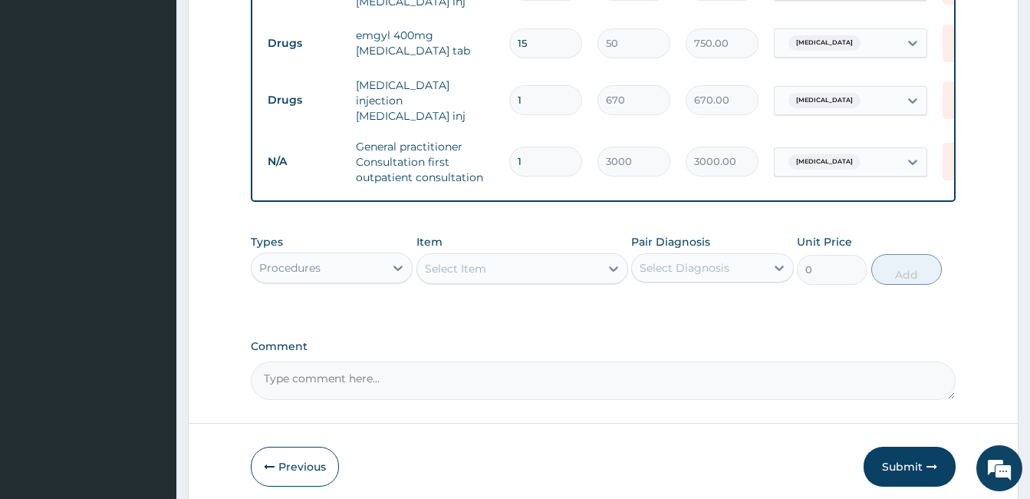
click at [272, 255] on div "Procedures" at bounding box center [332, 267] width 162 height 31
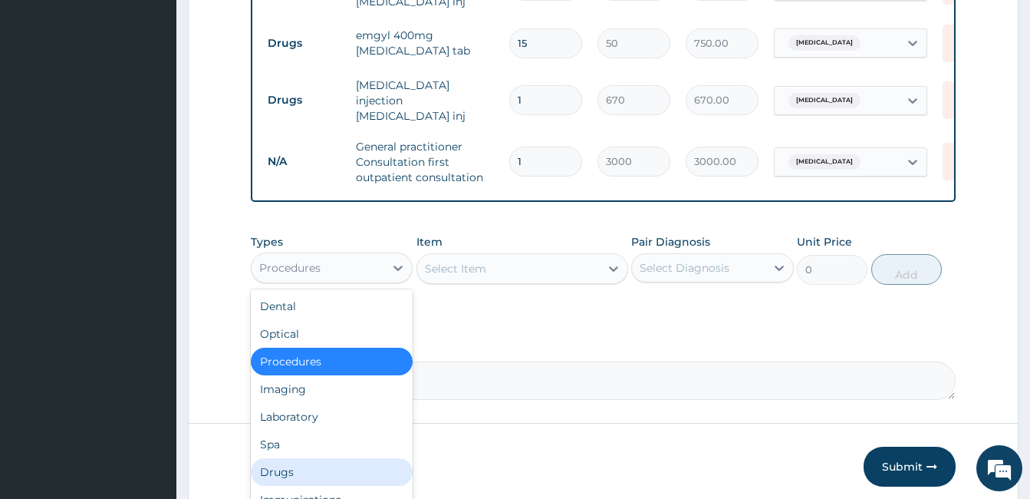
click at [256, 481] on div "Drugs" at bounding box center [332, 472] width 162 height 28
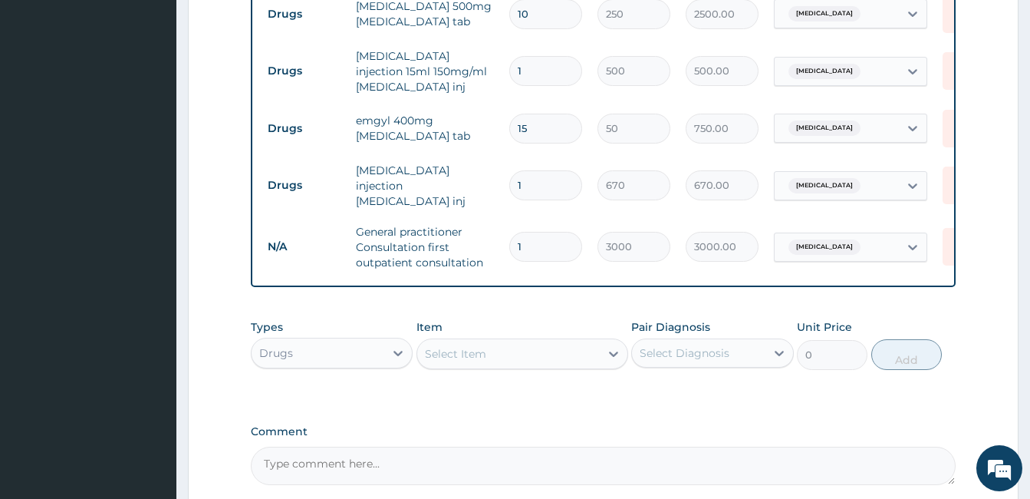
scroll to position [633, 0]
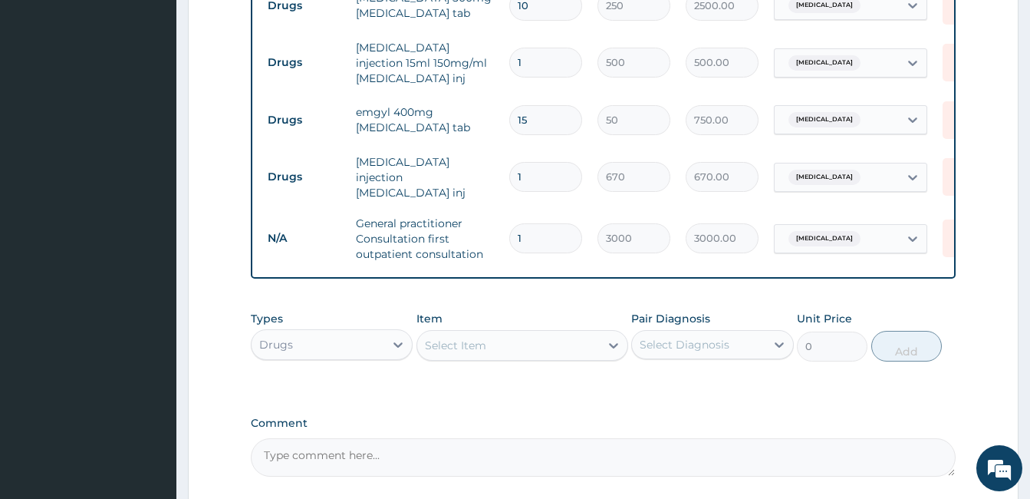
click at [472, 343] on div "Select Item" at bounding box center [455, 344] width 61 height 15
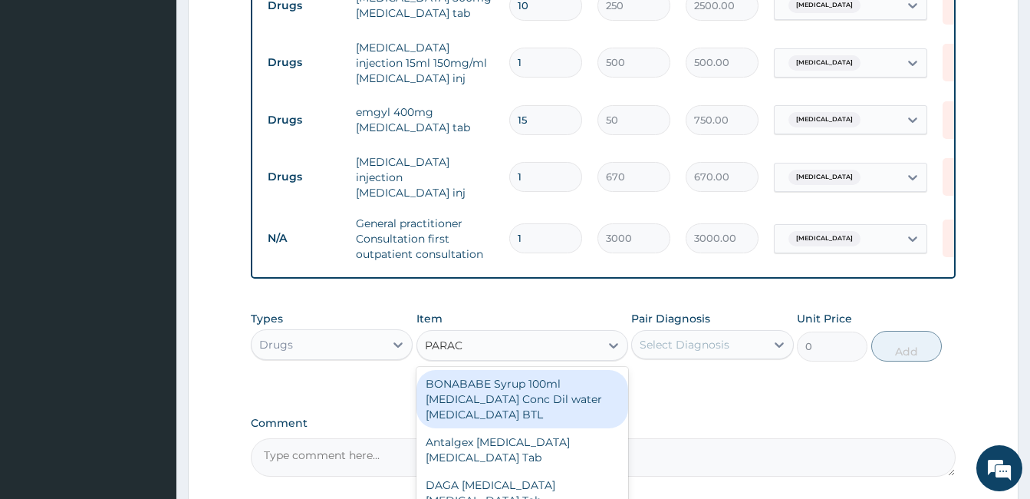
type input "PARACE"
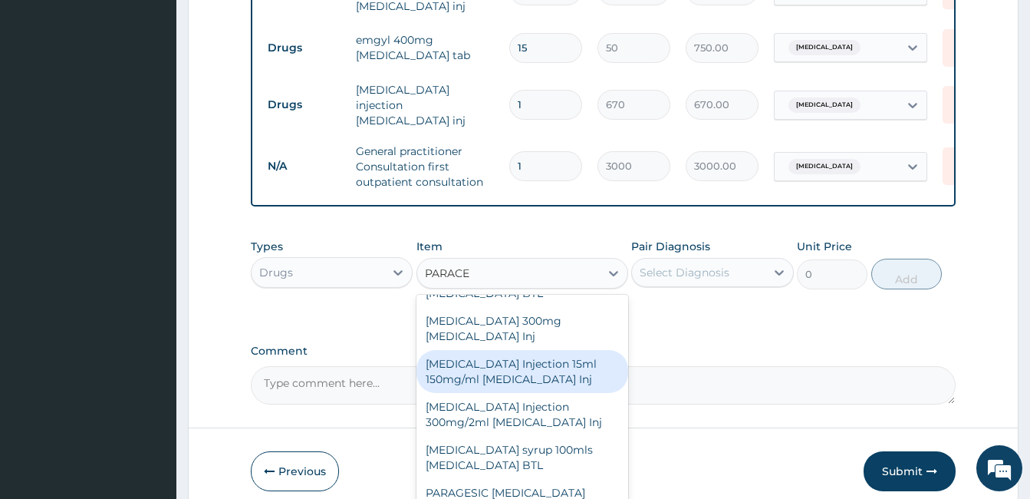
scroll to position [775, 0]
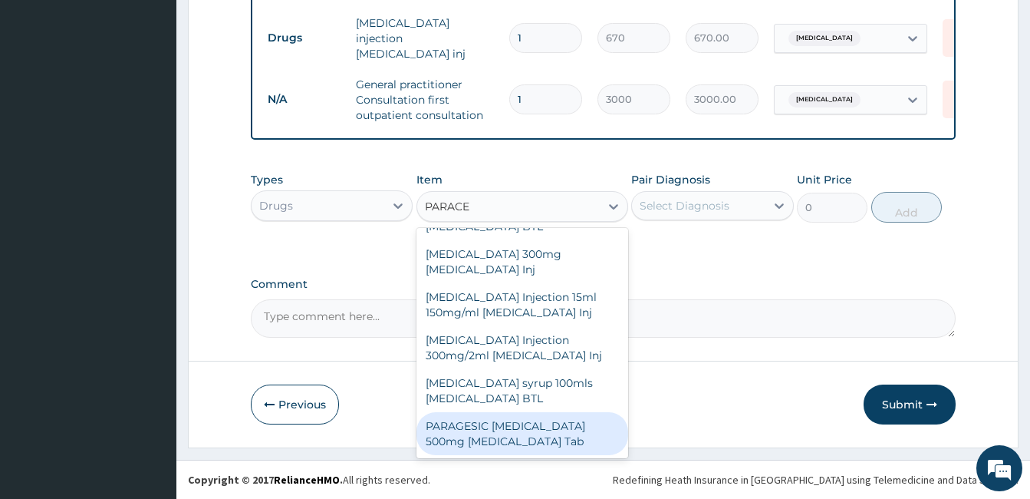
click at [535, 432] on div "PARAGESIC PARACETAMOL 500mg Acetaminophen Tab" at bounding box center [522, 433] width 212 height 43
type input "15"
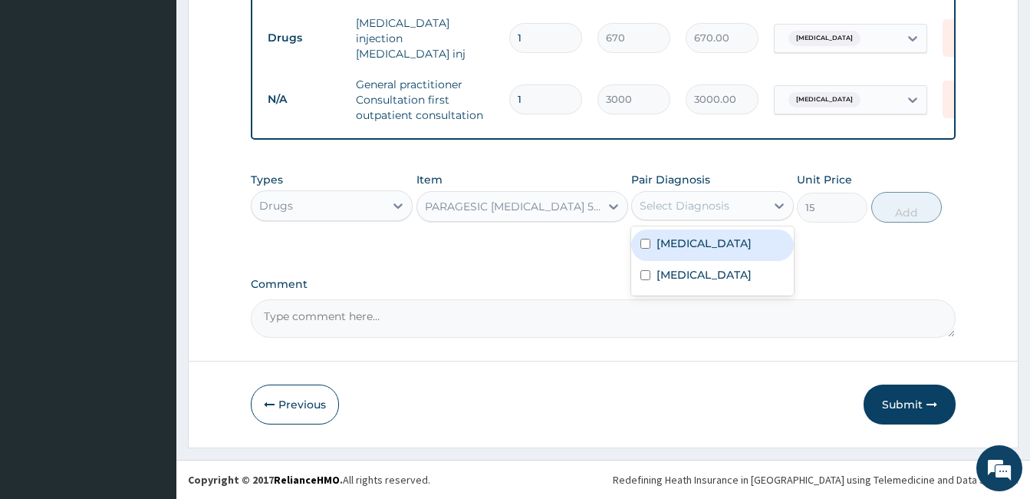
click at [673, 211] on div "Select Diagnosis" at bounding box center [685, 205] width 90 height 15
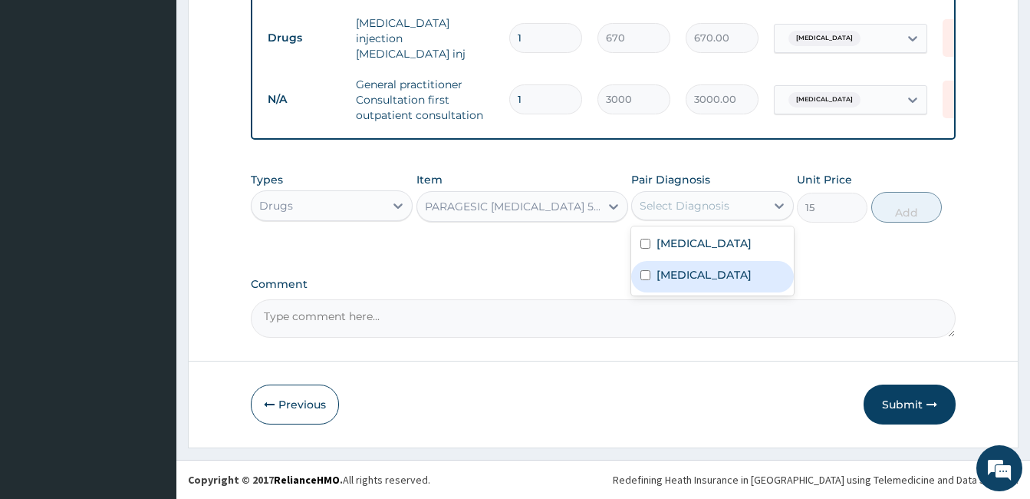
click at [665, 275] on label "Menorrhagia" at bounding box center [704, 274] width 95 height 15
checkbox input "true"
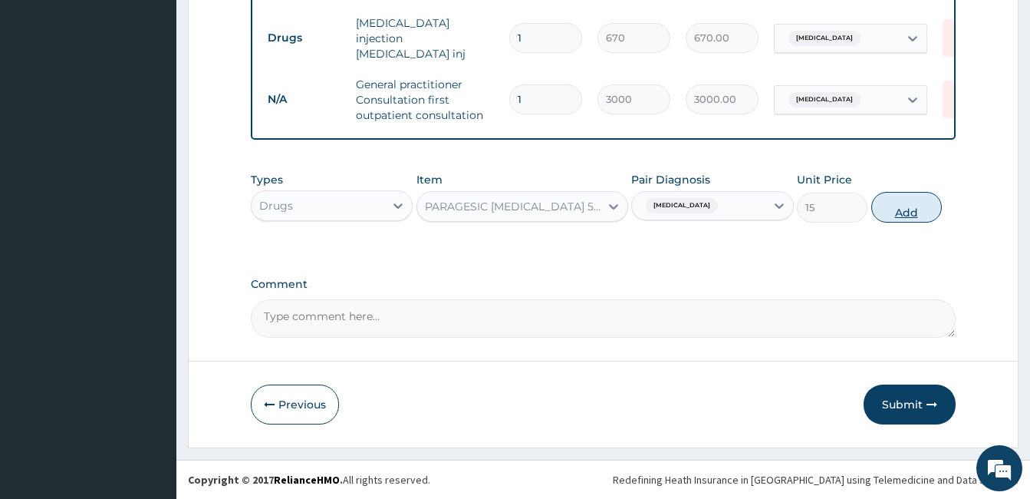
click at [893, 213] on button "Add" at bounding box center [906, 207] width 71 height 31
type input "0"
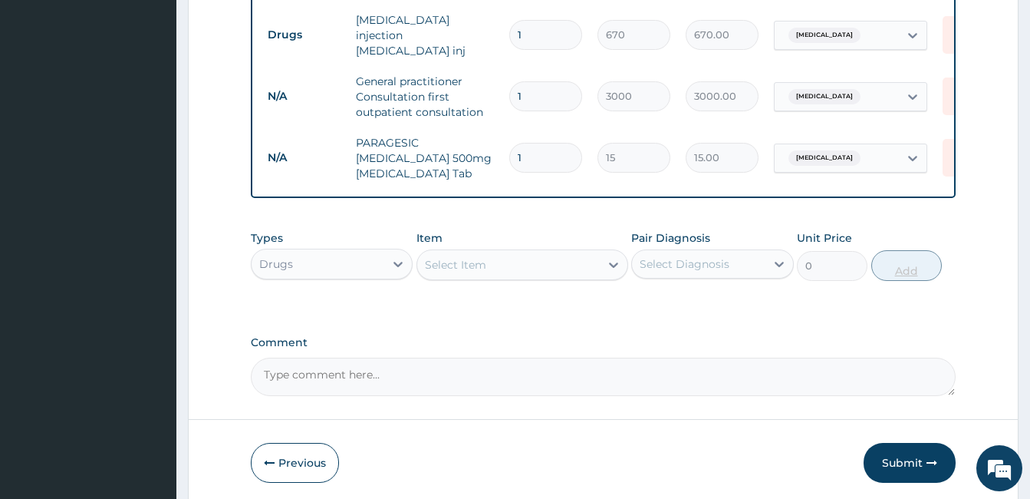
type input "18"
type input "270.00"
type input "18"
click at [557, 280] on div "Select Item" at bounding box center [522, 264] width 212 height 31
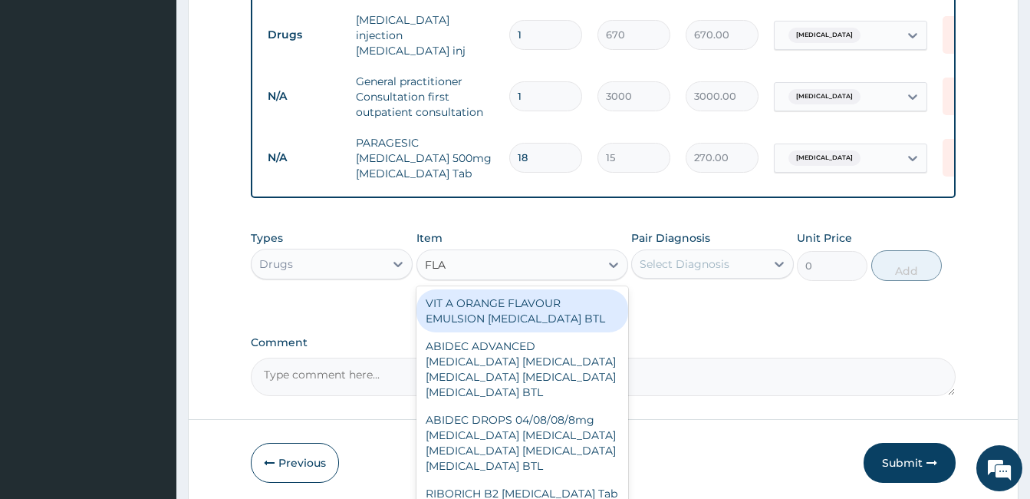
type input "FLAG"
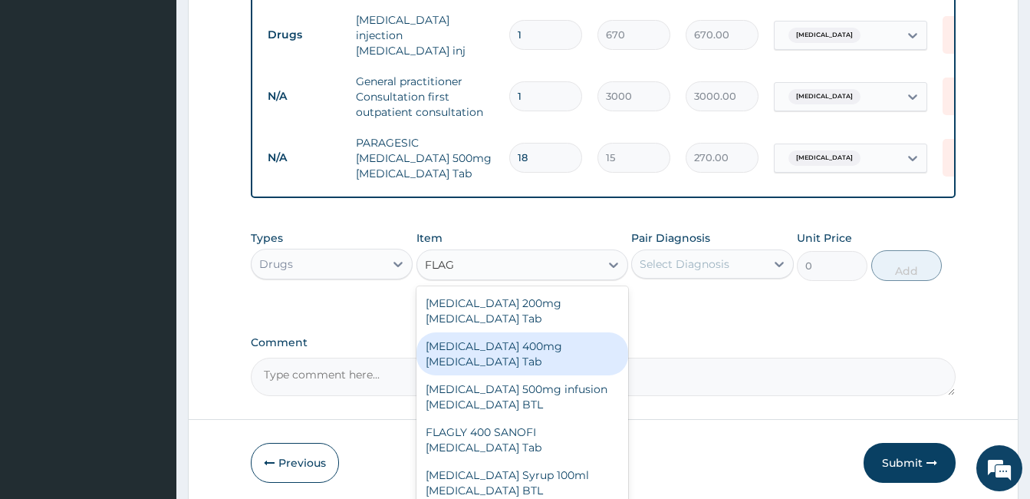
click at [516, 339] on div "Flagyl 400mg Metronidazole Tab" at bounding box center [522, 353] width 212 height 43
type input "20"
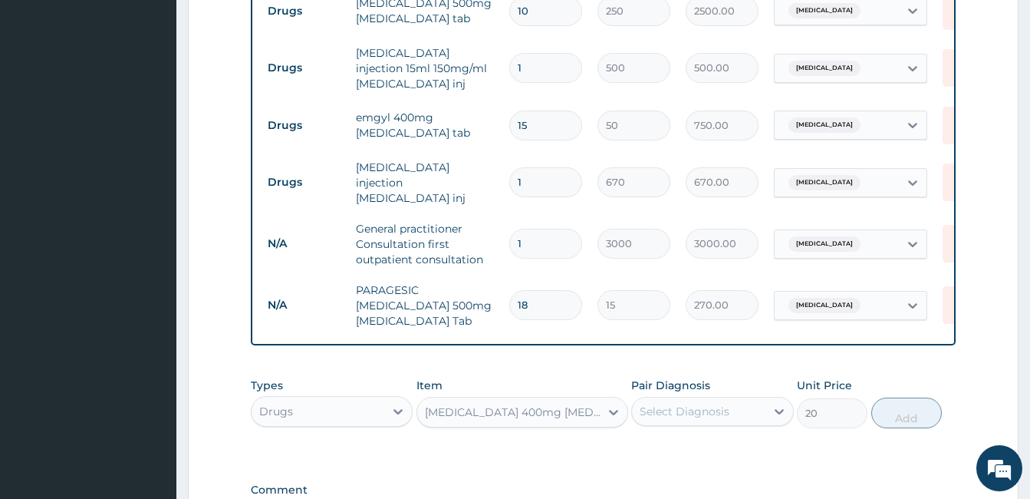
scroll to position [621, 0]
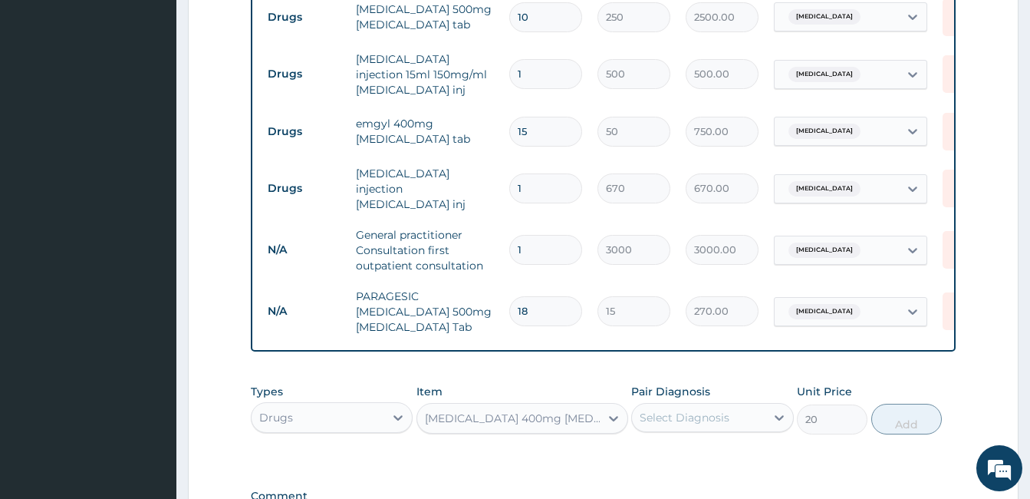
click at [578, 433] on div "Flagyl 400mg Metronidazole Tab" at bounding box center [522, 418] width 212 height 31
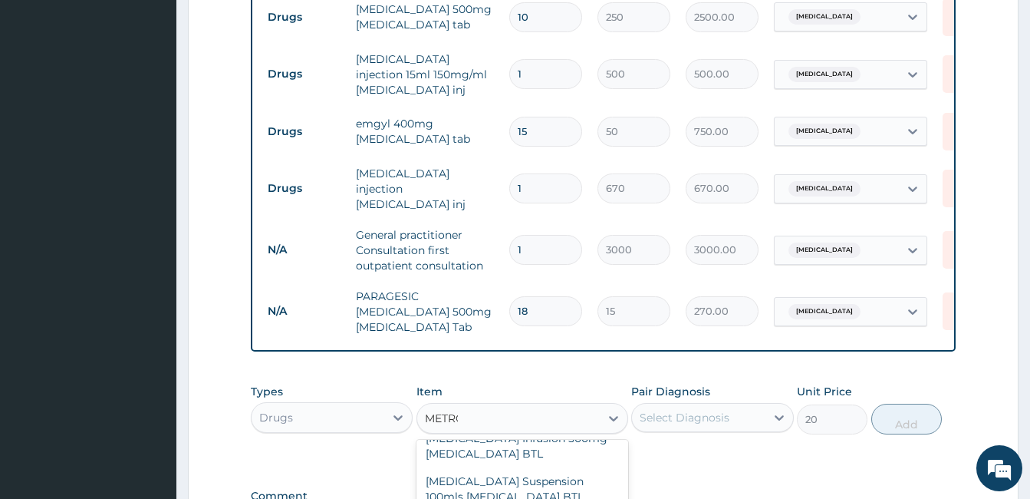
scroll to position [0, 0]
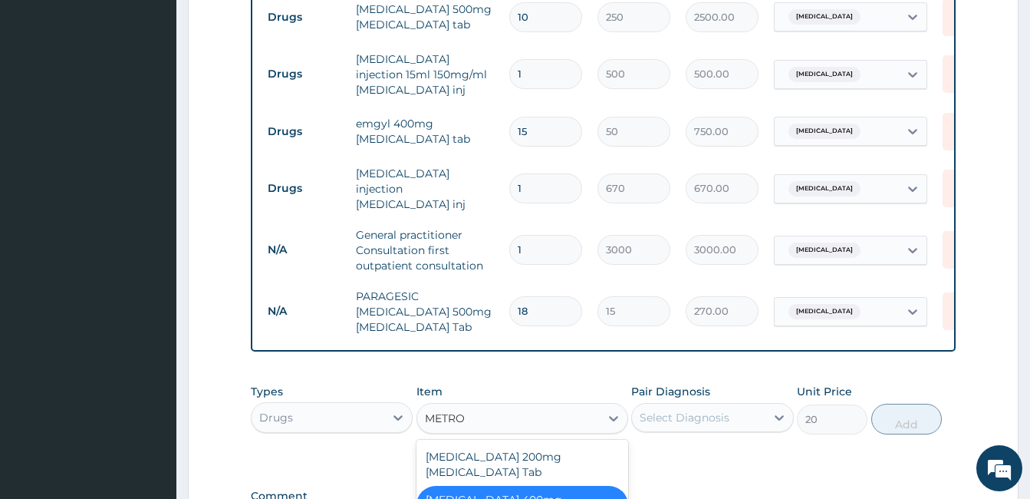
type input "METRON"
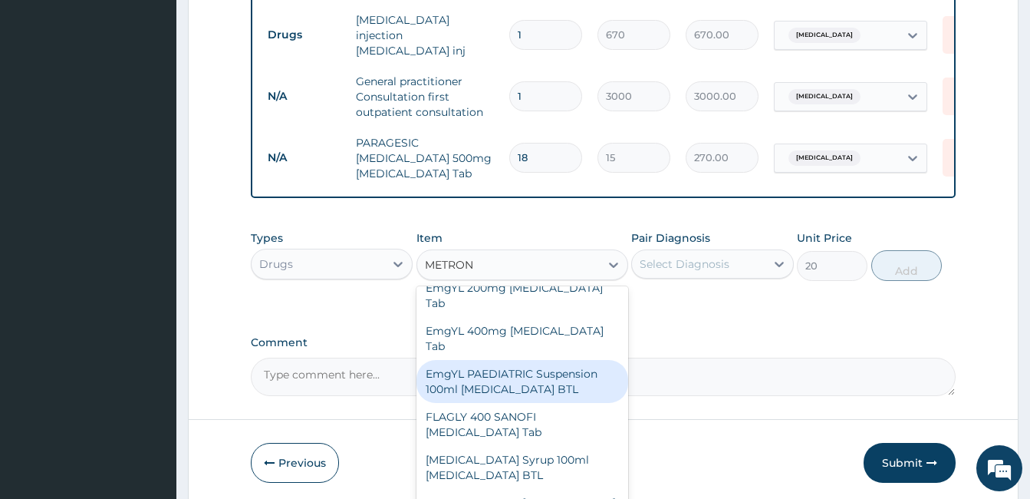
scroll to position [307, 0]
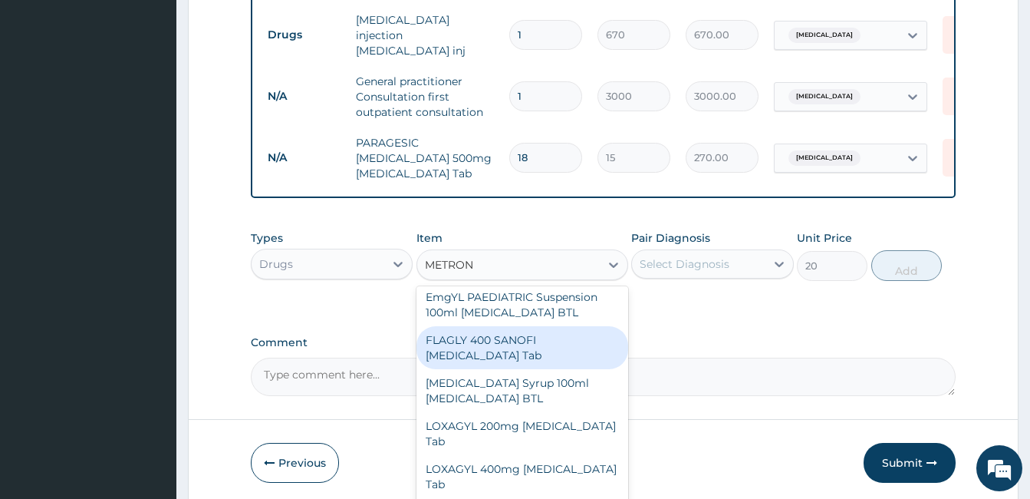
click at [504, 331] on div "FLAGLY 400 SANOFI Metronidazole Tab" at bounding box center [522, 347] width 212 height 43
type input "210"
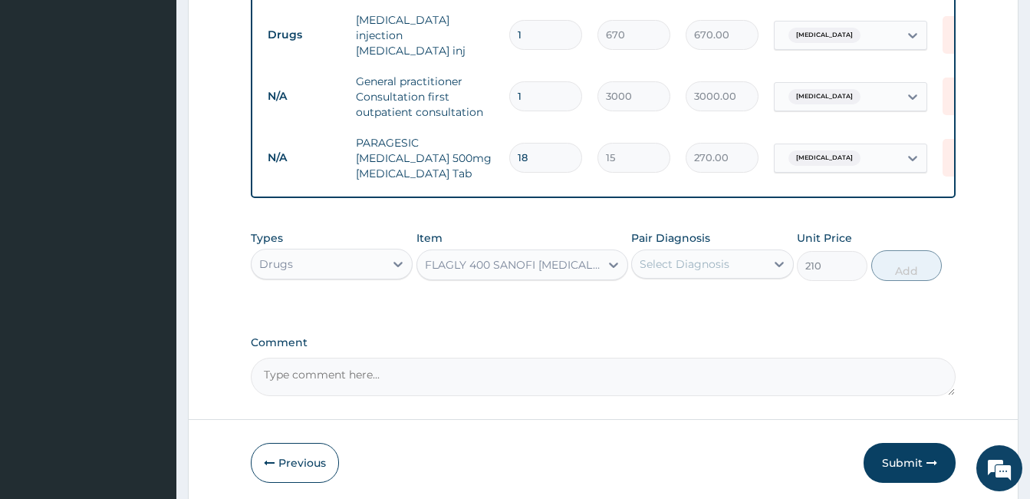
click at [566, 268] on div "FLAGLY 400 SANOFI Metronidazole Tab" at bounding box center [513, 264] width 176 height 15
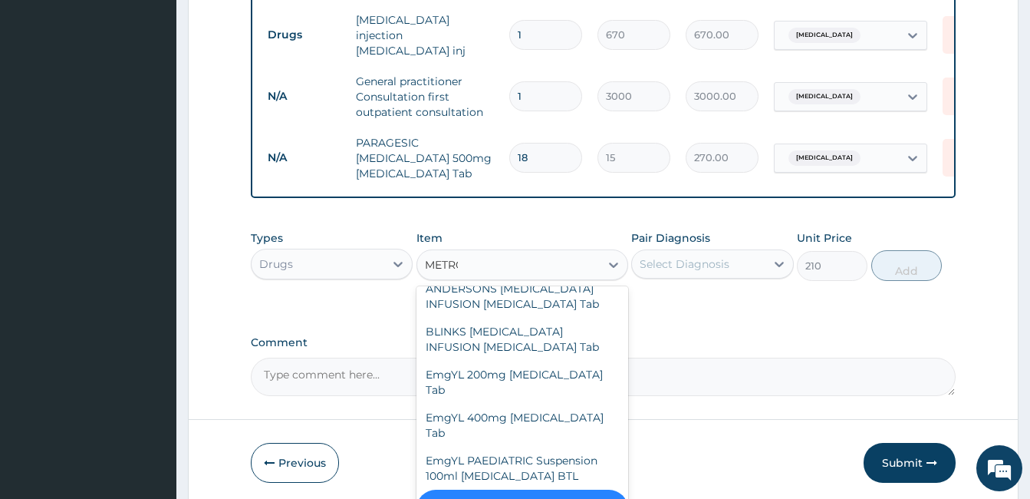
scroll to position [143, 0]
type input "METRON"
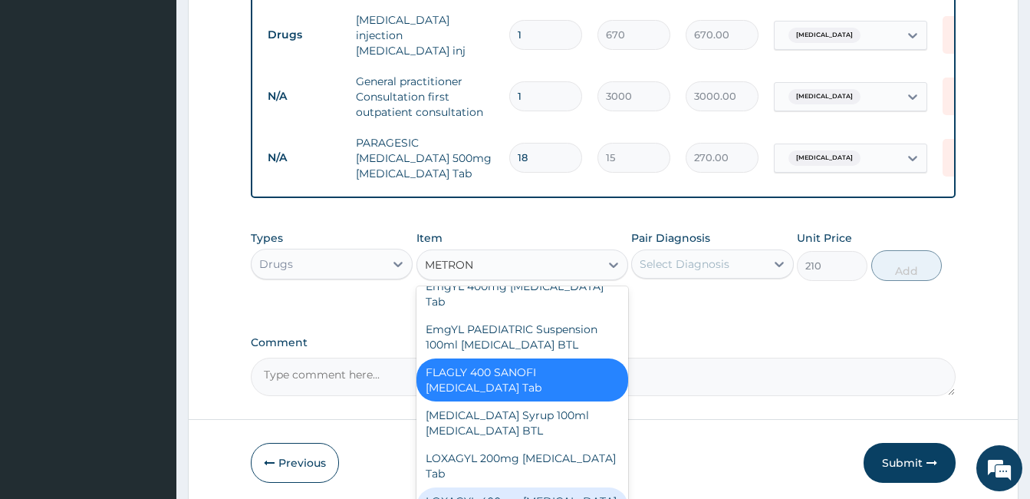
scroll to position [297, 0]
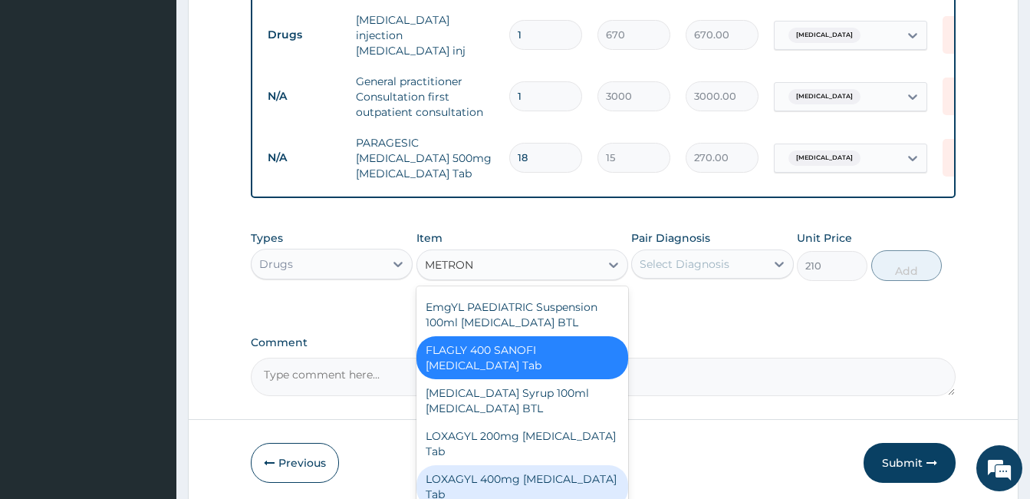
click at [506, 466] on div "LOXAGYL 400mg [MEDICAL_DATA] Tab" at bounding box center [522, 486] width 212 height 43
type input "50"
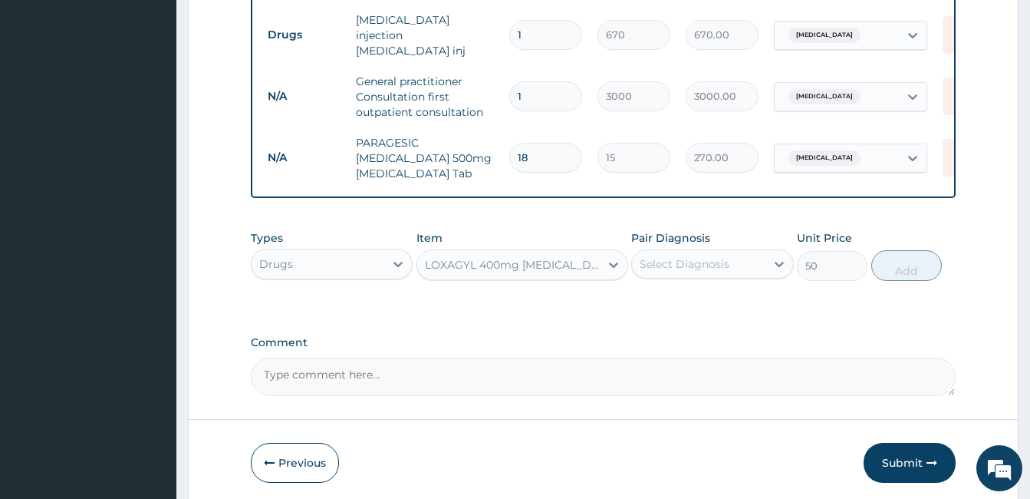
click at [686, 258] on div "Select Diagnosis" at bounding box center [685, 263] width 90 height 15
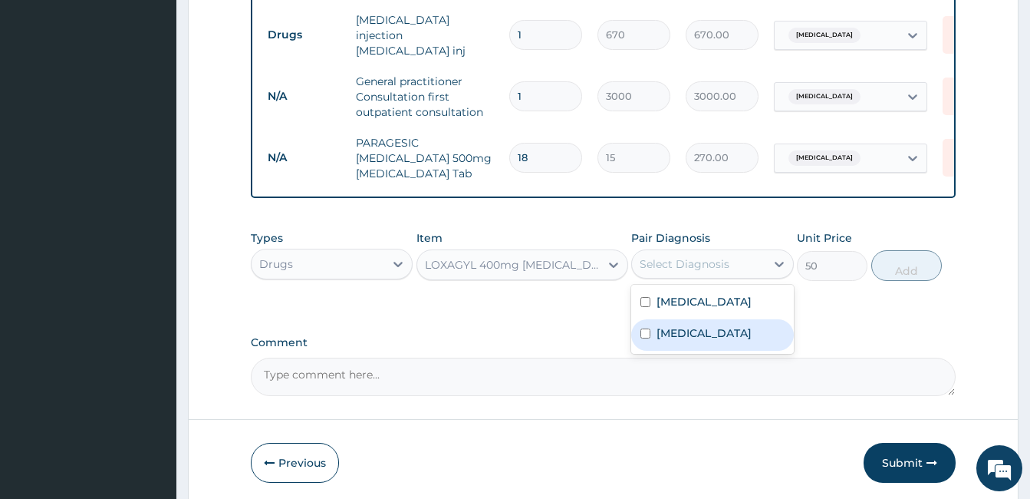
click at [684, 331] on label "Menorrhagia" at bounding box center [704, 332] width 95 height 15
checkbox input "true"
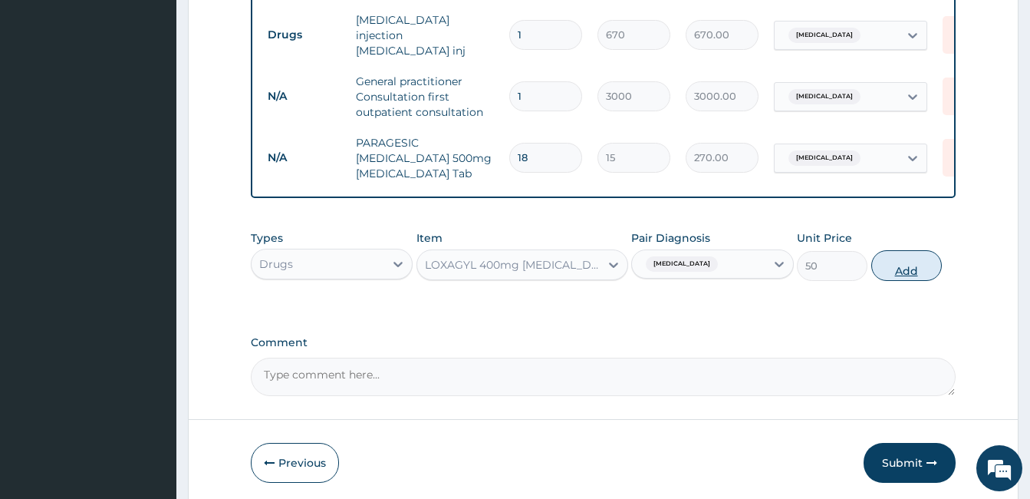
click at [927, 276] on button "Add" at bounding box center [906, 265] width 71 height 31
type input "0"
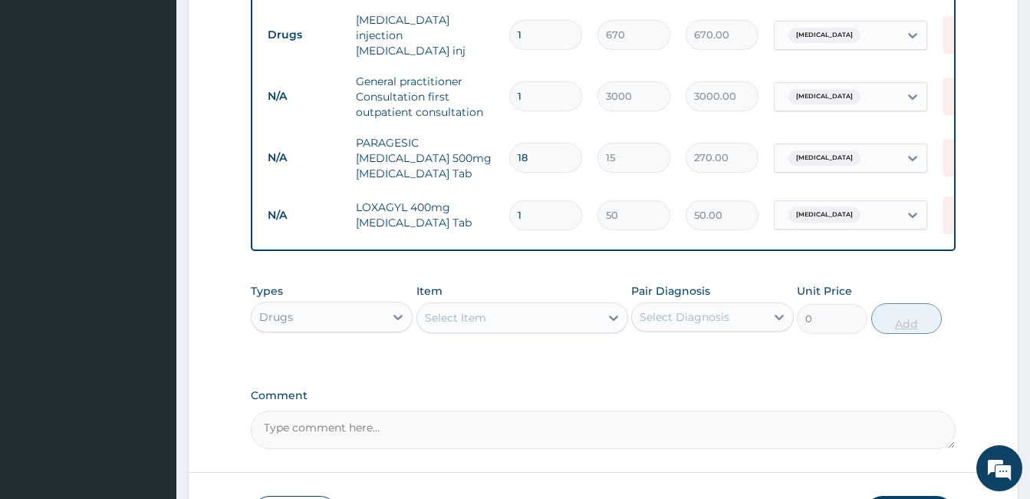
type input "15"
type input "750.00"
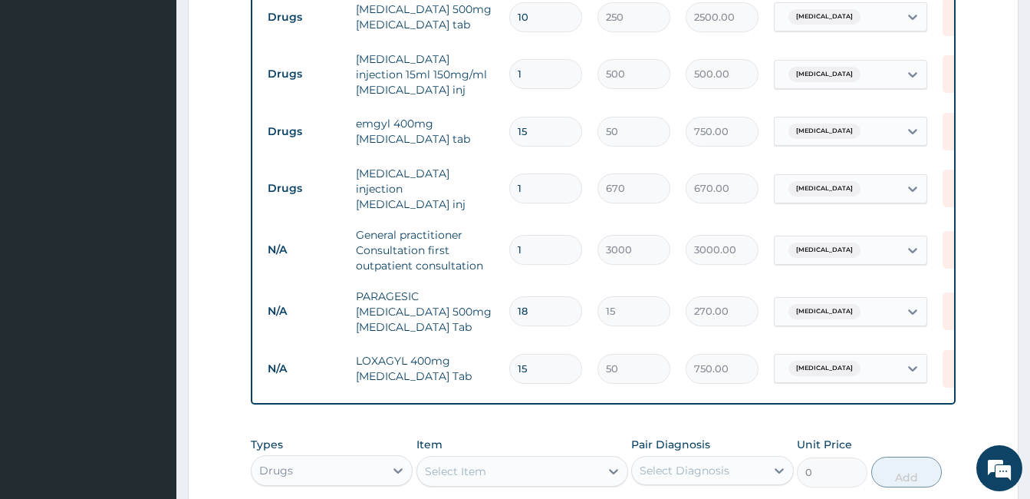
scroll to position [0, 65]
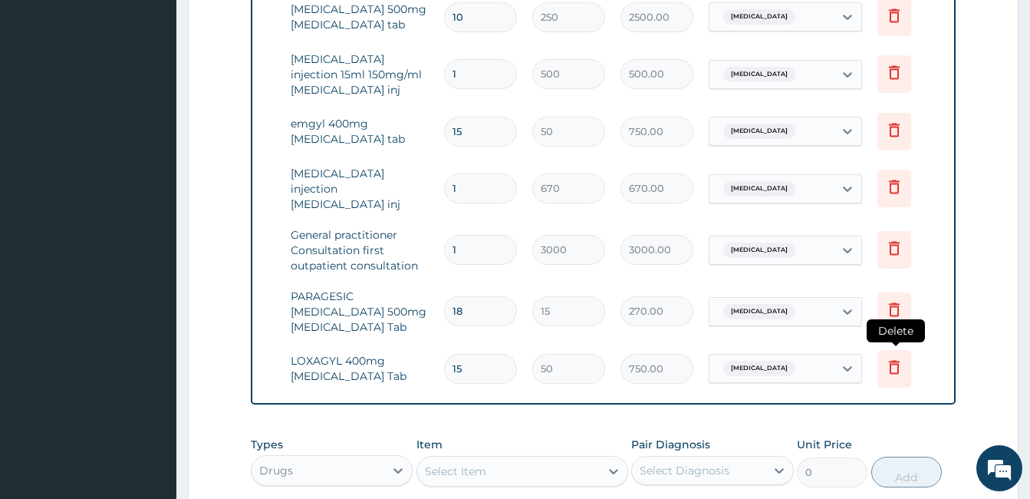
type input "15"
click at [894, 360] on icon at bounding box center [894, 367] width 11 height 14
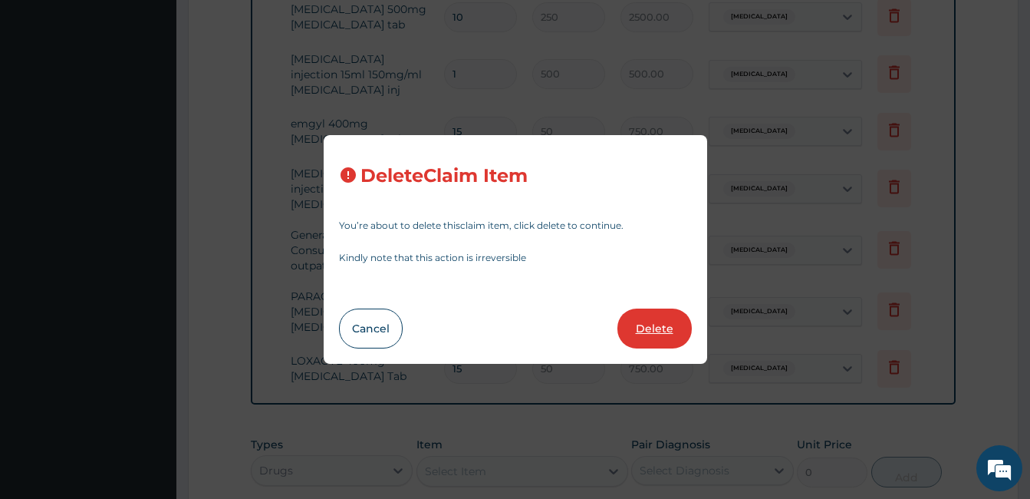
click at [655, 328] on button "Delete" at bounding box center [654, 328] width 74 height 40
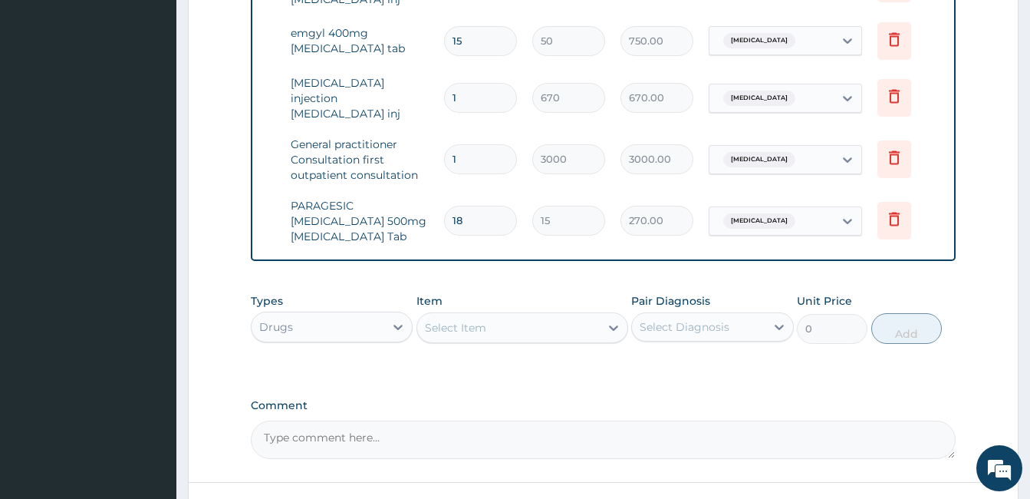
scroll to position [775, 0]
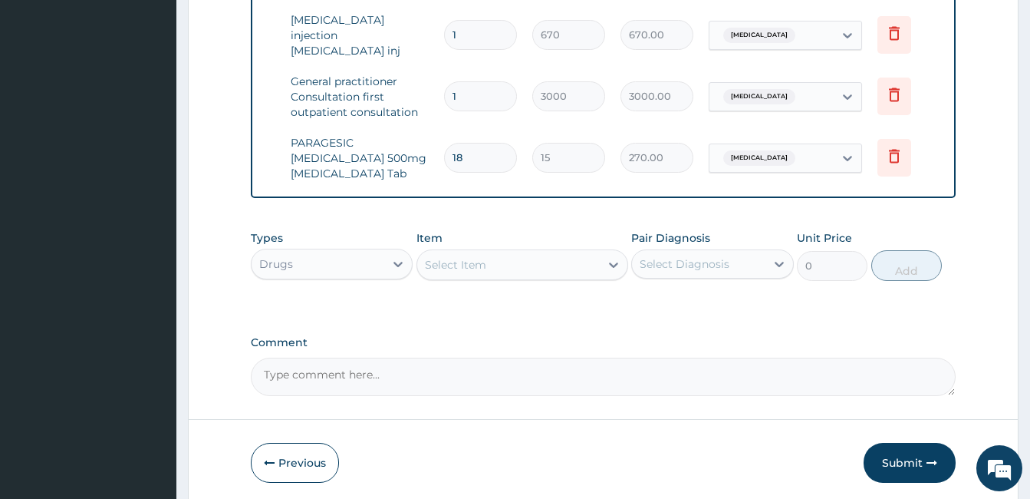
click at [509, 272] on div "Select Item" at bounding box center [508, 264] width 183 height 25
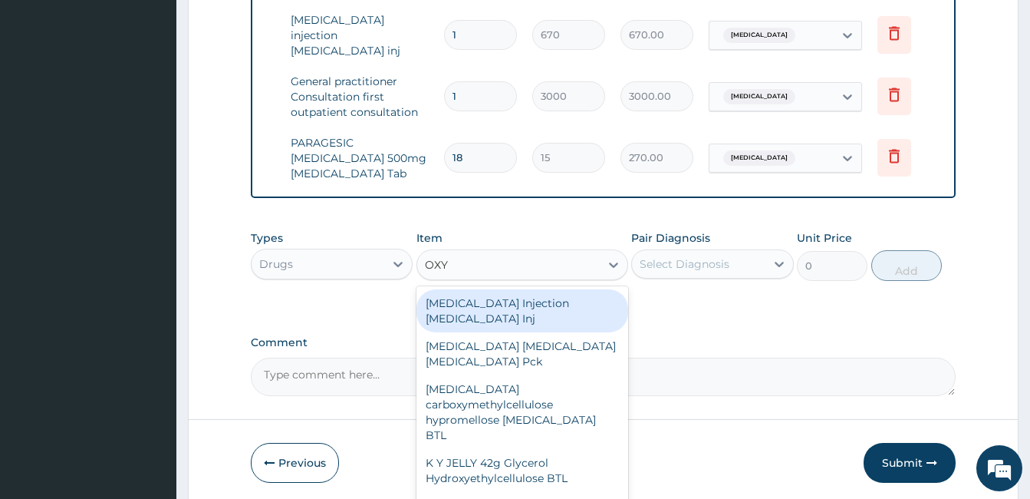
type input "OXYT"
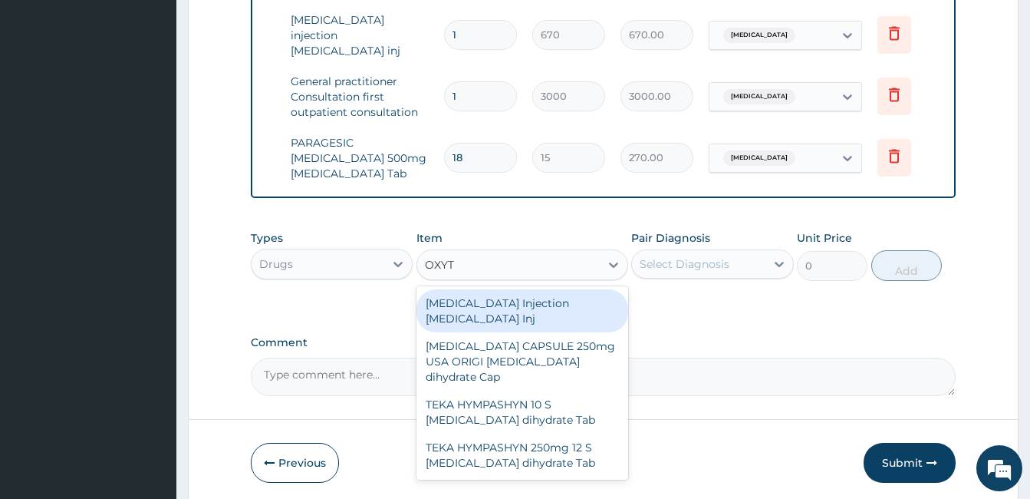
click at [503, 300] on div "OXYTOCIN Injection Oxytocin Inj" at bounding box center [522, 310] width 212 height 43
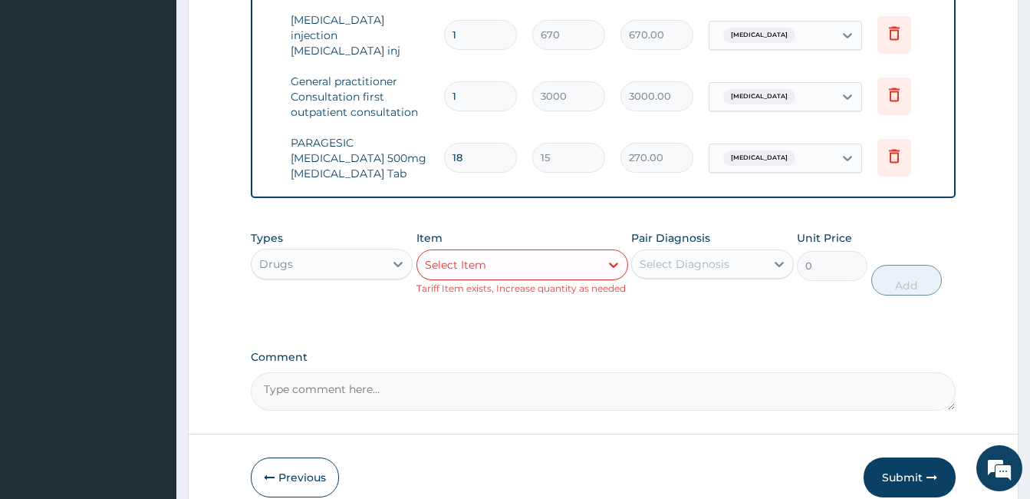
click at [528, 262] on div "Select Item" at bounding box center [508, 264] width 183 height 25
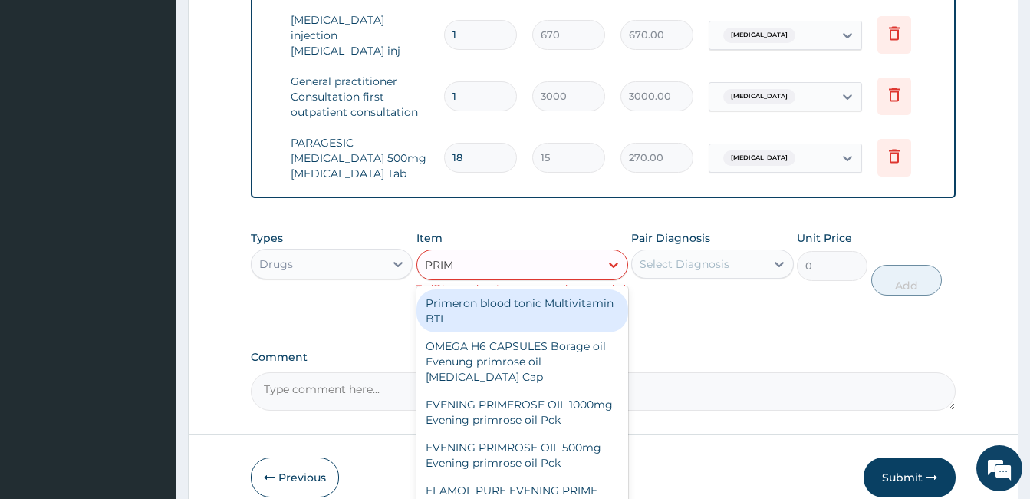
type input "PRIMO"
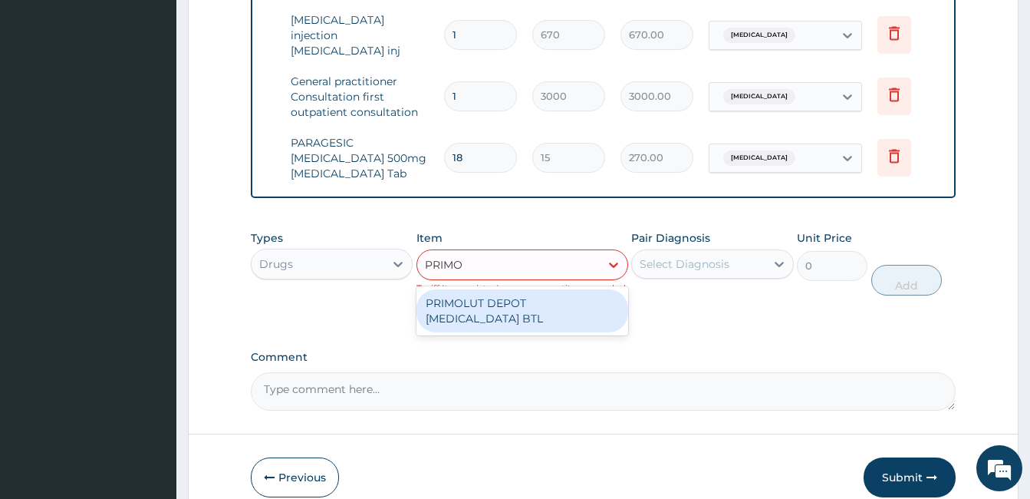
click at [517, 313] on div "PRIMOLUT DEPOT Hydroxyprogesterone caproate BTL" at bounding box center [522, 310] width 212 height 43
type input "1950"
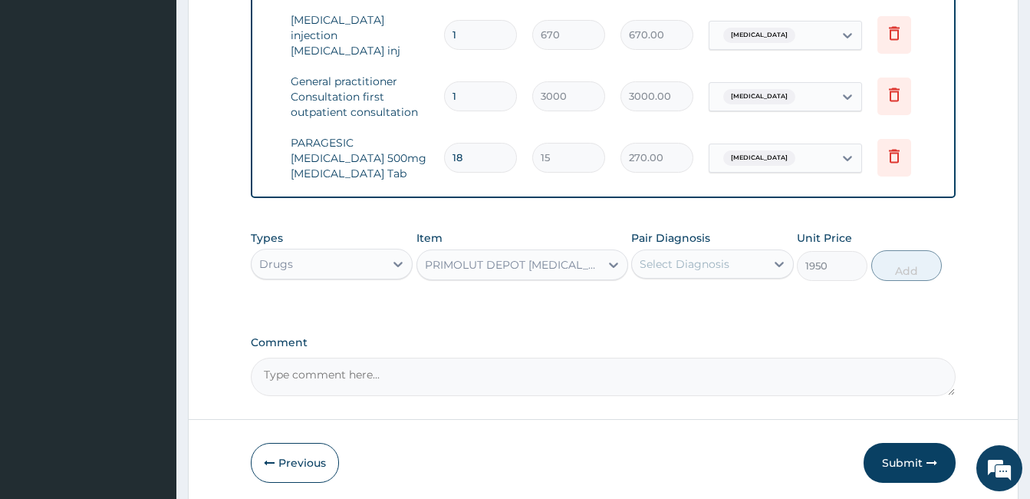
click at [516, 272] on div "PRIMOLUT DEPOT Hydroxyprogesterone caproate BTL" at bounding box center [513, 264] width 176 height 15
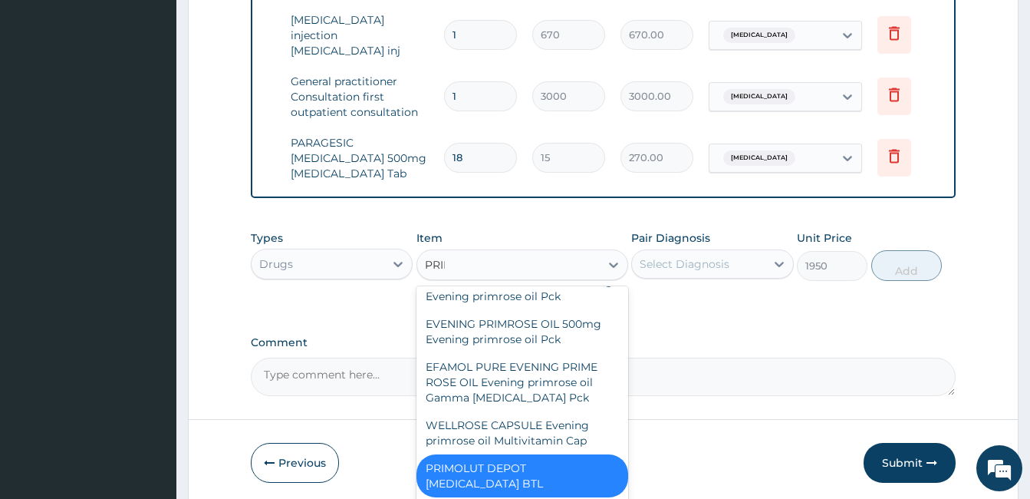
scroll to position [123, 0]
type input "PRIMO"
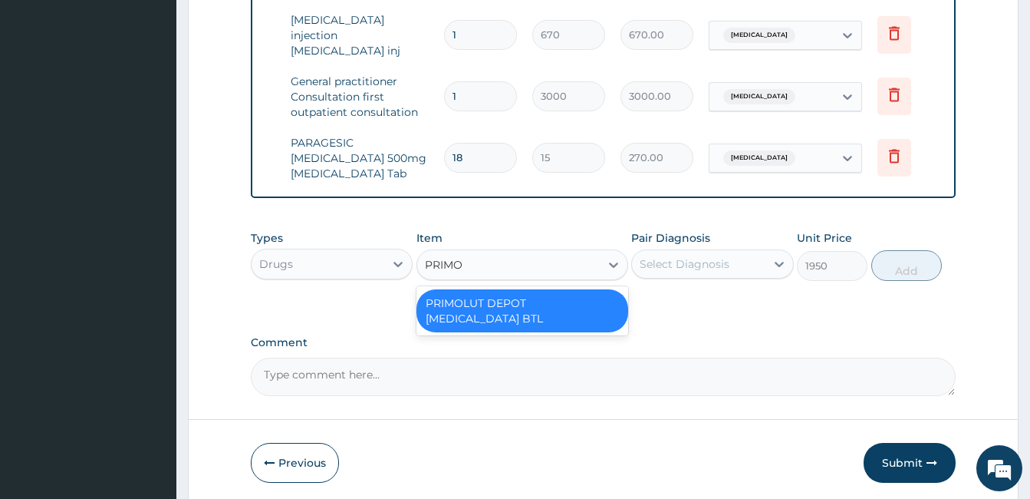
scroll to position [0, 0]
click at [512, 312] on div "PRIMOLUT DEPOT Hydroxyprogesterone caproate BTL" at bounding box center [522, 310] width 212 height 43
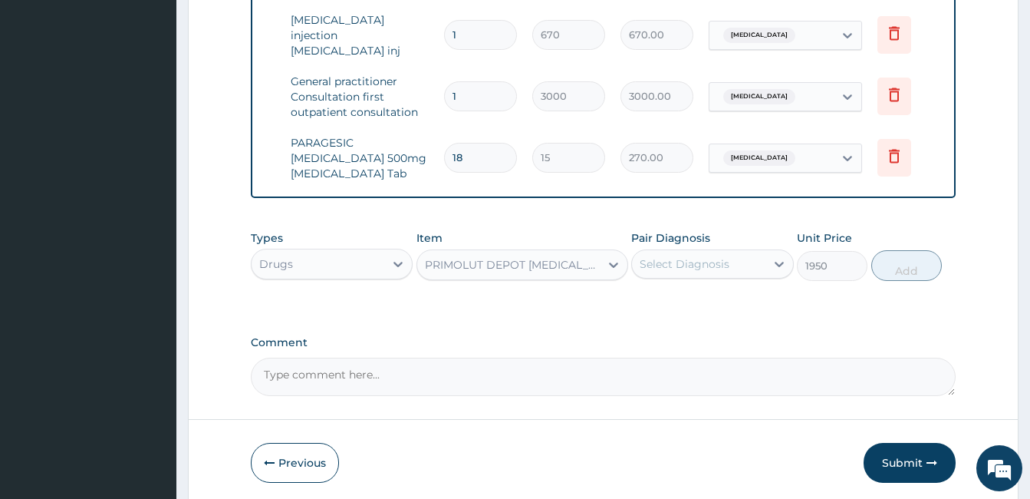
click at [479, 265] on div "PRIMOLUT DEPOT Hydroxyprogesterone caproate BTL" at bounding box center [513, 264] width 176 height 15
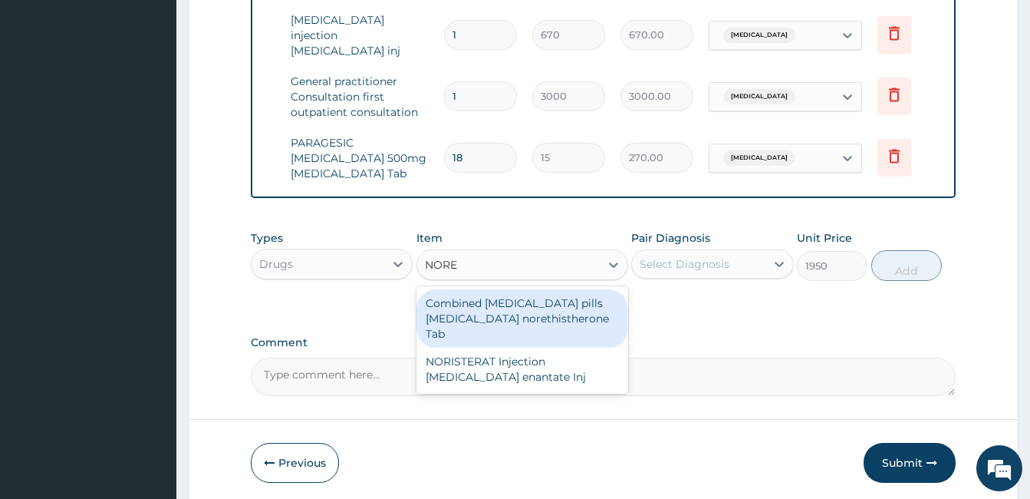
type input "NORET"
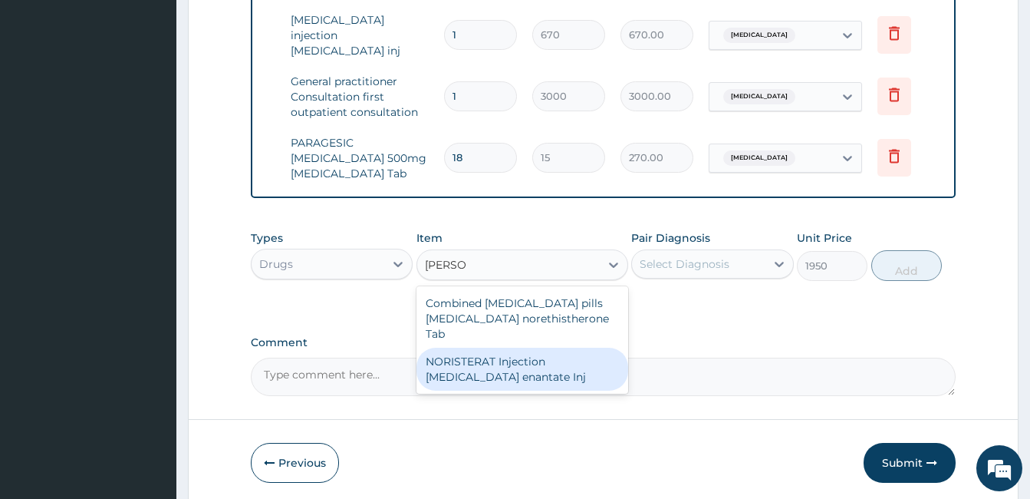
click at [481, 384] on div "NORISTERAT Injection Norethisterone enantate Inj" at bounding box center [522, 368] width 212 height 43
type input "650"
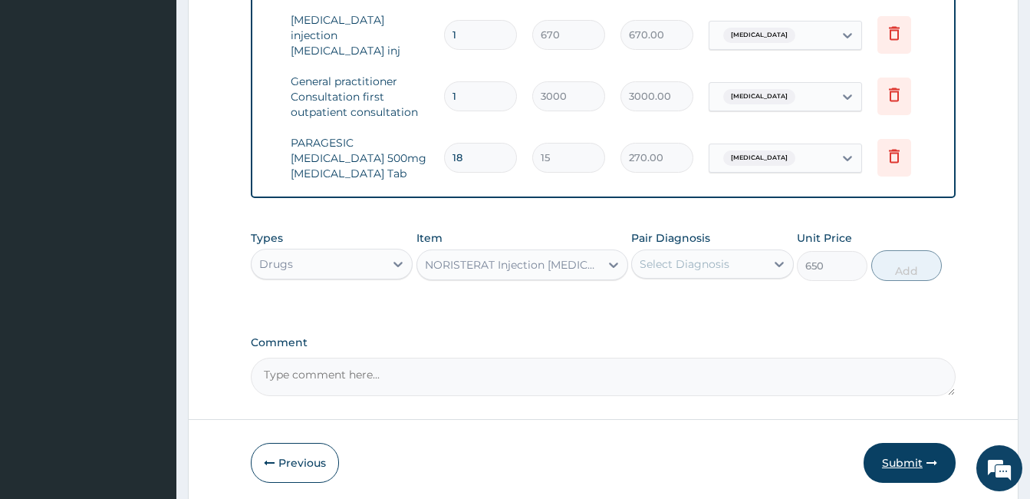
click at [916, 458] on button "Submit" at bounding box center [910, 463] width 92 height 40
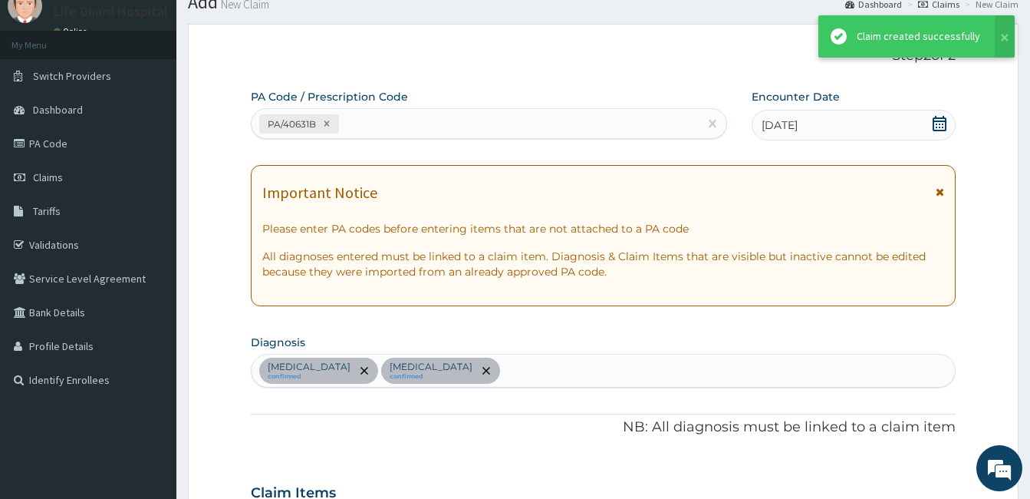
scroll to position [775, 0]
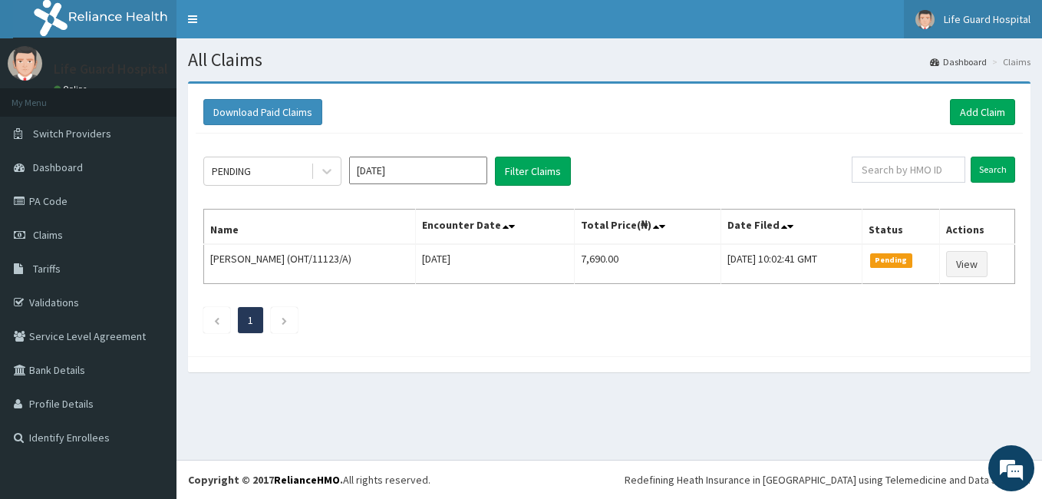
click at [983, 31] on link "Life Guard Hospital" at bounding box center [973, 19] width 138 height 38
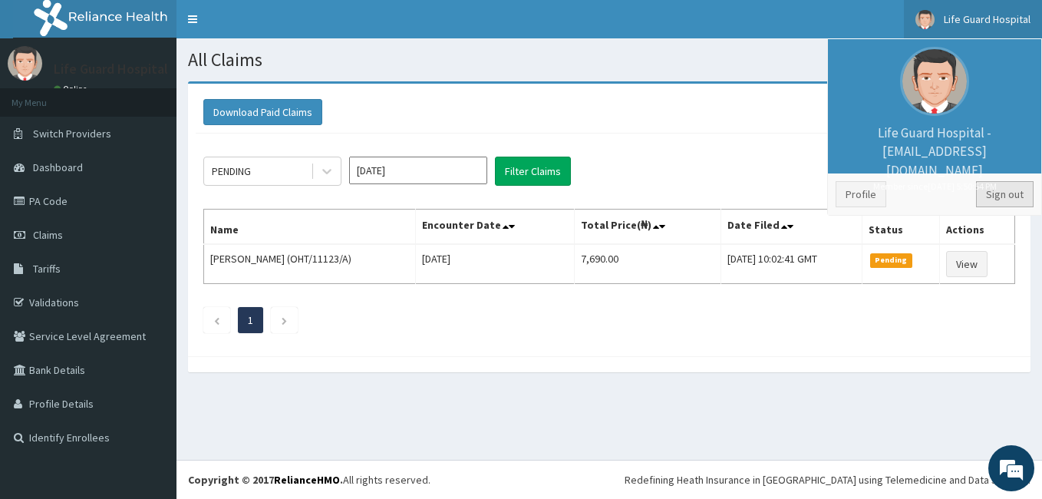
click at [1001, 205] on link "Sign out" at bounding box center [1005, 194] width 58 height 26
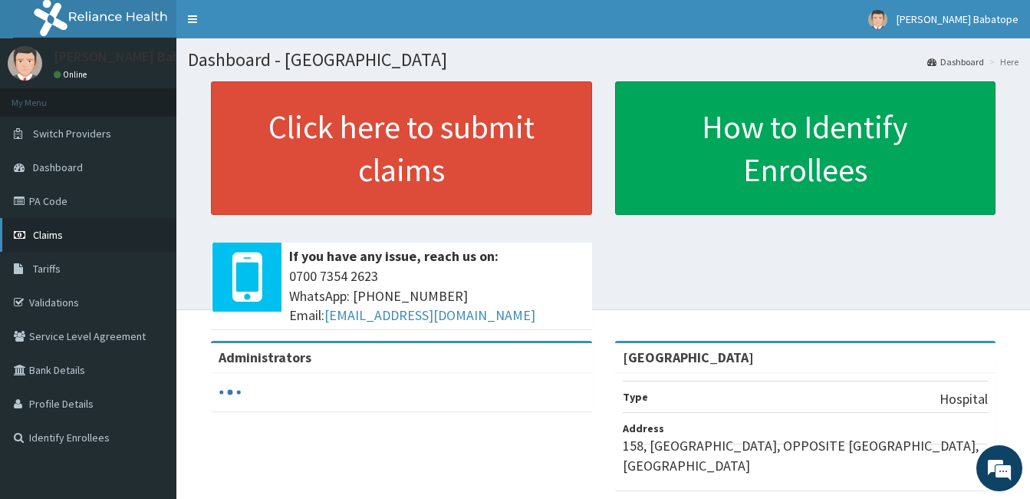
click at [36, 237] on span "Claims" at bounding box center [48, 235] width 30 height 14
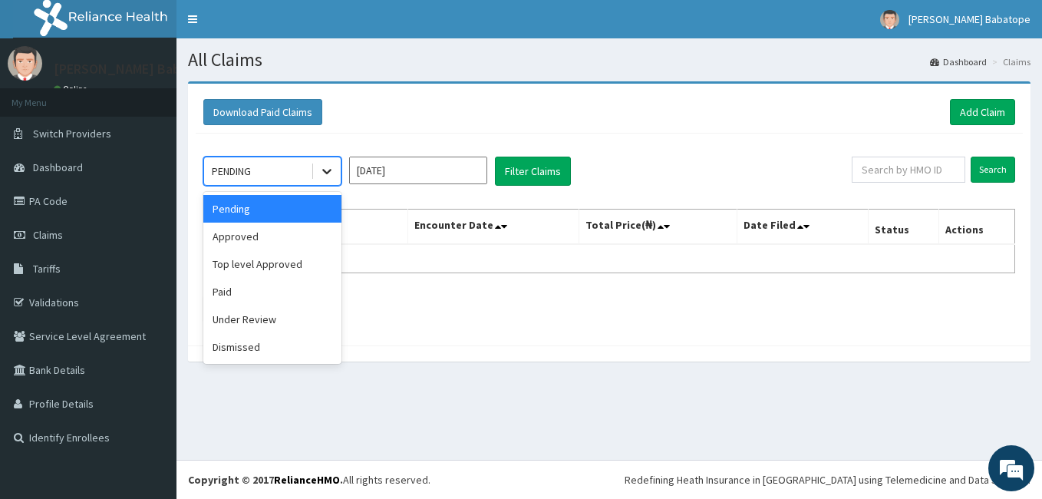
click at [321, 171] on icon at bounding box center [326, 170] width 15 height 15
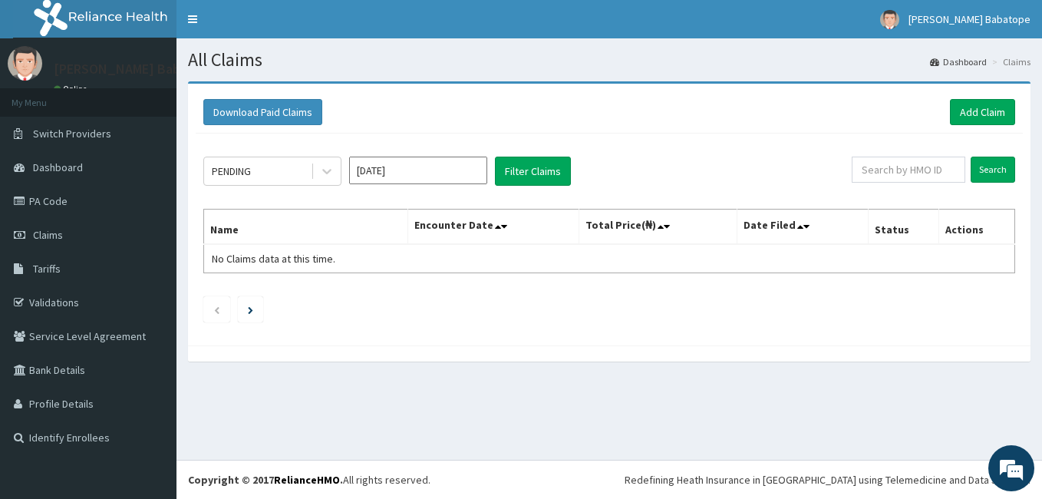
click at [538, 154] on div "PENDING [DATE] Filter Claims Search Name Encounter Date Total Price(₦) Date Fil…" at bounding box center [609, 235] width 827 height 204
click at [536, 160] on button "Filter Claims" at bounding box center [533, 170] width 76 height 29
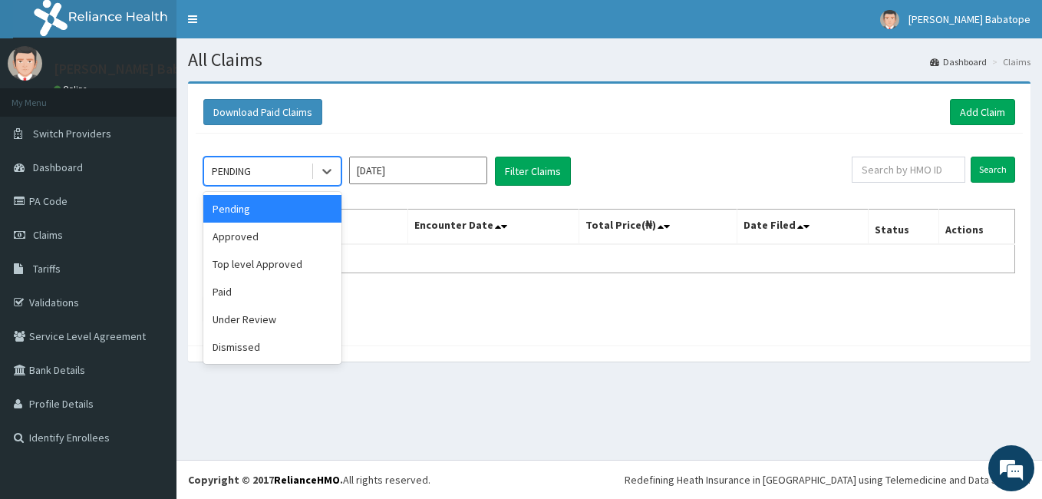
click at [267, 164] on div "PENDING" at bounding box center [257, 171] width 107 height 25
click at [268, 231] on div "Approved" at bounding box center [272, 236] width 138 height 28
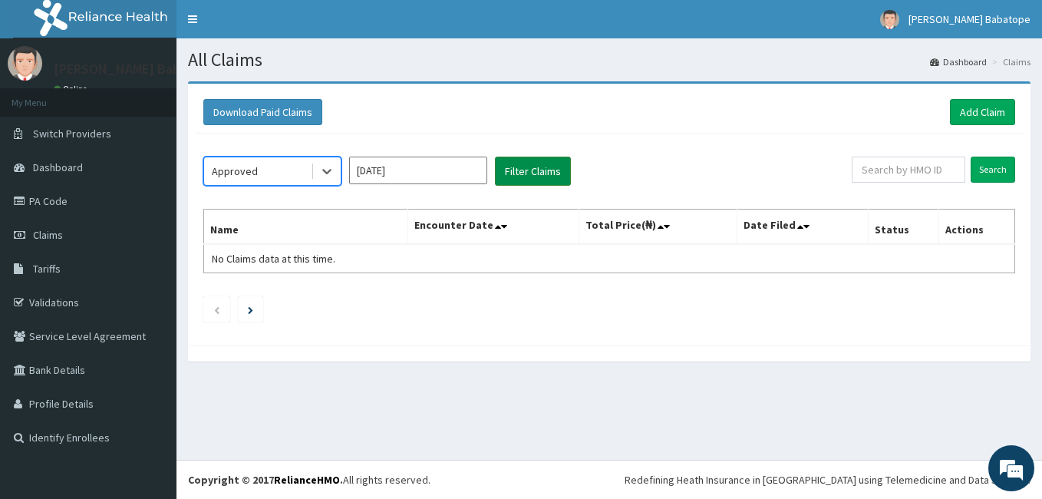
click at [546, 176] on button "Filter Claims" at bounding box center [533, 170] width 76 height 29
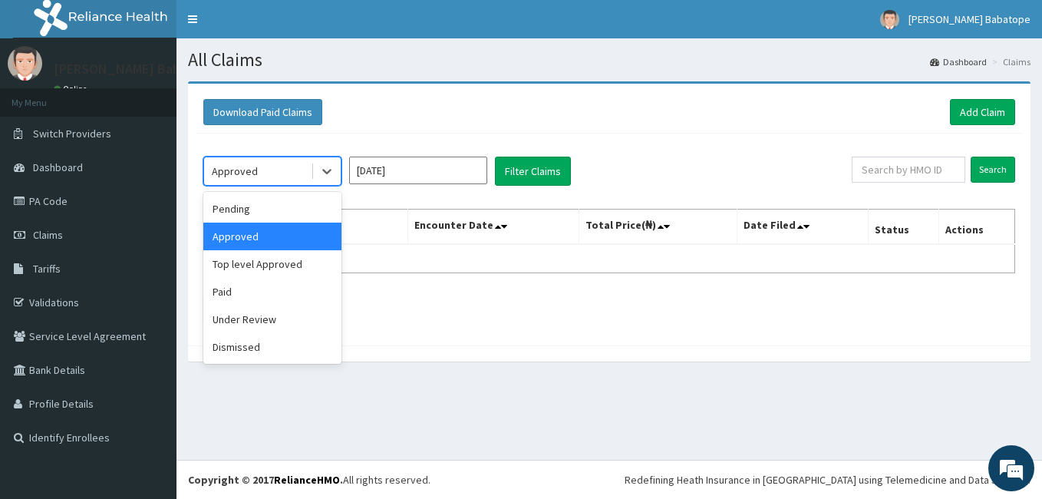
click at [265, 164] on div "Approved" at bounding box center [257, 171] width 107 height 25
click at [241, 268] on div "Top level Approved" at bounding box center [272, 264] width 138 height 28
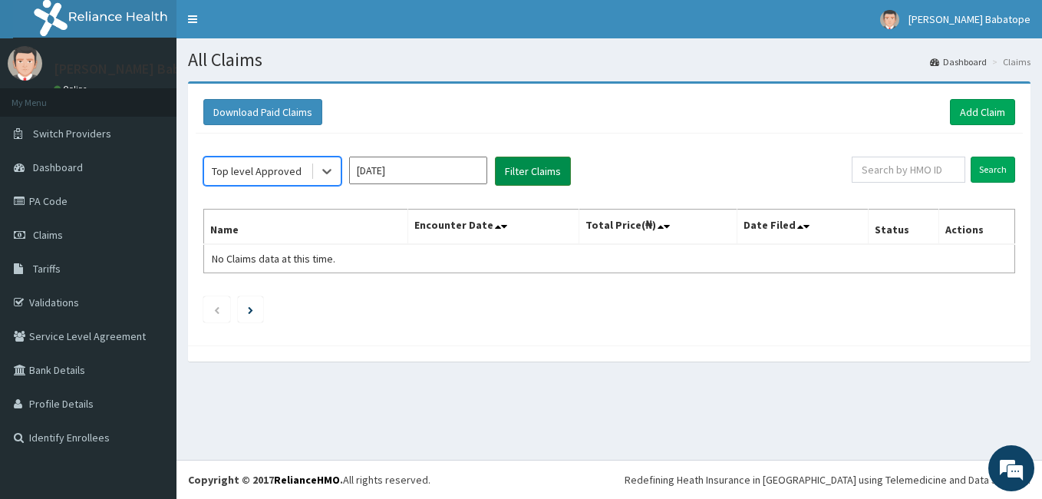
click at [512, 176] on button "Filter Claims" at bounding box center [533, 170] width 76 height 29
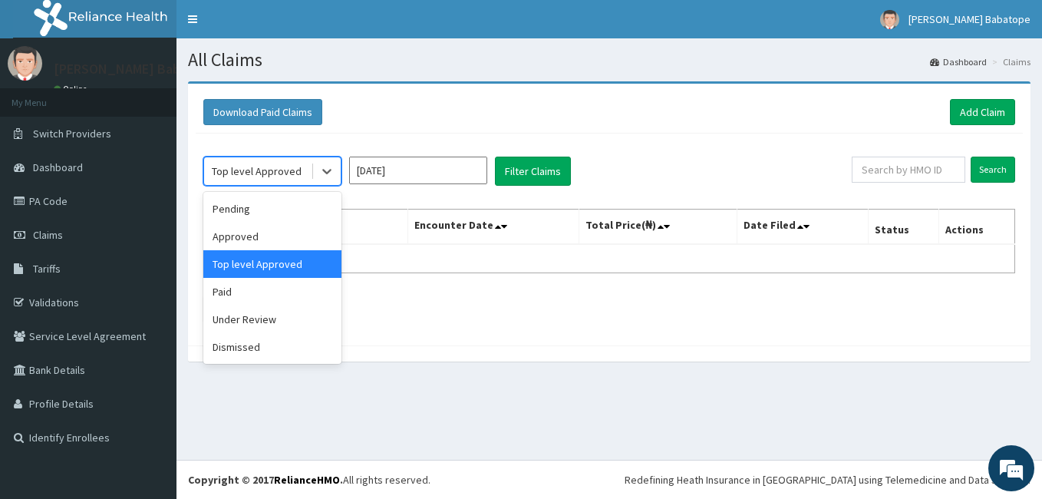
click at [299, 182] on div "Top level Approved" at bounding box center [257, 171] width 107 height 25
click at [241, 309] on div "Under Review" at bounding box center [272, 319] width 138 height 28
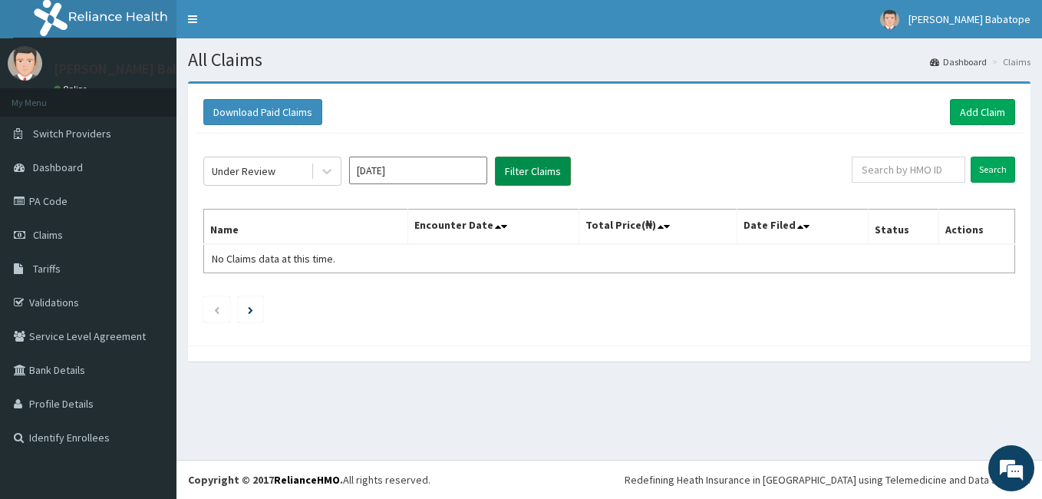
click at [530, 176] on button "Filter Claims" at bounding box center [533, 170] width 76 height 29
click at [306, 167] on div "Under Review" at bounding box center [257, 171] width 107 height 25
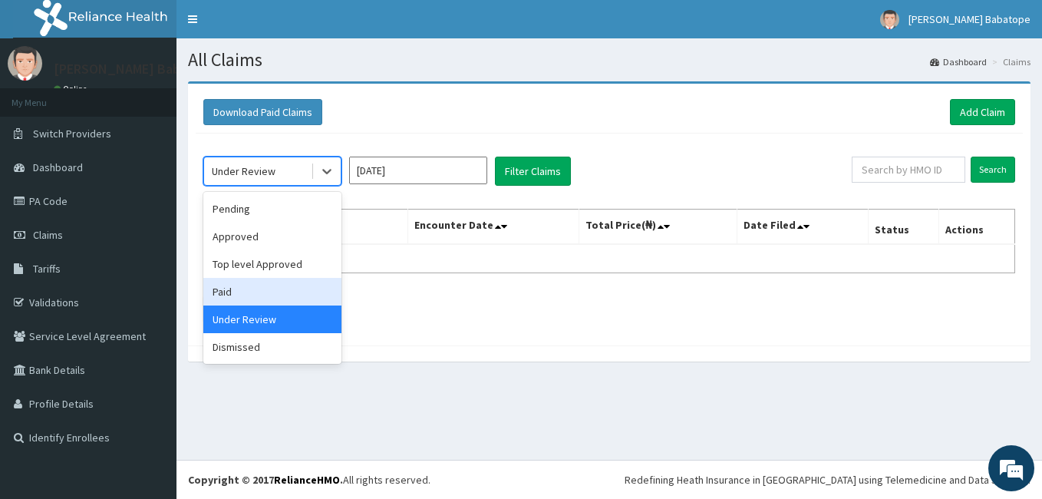
click at [224, 298] on div "Paid" at bounding box center [272, 292] width 138 height 28
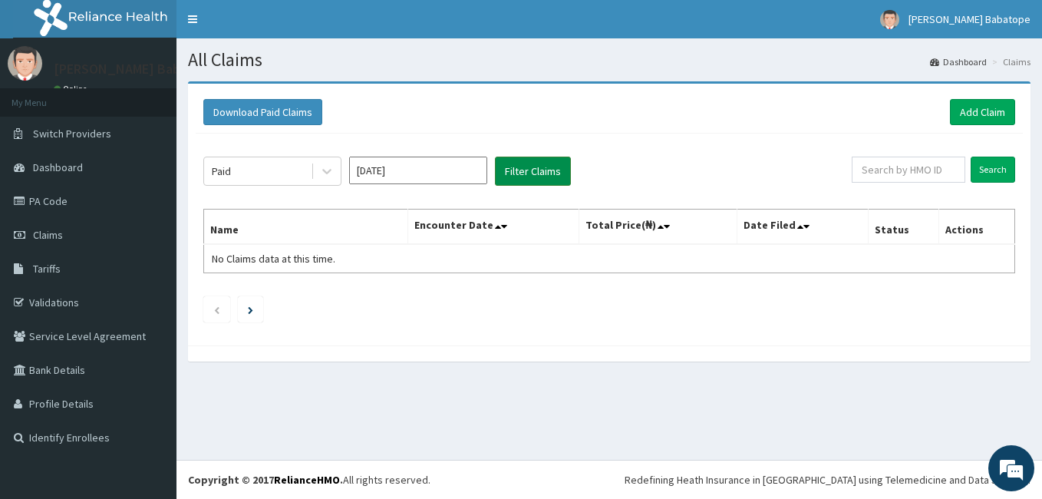
click at [544, 175] on button "Filter Claims" at bounding box center [533, 170] width 76 height 29
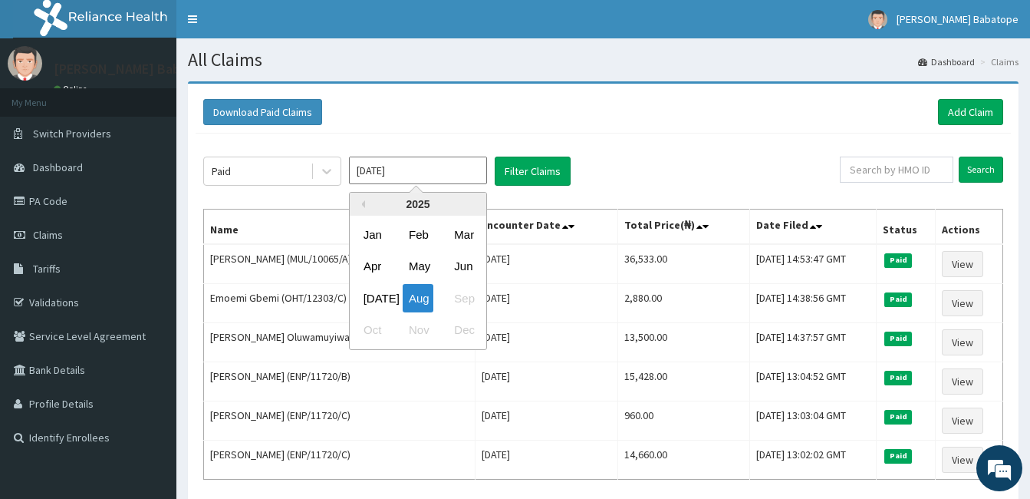
click at [416, 166] on input "Aug 2025" at bounding box center [418, 170] width 138 height 28
click at [705, 45] on section "All Claims Dashboard Claims" at bounding box center [603, 53] width 854 height 31
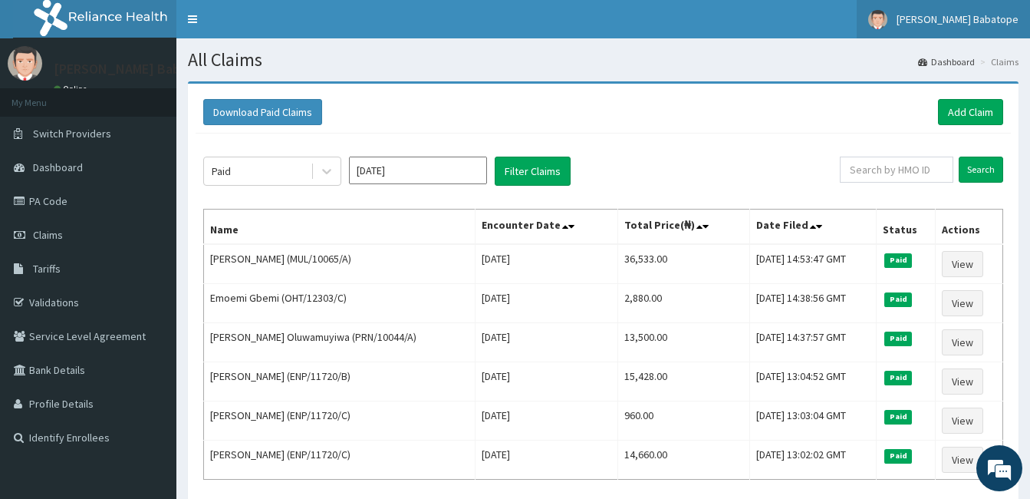
click at [970, 10] on link "Dr. Aina Babatope" at bounding box center [943, 19] width 173 height 38
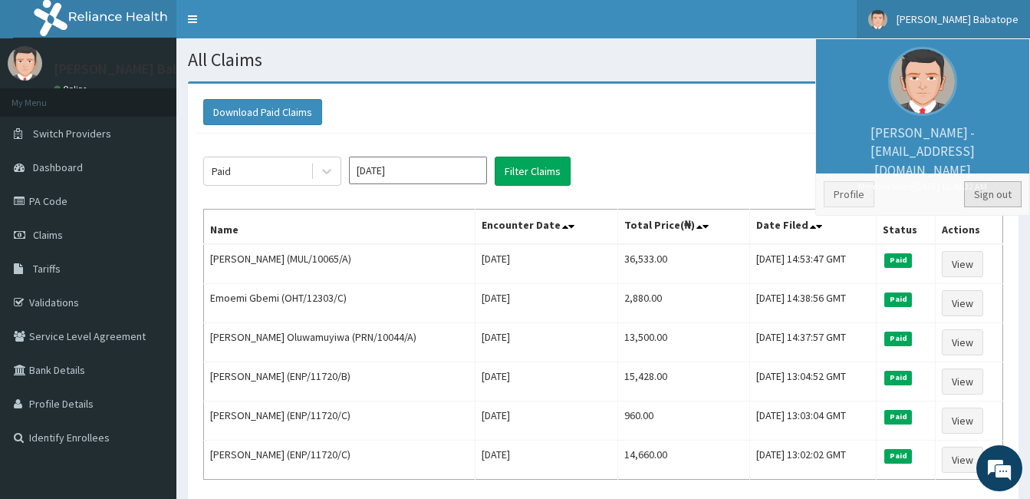
click at [980, 185] on link "Sign out" at bounding box center [993, 194] width 58 height 26
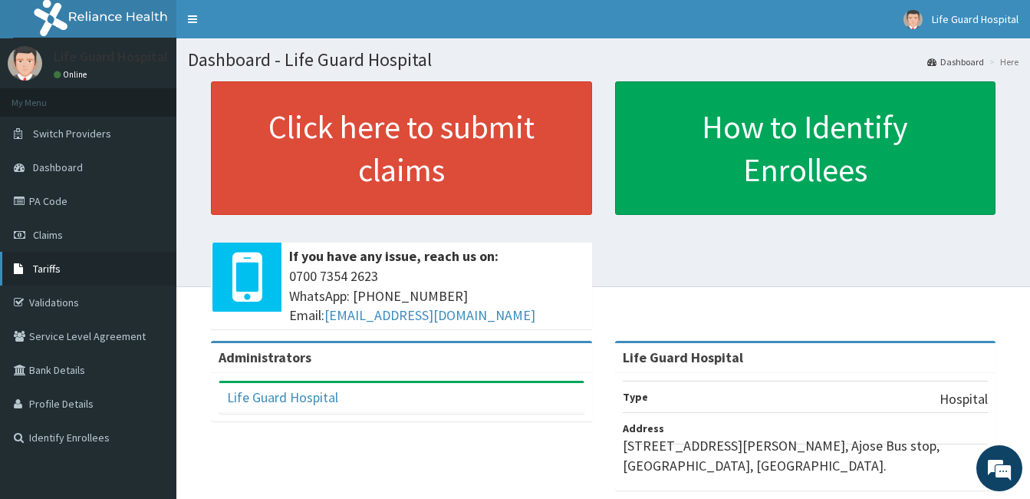
click at [53, 265] on span "Tariffs" at bounding box center [47, 269] width 28 height 14
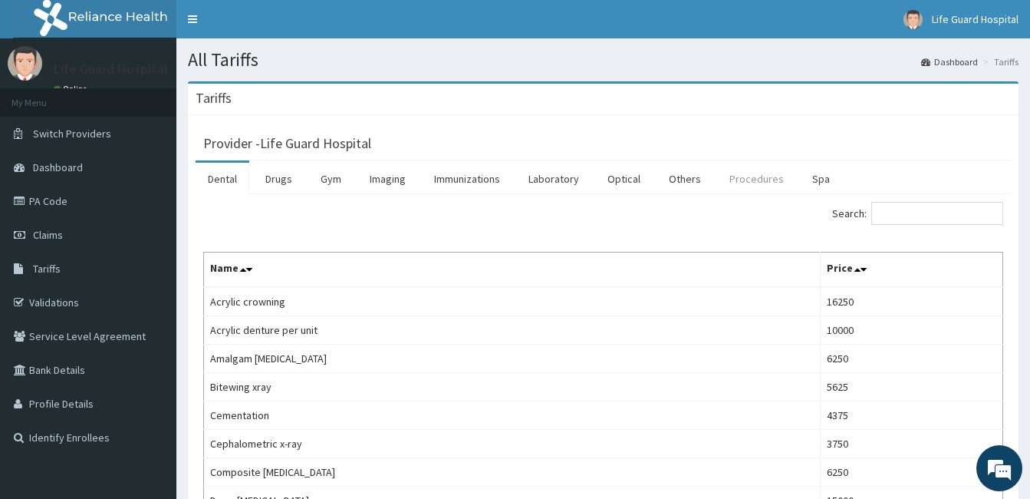
click at [730, 167] on link "Procedures" at bounding box center [756, 179] width 79 height 32
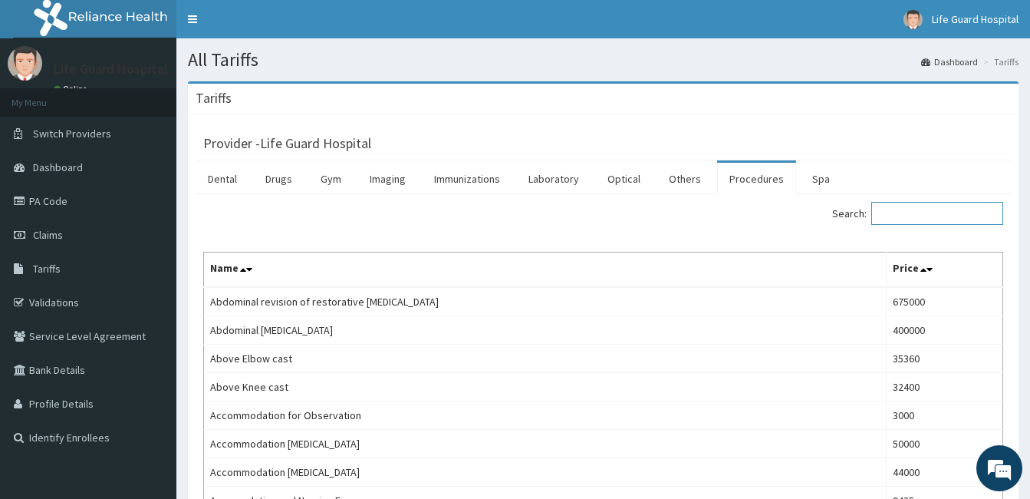
click at [907, 213] on input "Search:" at bounding box center [937, 213] width 132 height 23
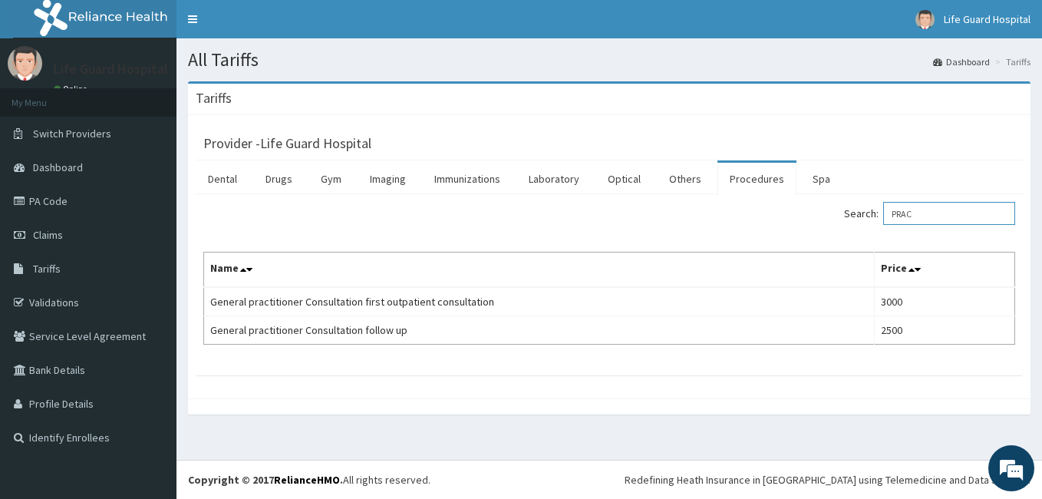
type input "PRAC"
click at [63, 197] on link "PA Code" at bounding box center [88, 201] width 176 height 34
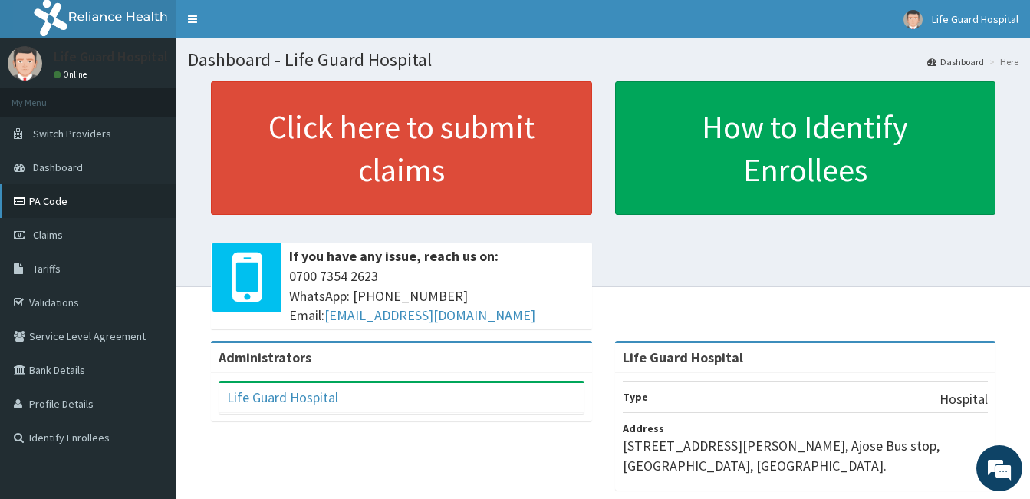
click at [74, 206] on link "PA Code" at bounding box center [88, 201] width 176 height 34
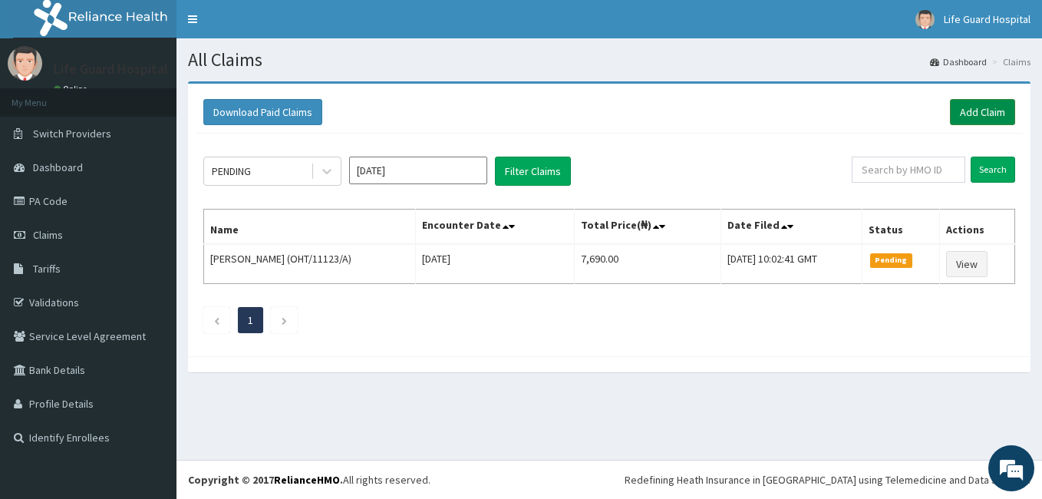
click at [983, 121] on link "Add Claim" at bounding box center [982, 112] width 65 height 26
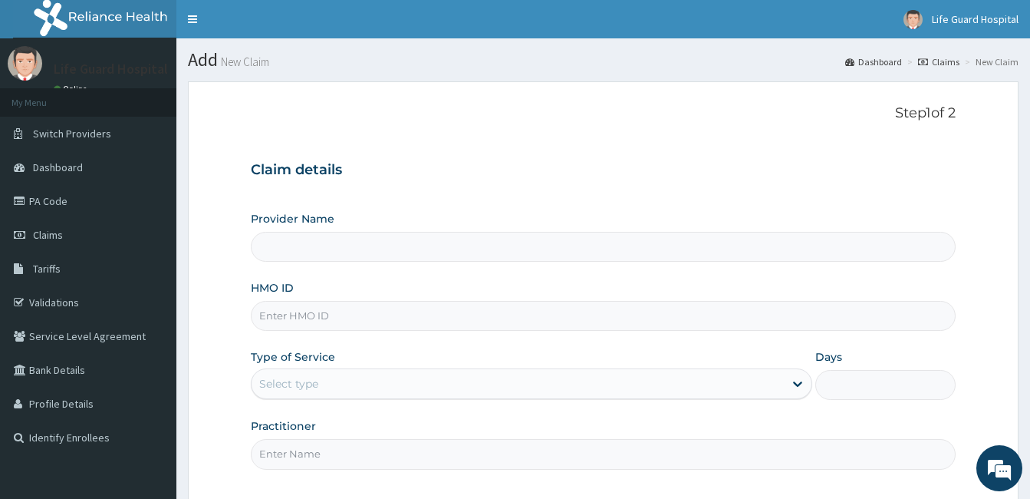
click at [350, 314] on input "HMO ID" at bounding box center [603, 316] width 705 height 30
type input "aec/"
type input "Life Guard Hospital"
type input "a"
type input "AEC/10028/A"
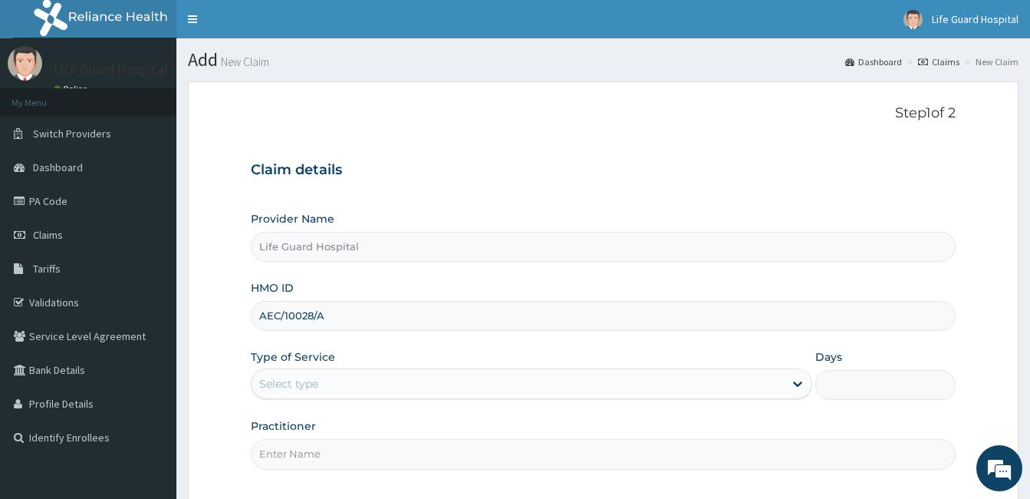
click at [307, 377] on div "Select type" at bounding box center [288, 383] width 59 height 15
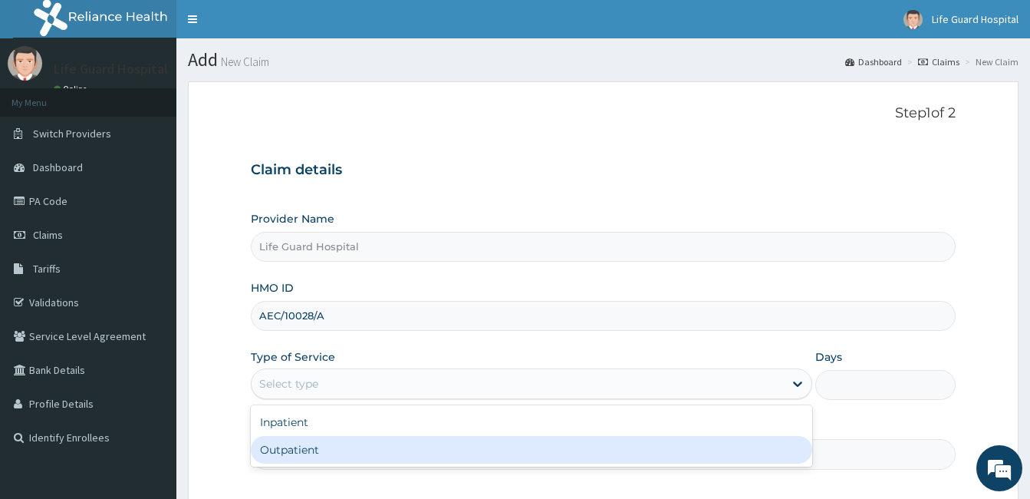
click at [285, 443] on div "Outpatient" at bounding box center [531, 450] width 561 height 28
type input "1"
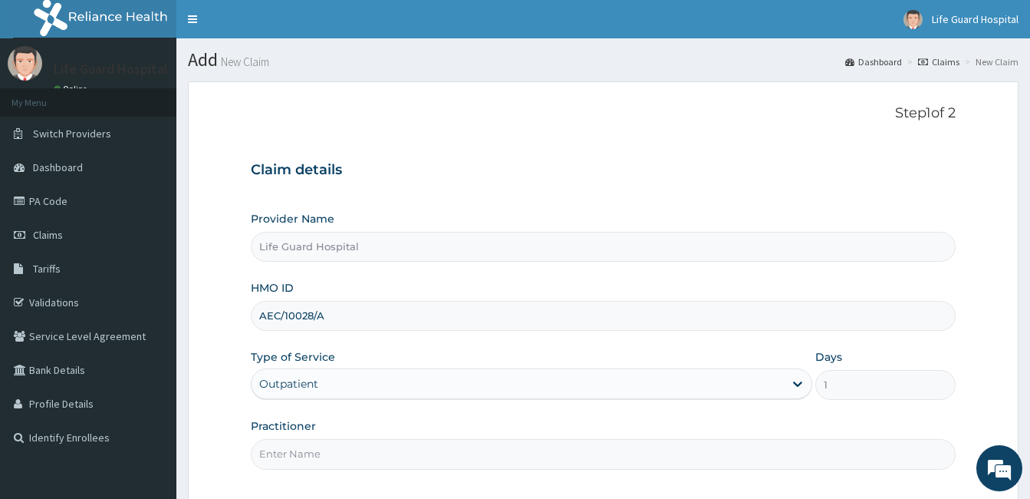
click at [285, 443] on input "Practitioner" at bounding box center [603, 454] width 705 height 30
type input "DOCTOR ODULEYE"
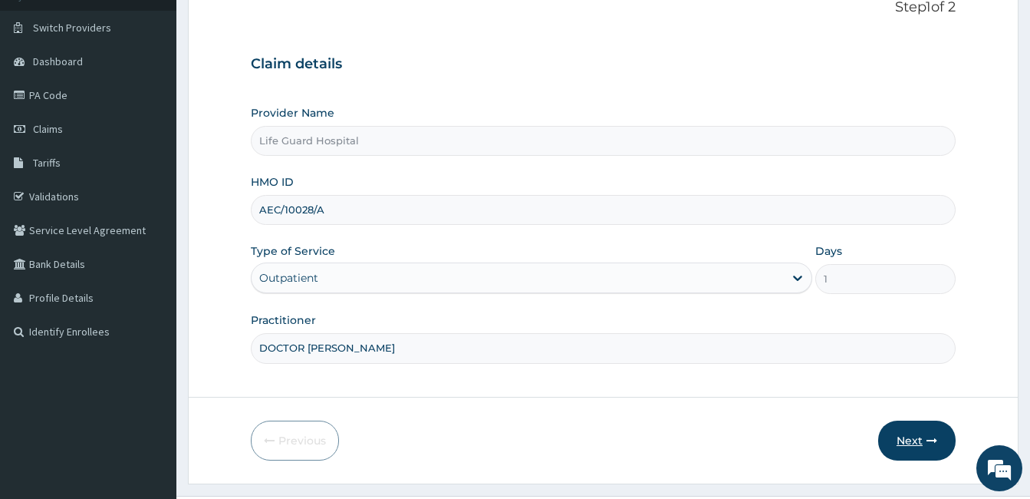
scroll to position [142, 0]
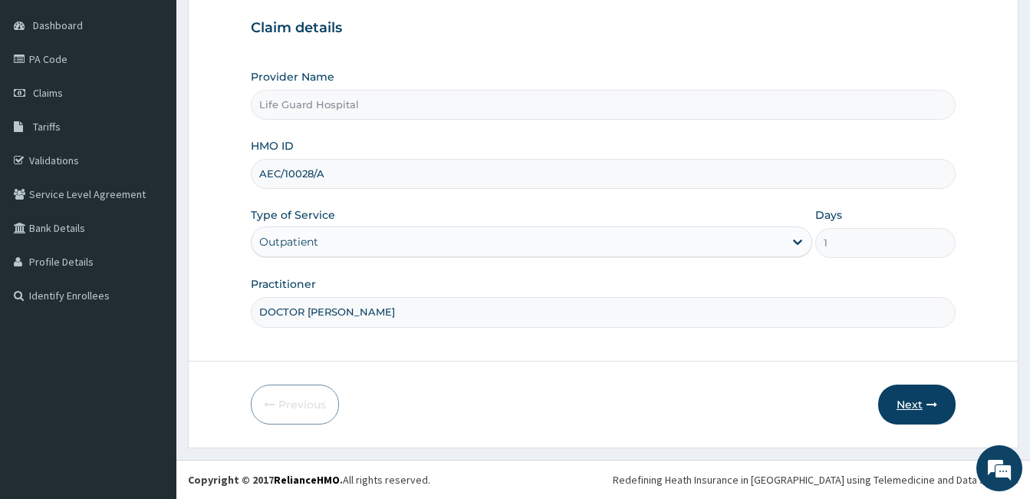
click at [905, 404] on button "Next" at bounding box center [916, 404] width 77 height 40
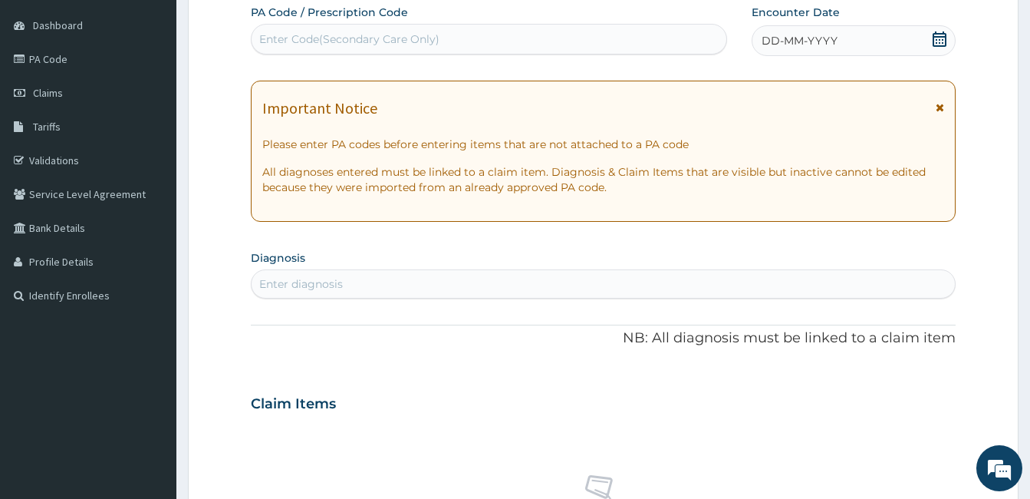
click at [451, 47] on div "Enter Code(Secondary Care Only)" at bounding box center [489, 39] width 475 height 25
paste input "PA/C75EAA"
type input "PA/C75EAA"
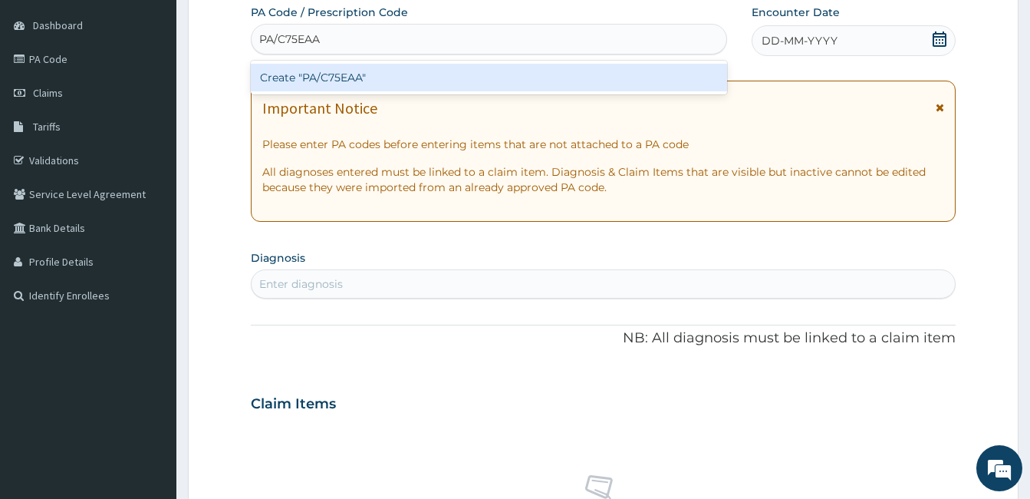
click at [301, 89] on div "Create "PA/C75EAA"" at bounding box center [489, 78] width 476 height 28
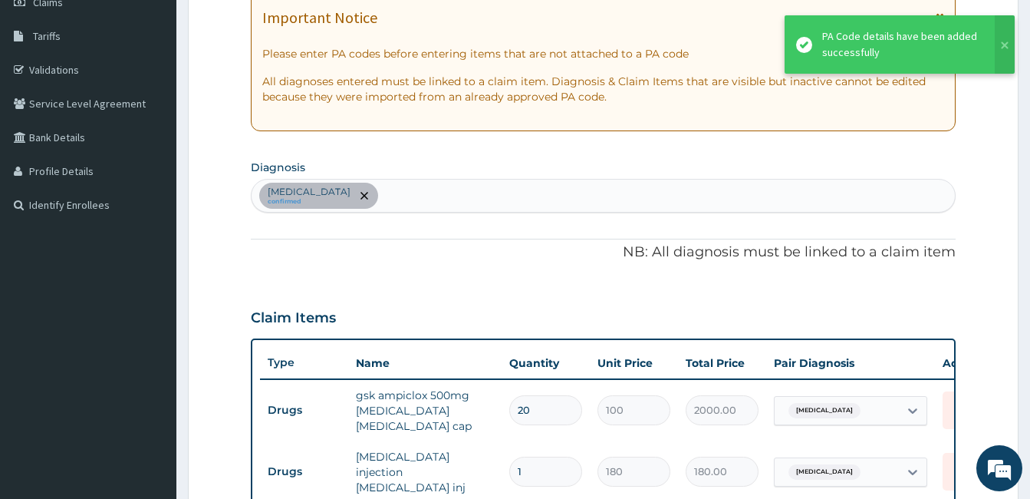
scroll to position [212, 0]
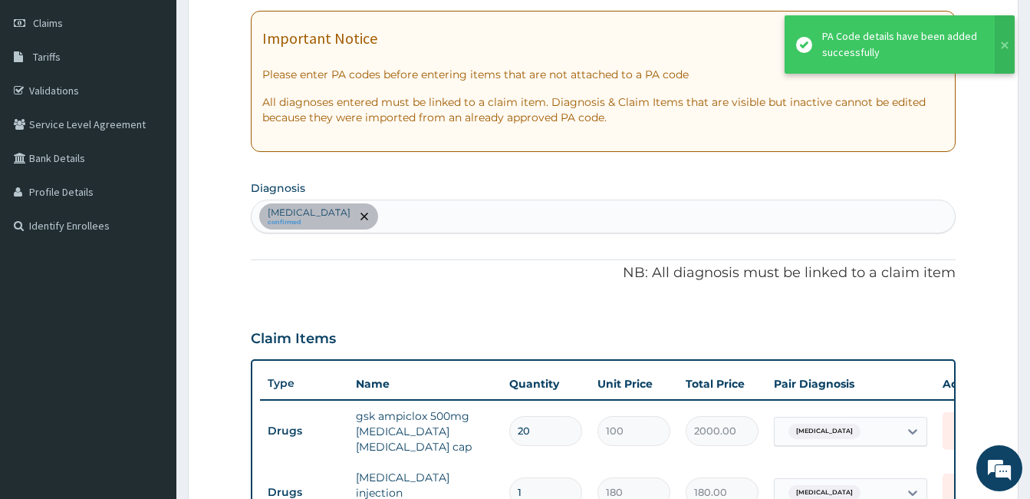
click at [395, 213] on div "Cellulitis confirmed" at bounding box center [603, 216] width 703 height 32
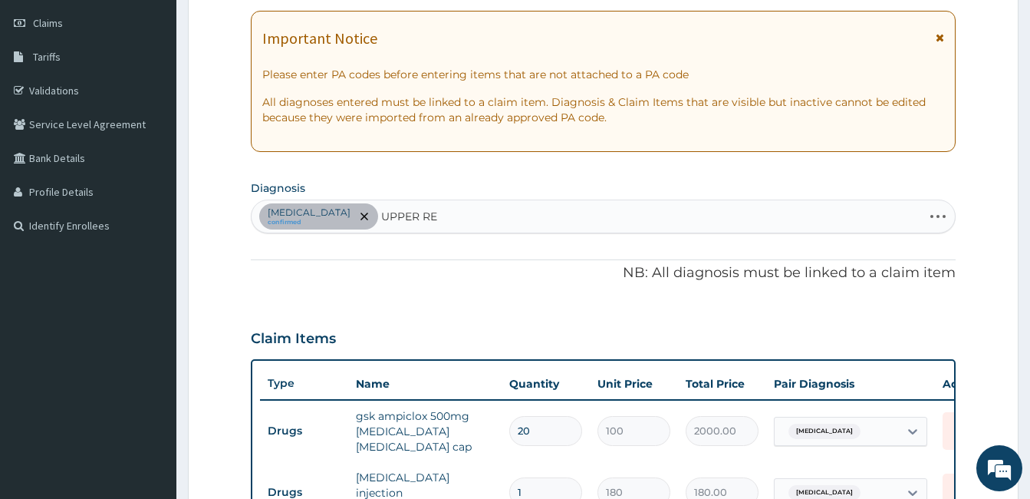
type input "UPPER RES"
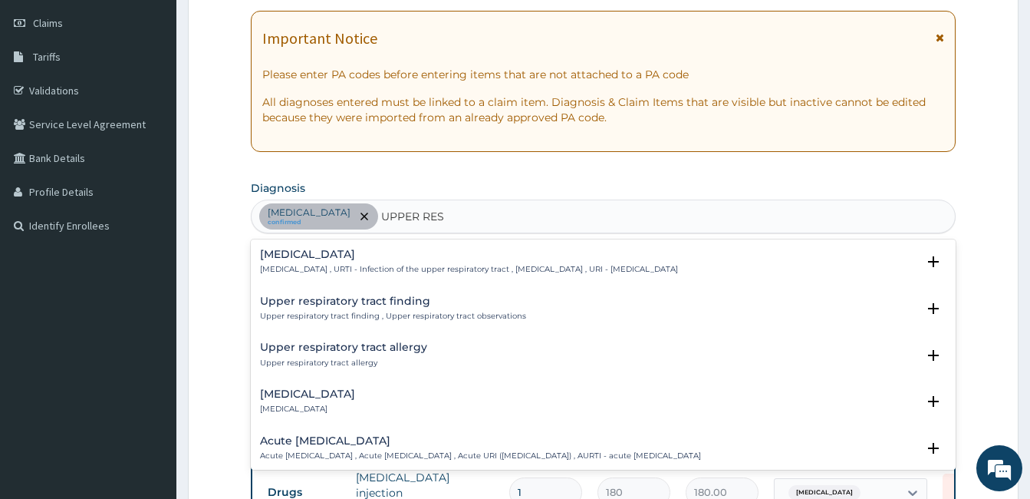
click at [394, 258] on h4 "Upper respiratory infection" at bounding box center [469, 255] width 418 height 12
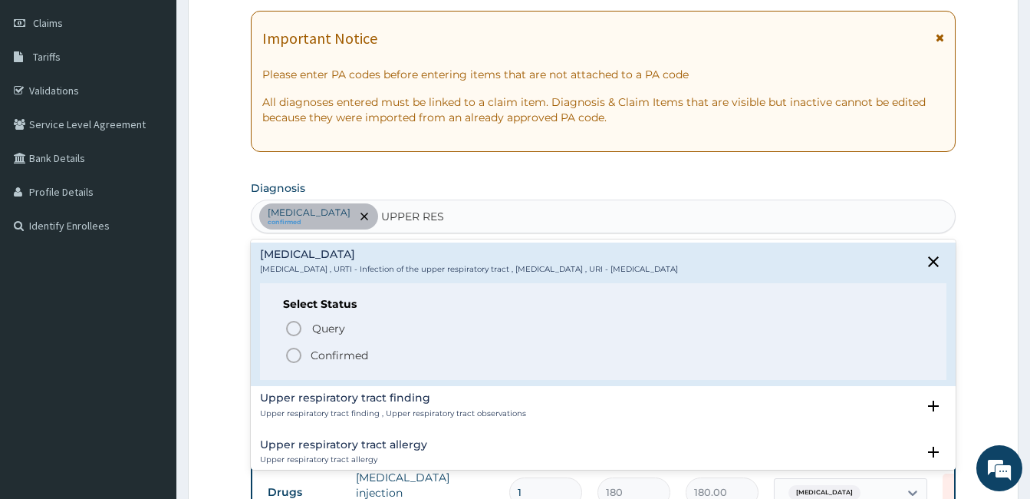
click at [332, 352] on p "Confirmed" at bounding box center [340, 354] width 58 height 15
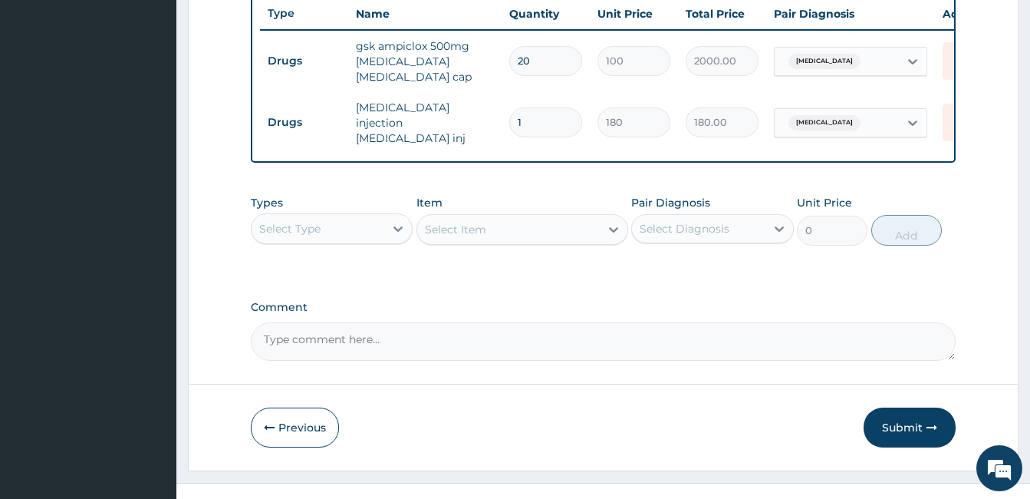
scroll to position [599, 0]
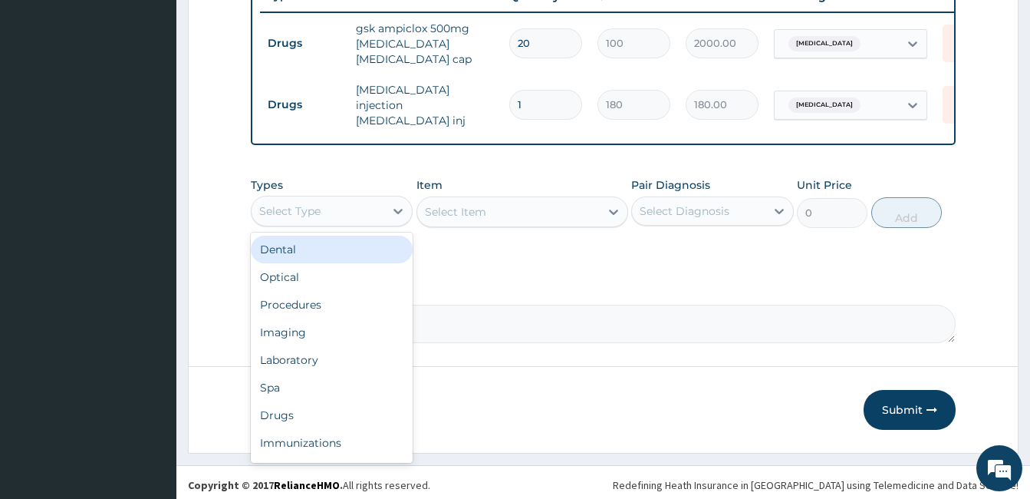
click at [342, 208] on div "Select Type" at bounding box center [318, 211] width 133 height 25
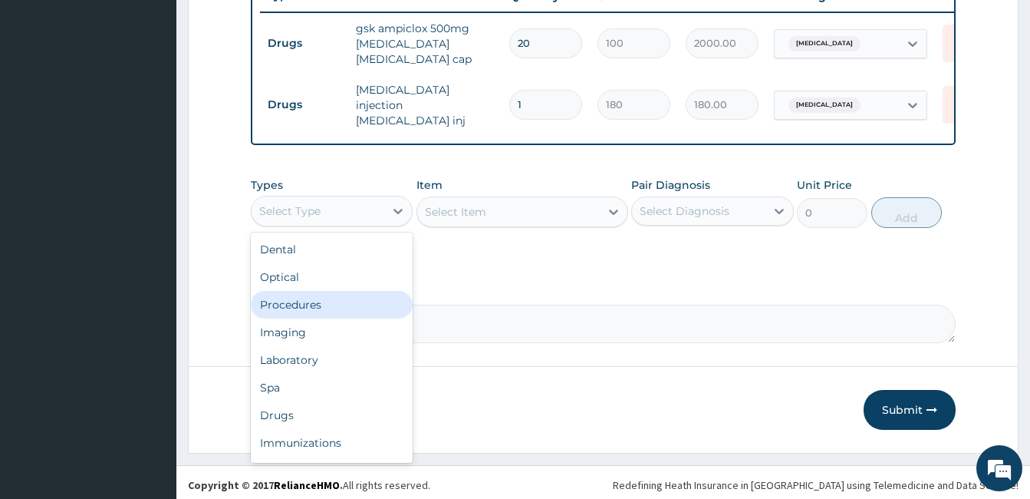
click at [314, 305] on div "Procedures" at bounding box center [332, 305] width 162 height 28
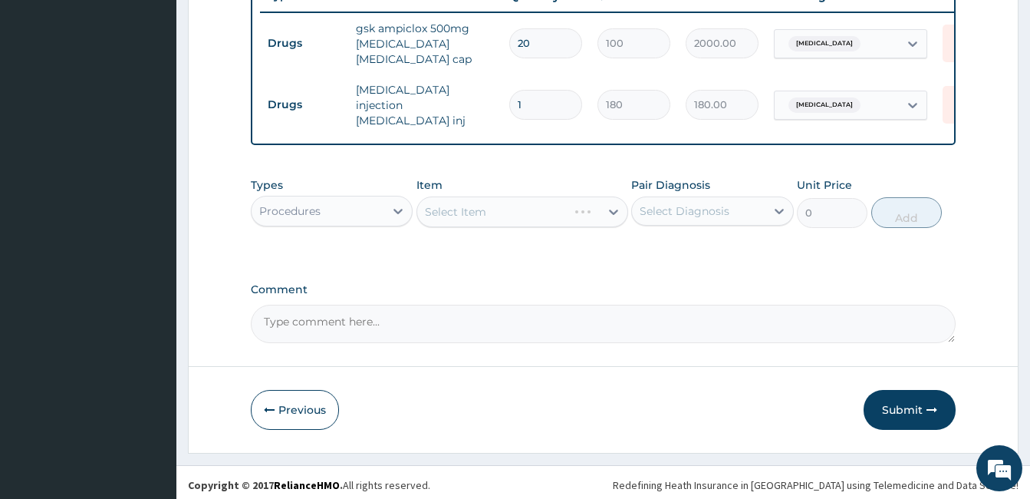
click at [522, 199] on div "Select Item" at bounding box center [492, 211] width 150 height 25
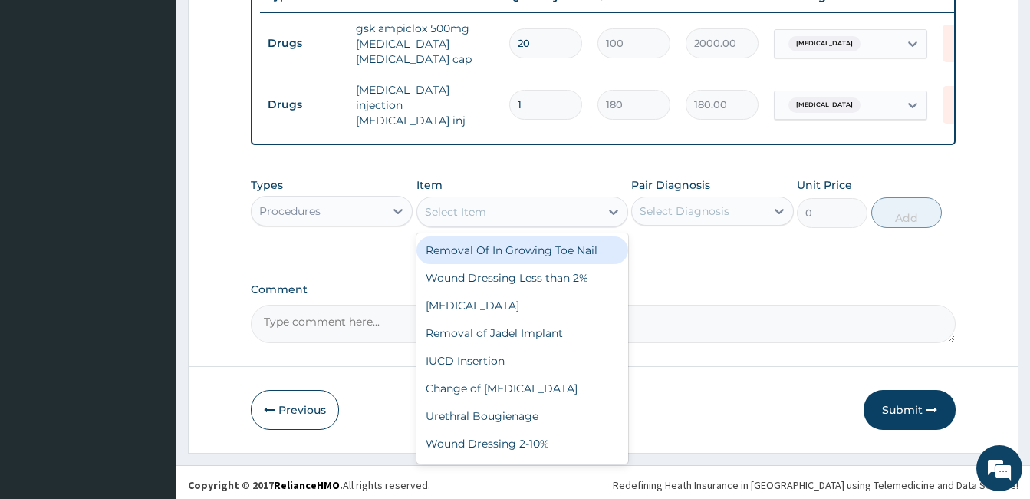
click at [522, 199] on div "Select Item" at bounding box center [508, 211] width 183 height 25
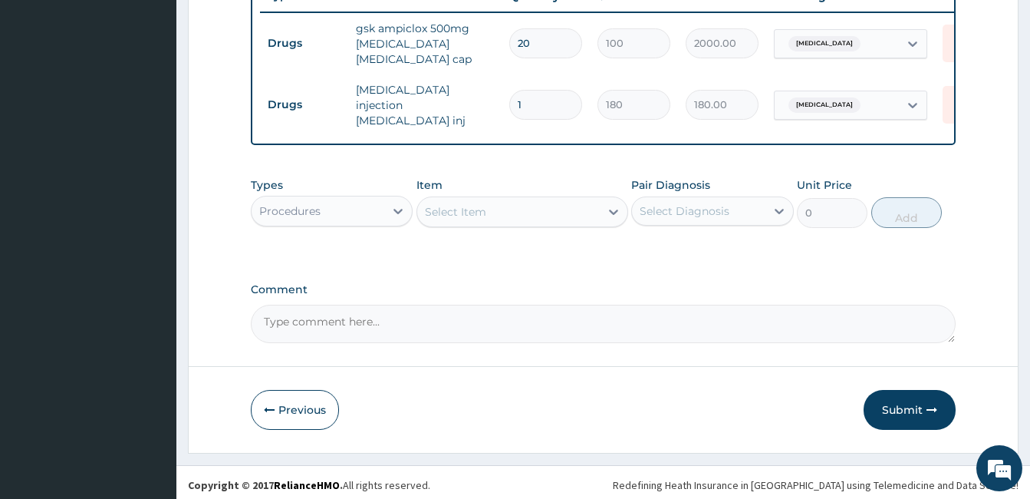
click at [522, 199] on div "Select Item" at bounding box center [508, 211] width 183 height 25
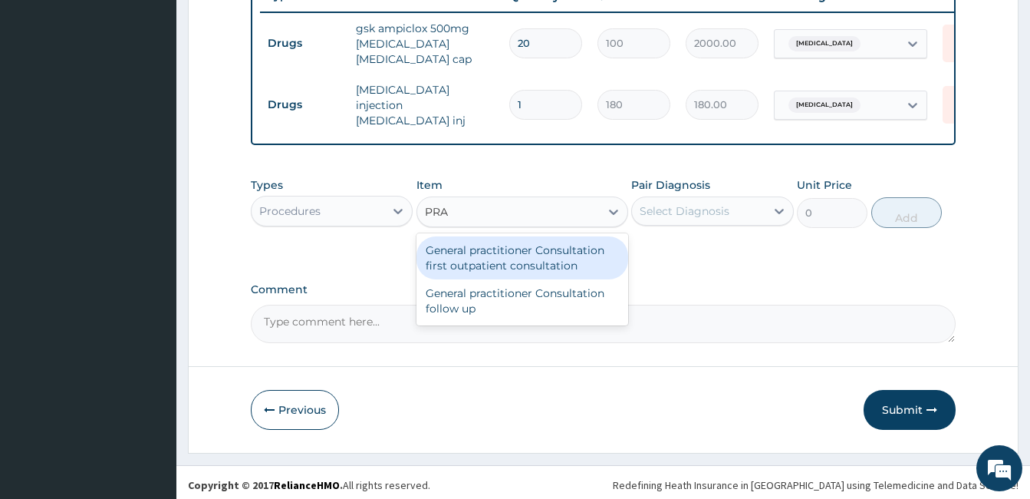
type input "PRAC"
click at [514, 251] on div "General practitioner Consultation first outpatient consultation" at bounding box center [522, 257] width 212 height 43
type input "3000"
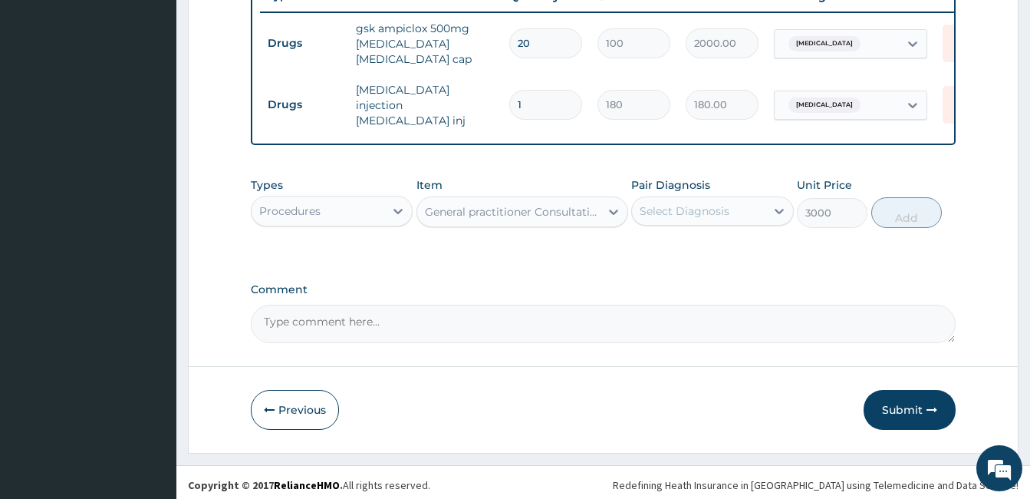
click at [670, 207] on div "Select Diagnosis" at bounding box center [685, 210] width 90 height 15
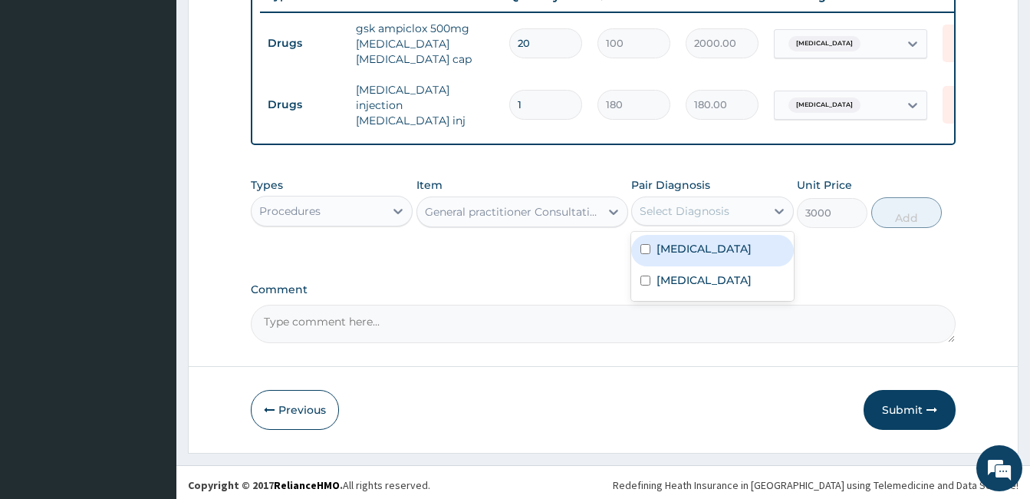
click at [665, 244] on label "Cellulitis" at bounding box center [704, 248] width 95 height 15
checkbox input "true"
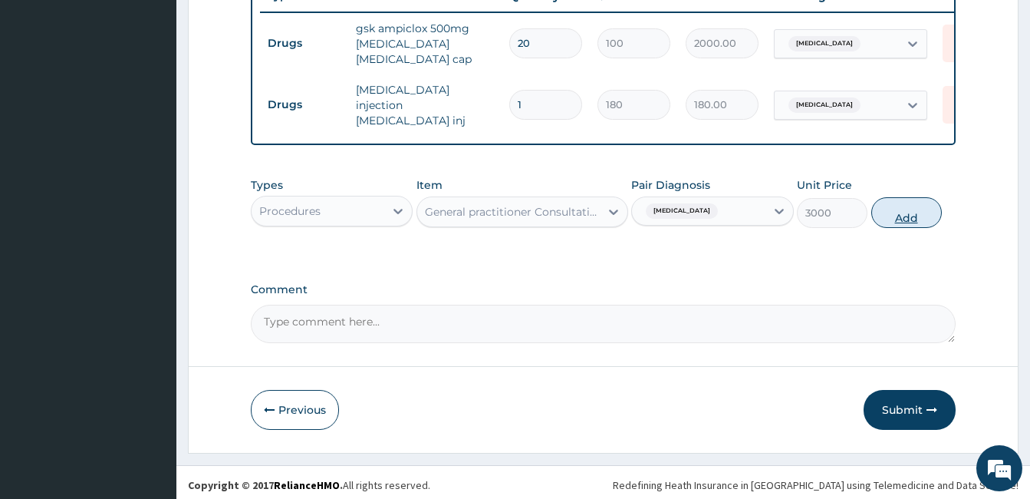
click at [878, 203] on div "Types Procedures Item General practitioner Consultation first outpatient consul…" at bounding box center [603, 203] width 705 height 66
click at [878, 203] on button "Add" at bounding box center [906, 212] width 71 height 31
type input "0"
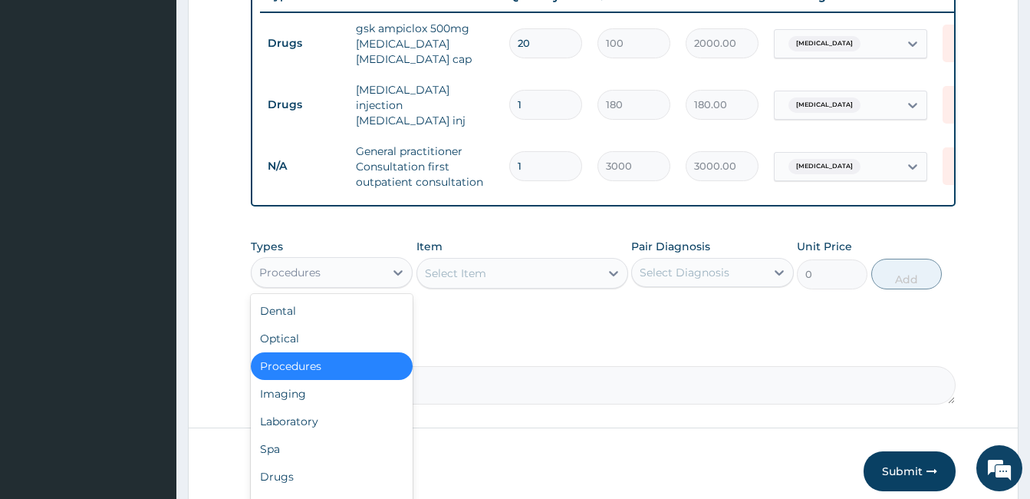
click at [351, 260] on div "Procedures" at bounding box center [318, 272] width 133 height 25
click at [265, 463] on div "Drugs" at bounding box center [332, 477] width 162 height 28
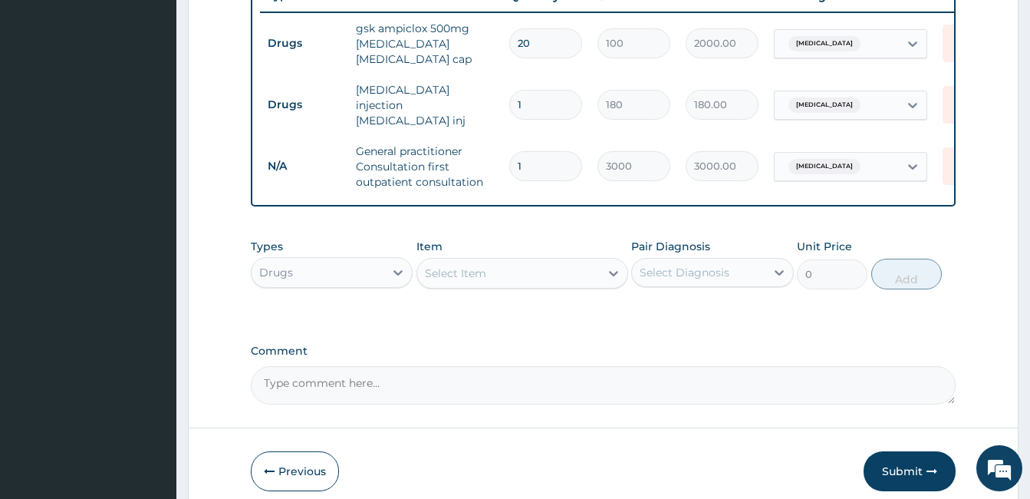
click at [483, 275] on div "Select Item" at bounding box center [455, 272] width 61 height 15
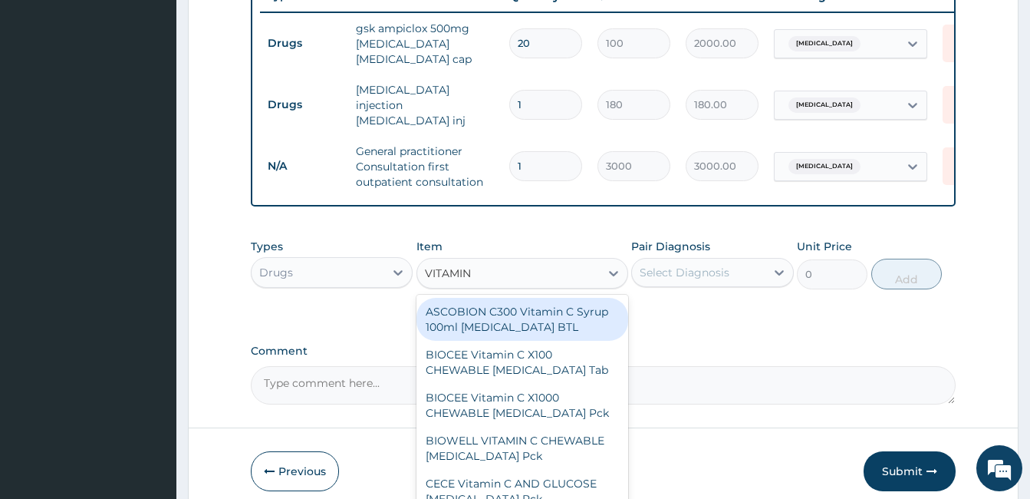
type input "VITAMIN C"
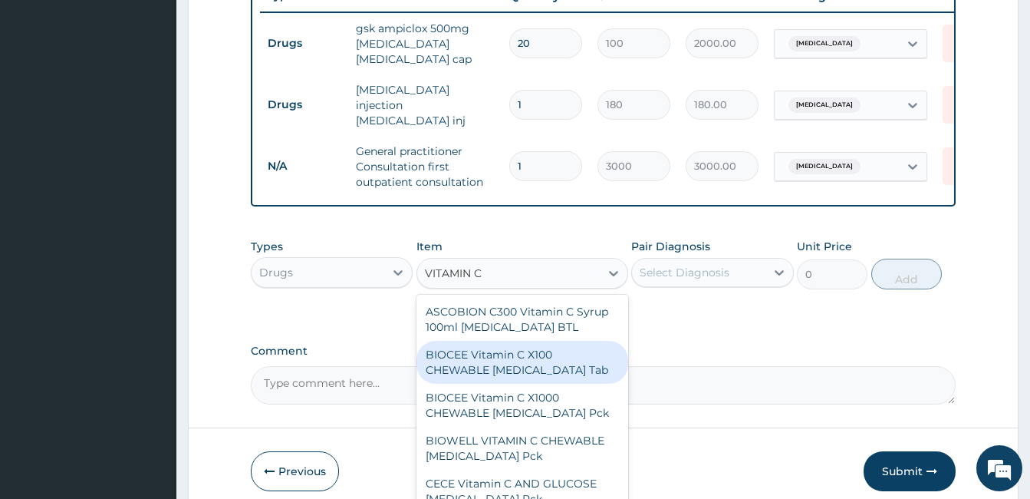
click at [485, 347] on div "BIOCEE Vitamin C X100 CHEWABLE Ascorbic Acid Tab" at bounding box center [522, 362] width 212 height 43
type input "335"
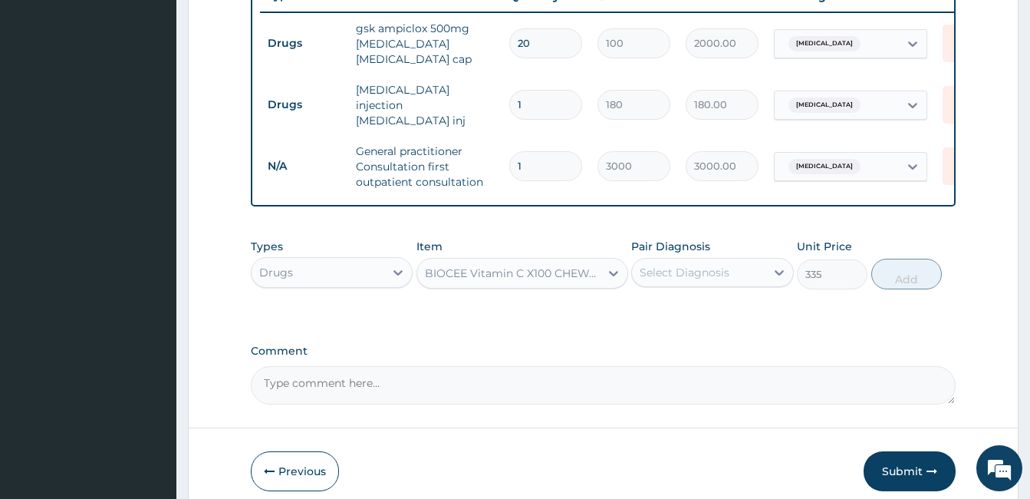
click at [700, 287] on div "Types Drugs Item BIOCEE Vitamin C X100 CHEWABLE Ascorbic Acid Tab Pair Diagnosi…" at bounding box center [603, 264] width 705 height 66
click at [714, 271] on div "Select Diagnosis" at bounding box center [685, 272] width 90 height 15
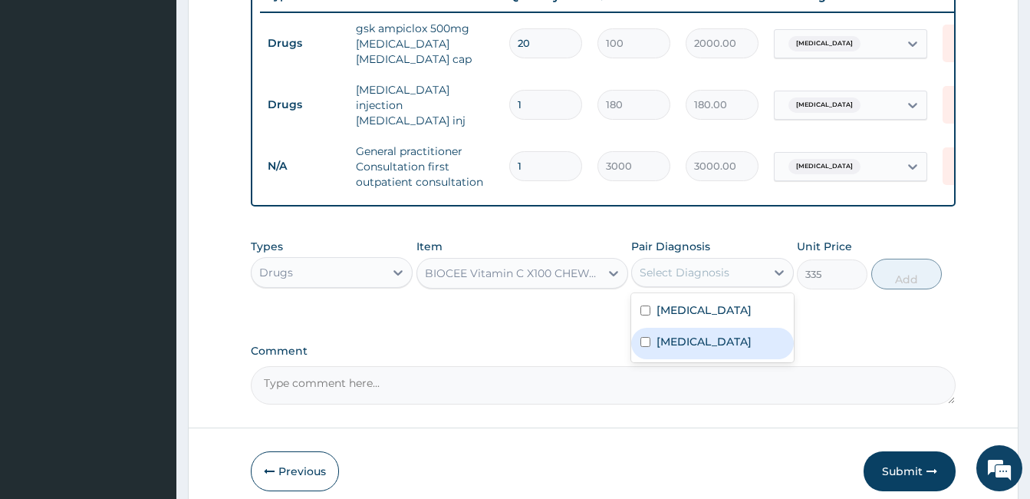
click at [693, 341] on label "Upper respiratory infection" at bounding box center [704, 341] width 95 height 15
checkbox input "true"
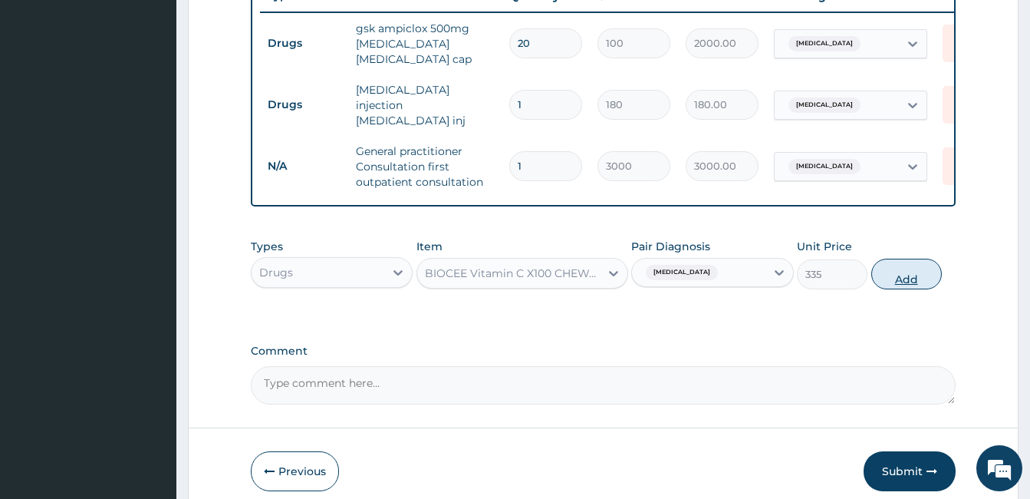
click at [909, 261] on button "Add" at bounding box center [906, 273] width 71 height 31
type input "0"
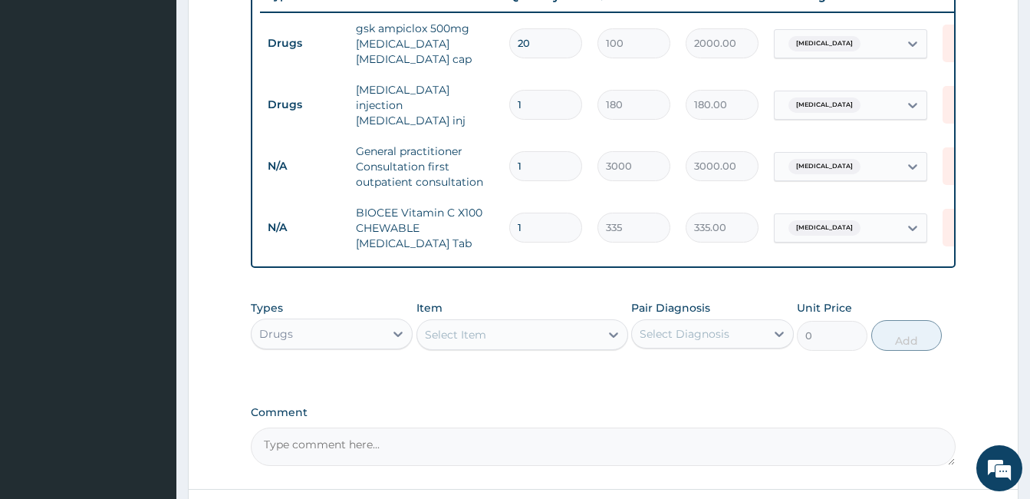
click at [522, 328] on div "Select Item" at bounding box center [508, 334] width 183 height 25
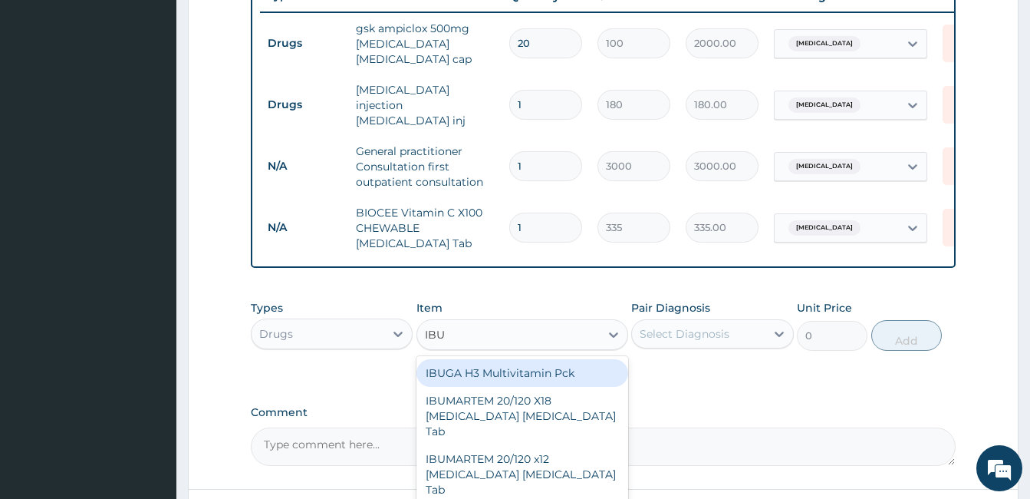
type input "IBUP"
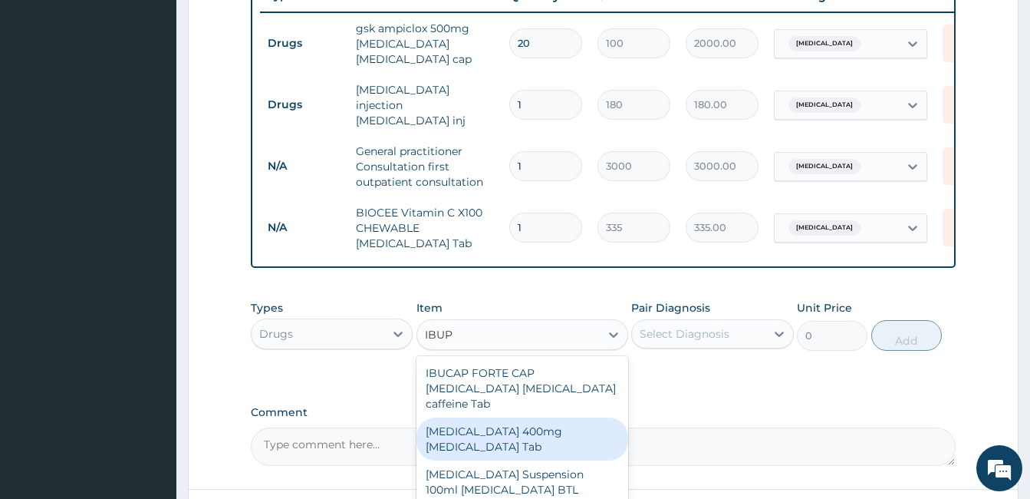
scroll to position [537, 0]
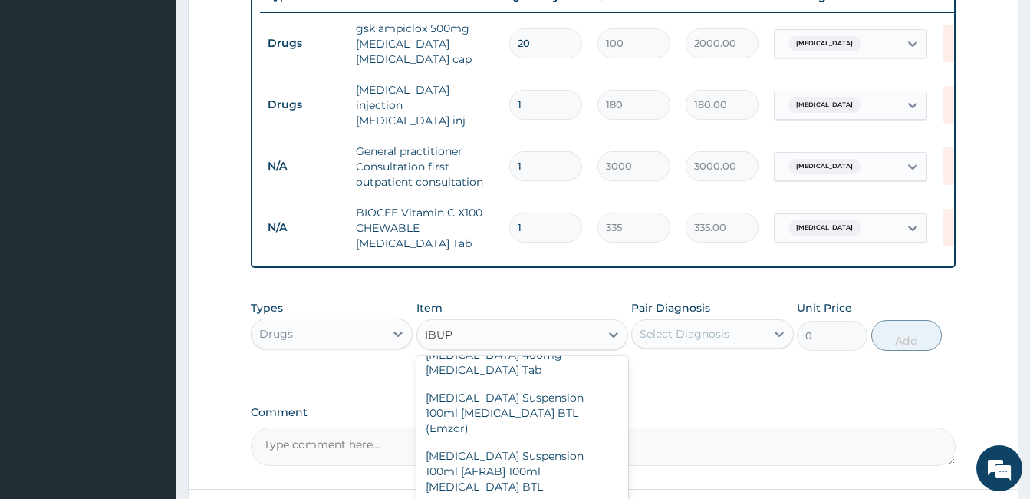
type input "55"
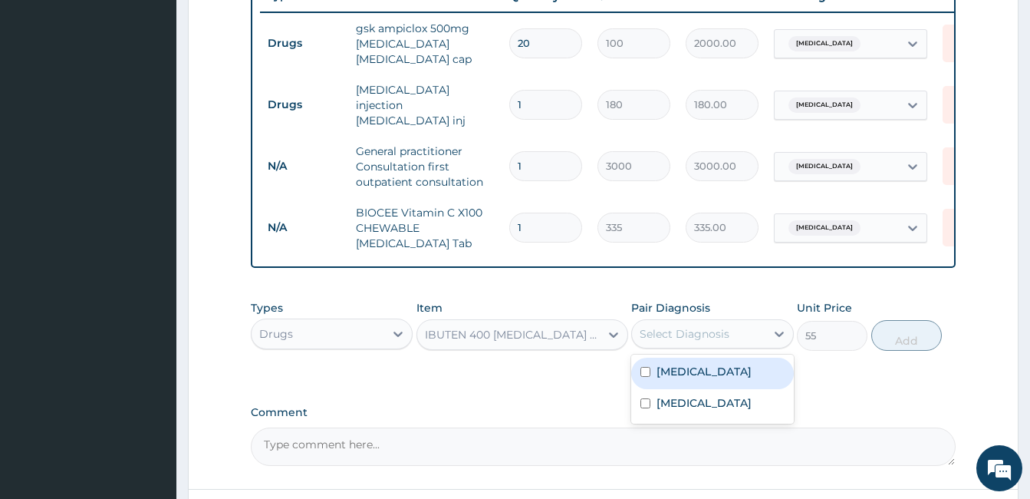
click at [692, 327] on div "Select Diagnosis" at bounding box center [685, 333] width 90 height 15
click at [677, 369] on label "Cellulitis" at bounding box center [704, 371] width 95 height 15
checkbox input "true"
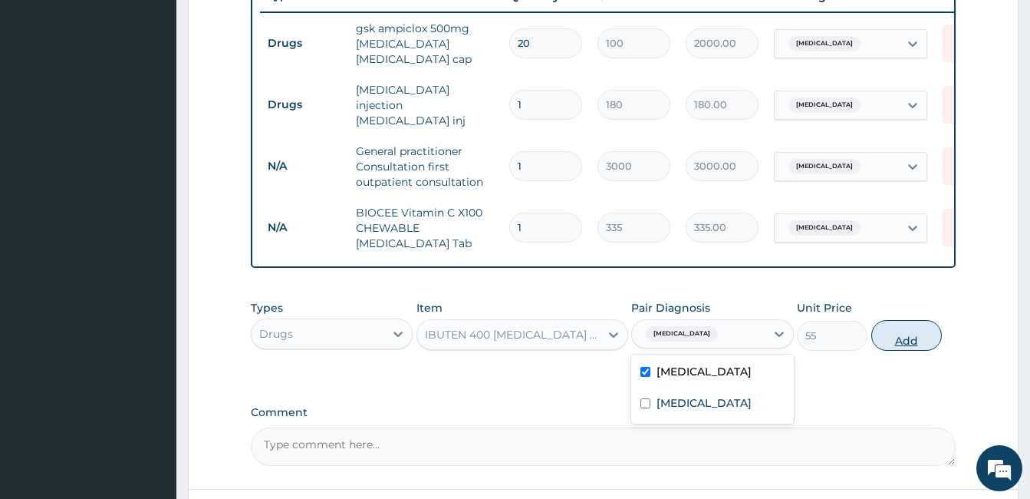
click at [883, 327] on button "Add" at bounding box center [906, 335] width 71 height 31
type input "0"
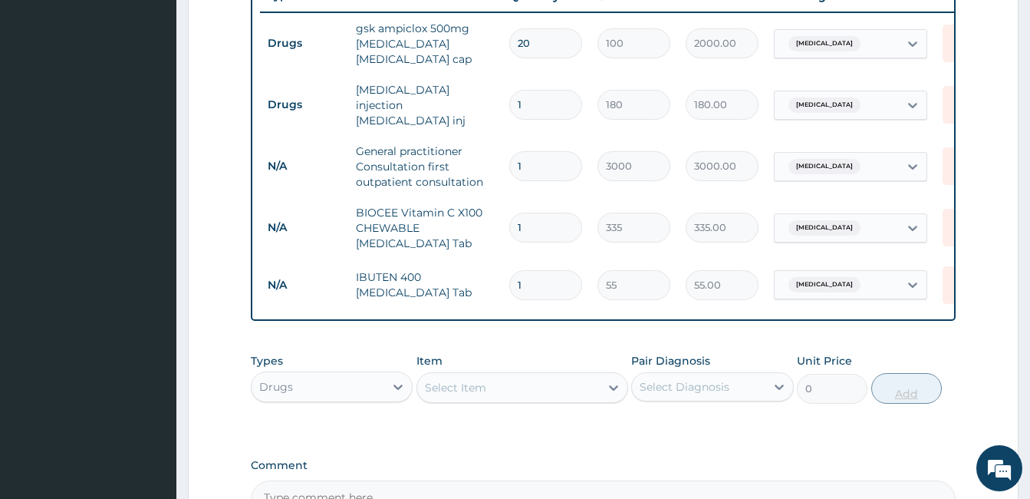
type input "10"
type input "550.00"
type input "10"
click at [555, 395] on div "Select Item" at bounding box center [522, 387] width 212 height 31
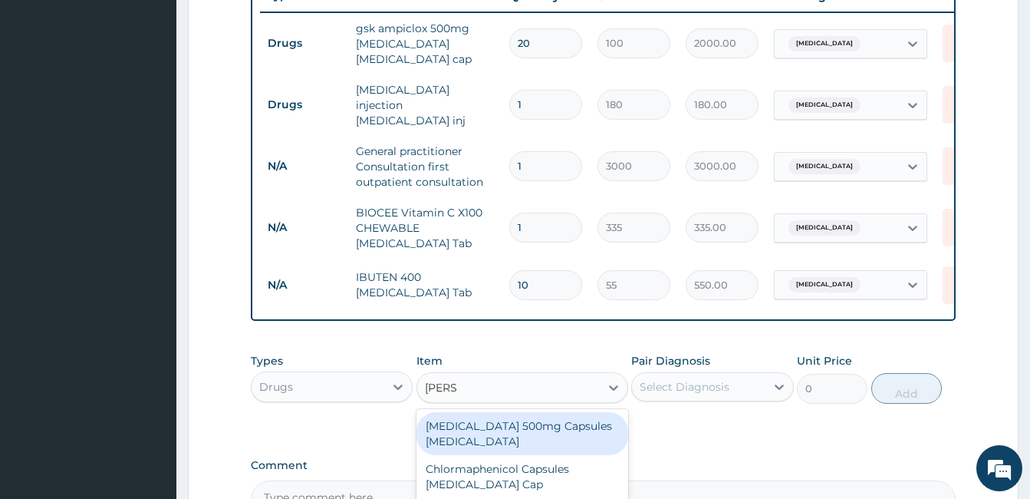
type input "LORAT"
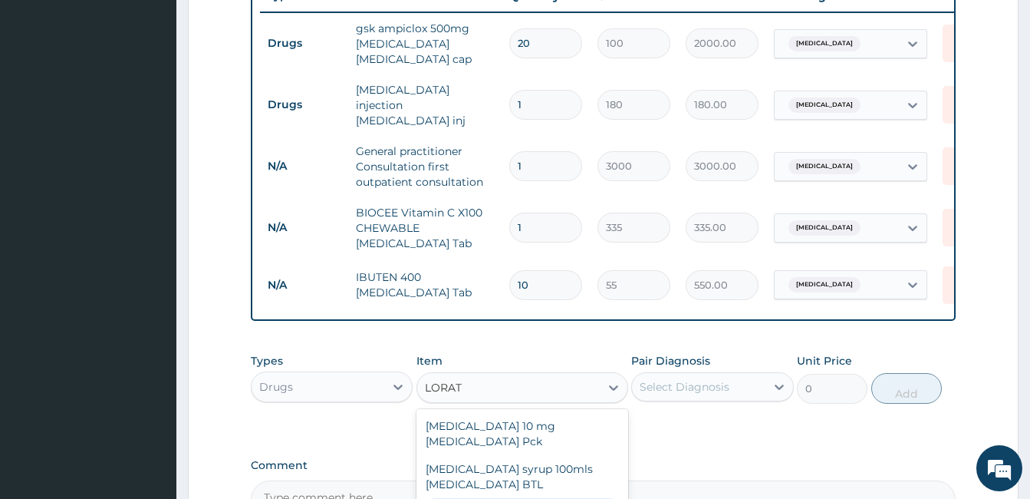
type input "45"
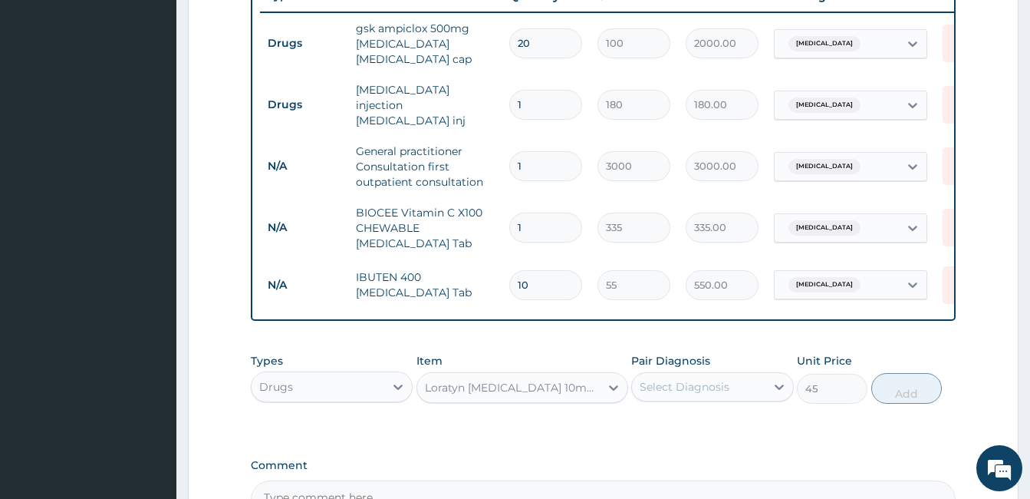
click at [709, 388] on div "Select Diagnosis" at bounding box center [685, 386] width 90 height 15
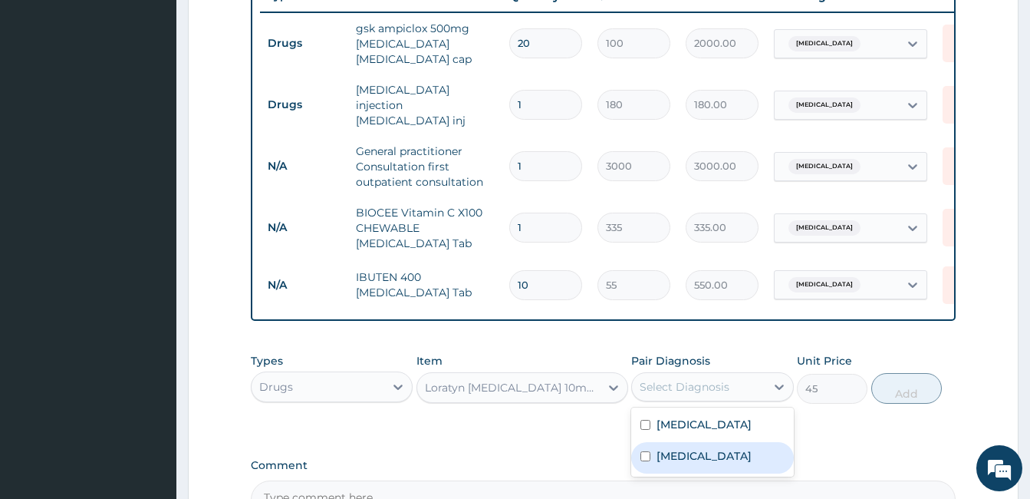
click at [677, 459] on label "Upper respiratory infection" at bounding box center [704, 455] width 95 height 15
checkbox input "true"
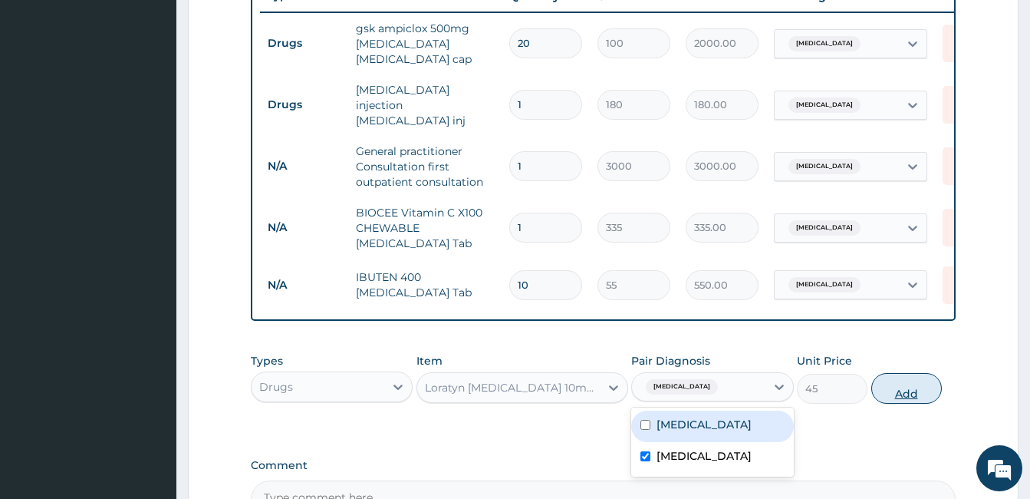
click at [886, 380] on button "Add" at bounding box center [906, 388] width 71 height 31
type input "0"
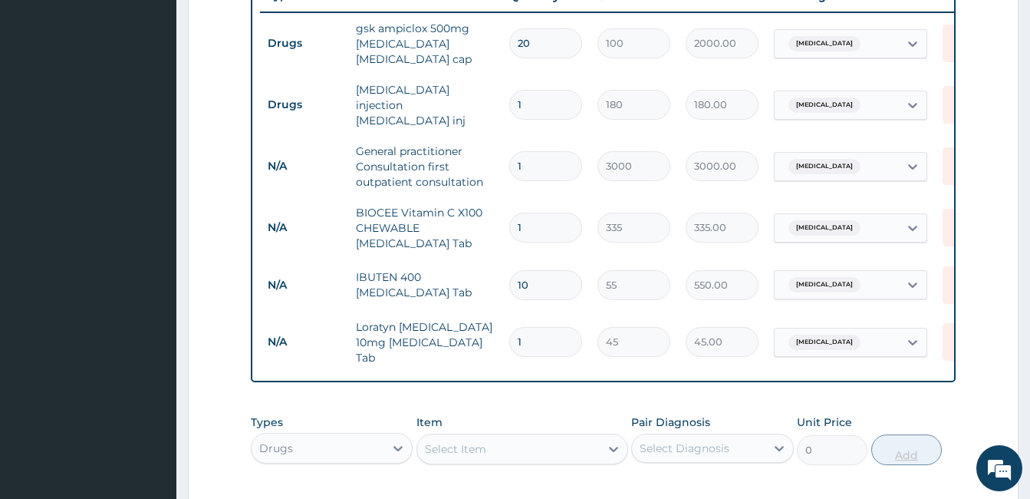
type input "0.00"
type input "5"
type input "225.00"
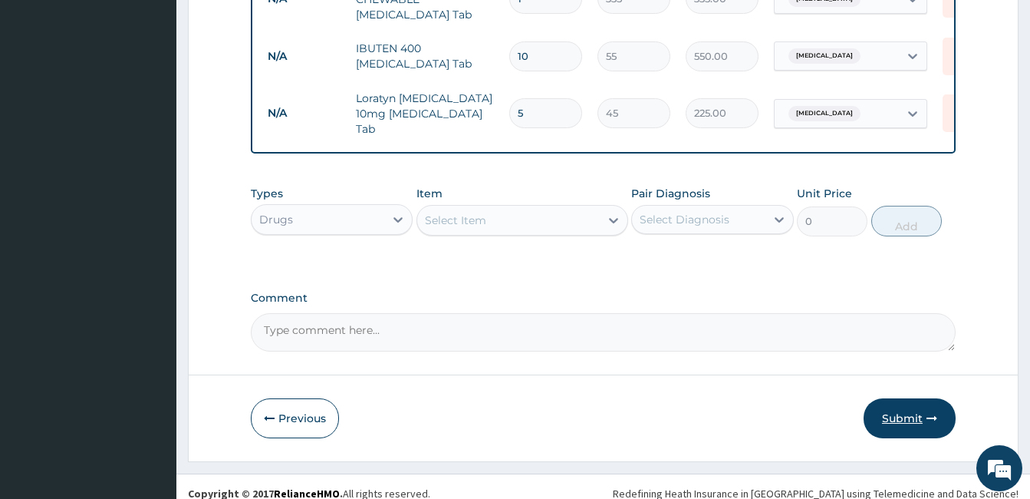
type input "5"
click at [886, 398] on button "Submit" at bounding box center [910, 418] width 92 height 40
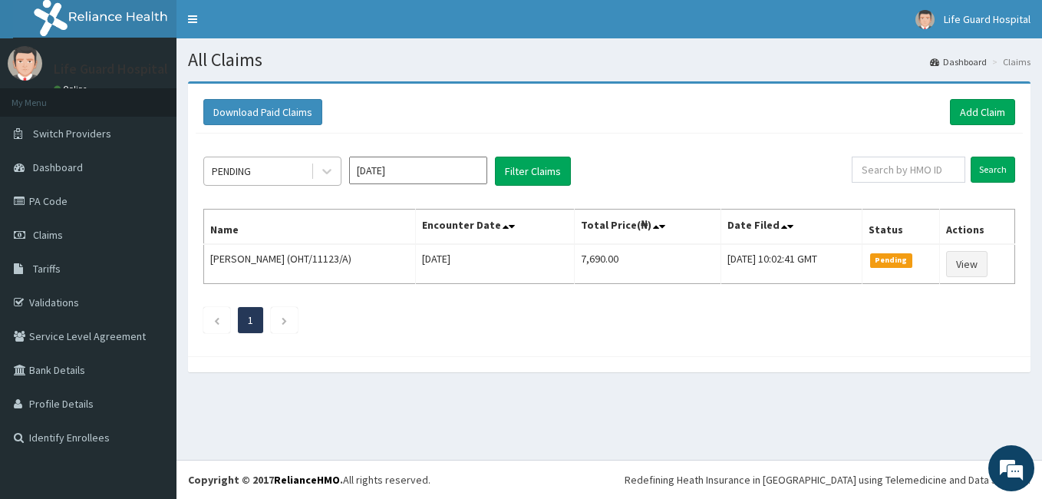
click at [305, 182] on div "PENDING" at bounding box center [257, 171] width 107 height 25
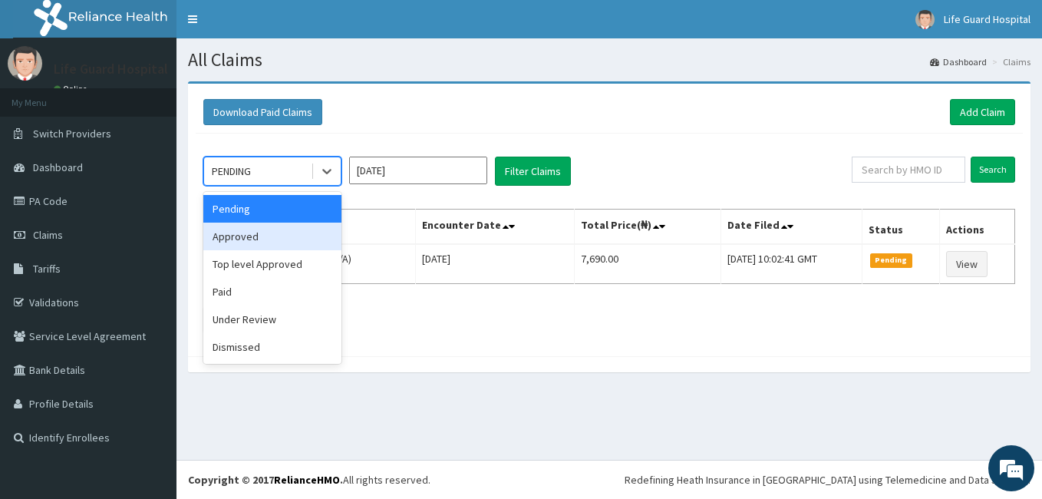
click at [282, 224] on div "Approved" at bounding box center [272, 236] width 138 height 28
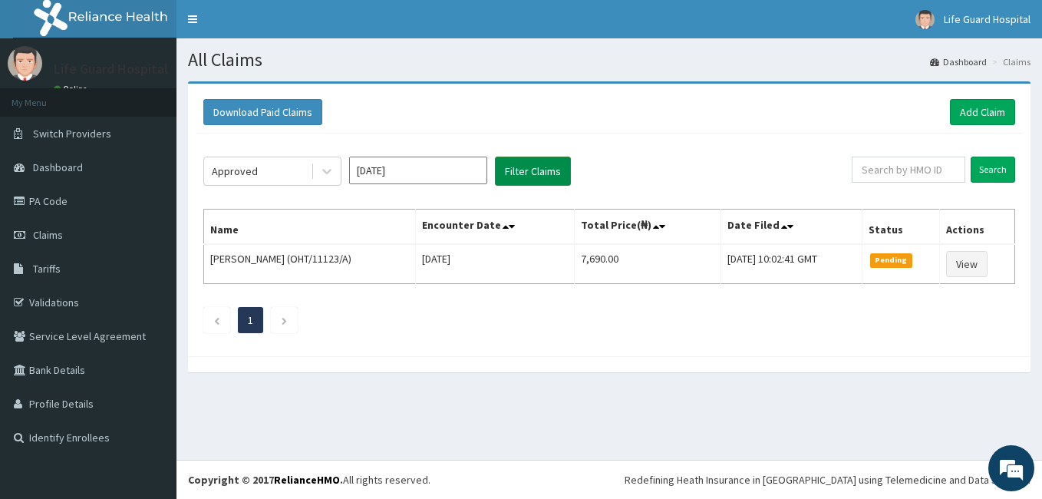
click at [524, 175] on button "Filter Claims" at bounding box center [533, 170] width 76 height 29
